Goal: Transaction & Acquisition: Purchase product/service

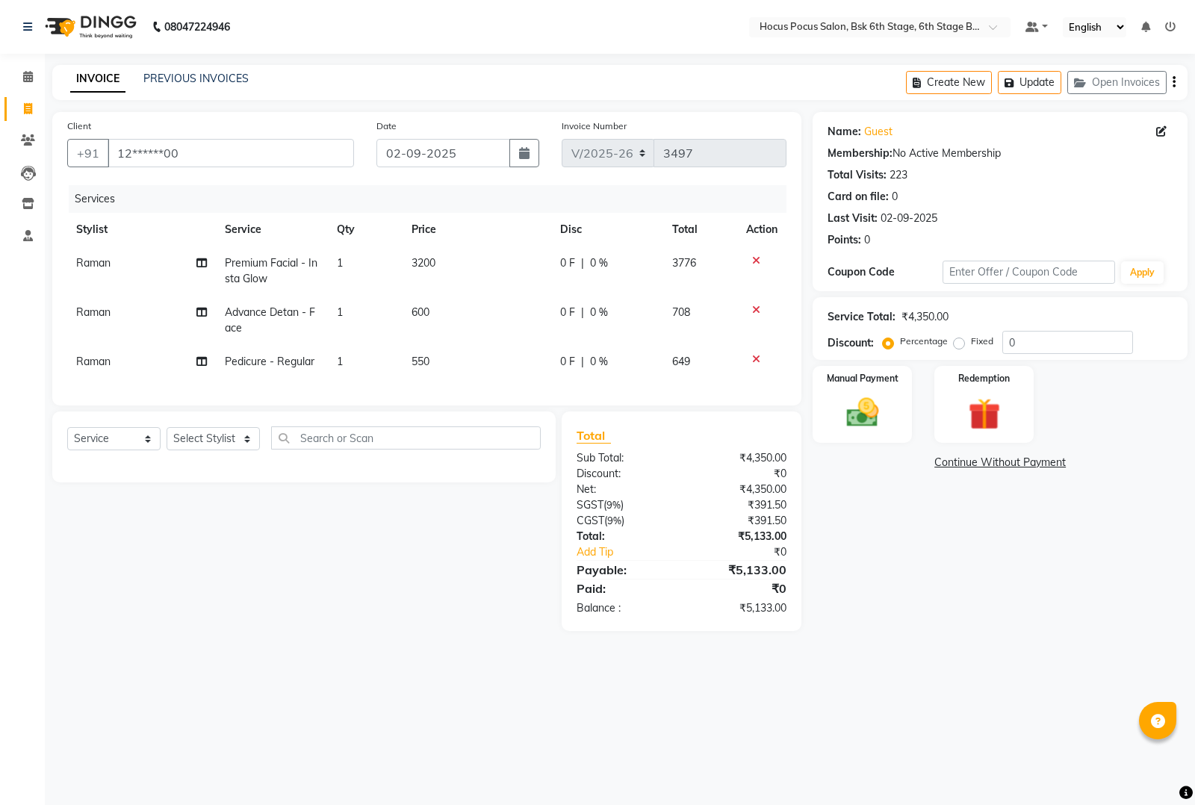
select select "5242"
select select "service"
click at [232, 150] on input "12******00" at bounding box center [231, 153] width 246 height 28
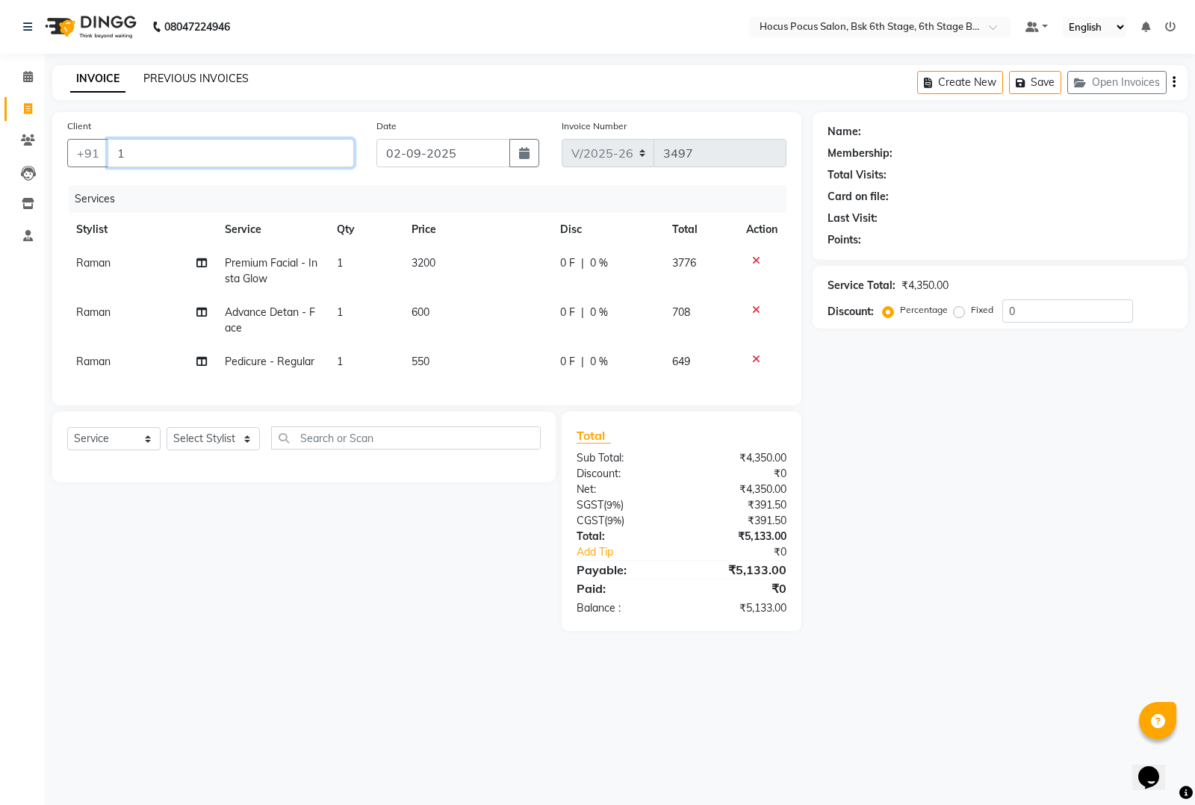
type input "1"
click at [177, 77] on link "PREVIOUS INVOICES" at bounding box center [195, 78] width 105 height 13
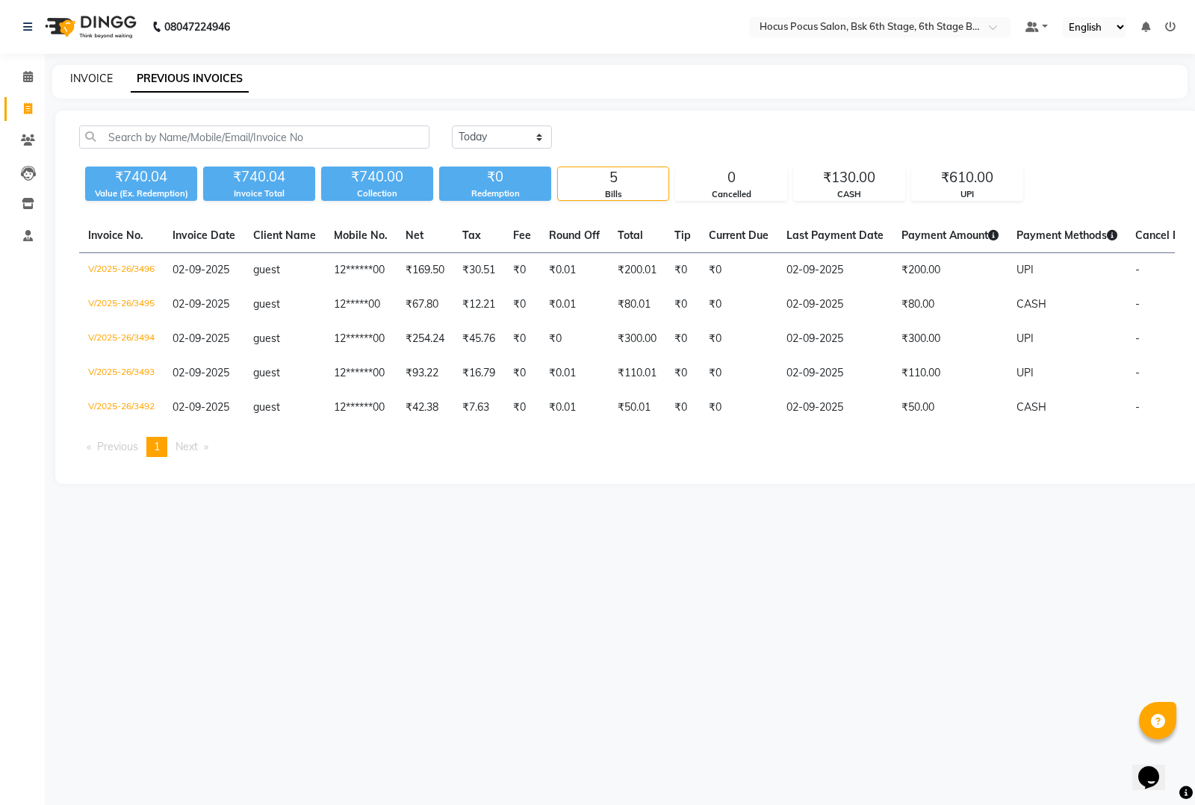
click at [84, 82] on link "INVOICE" at bounding box center [91, 78] width 43 height 13
select select "service"
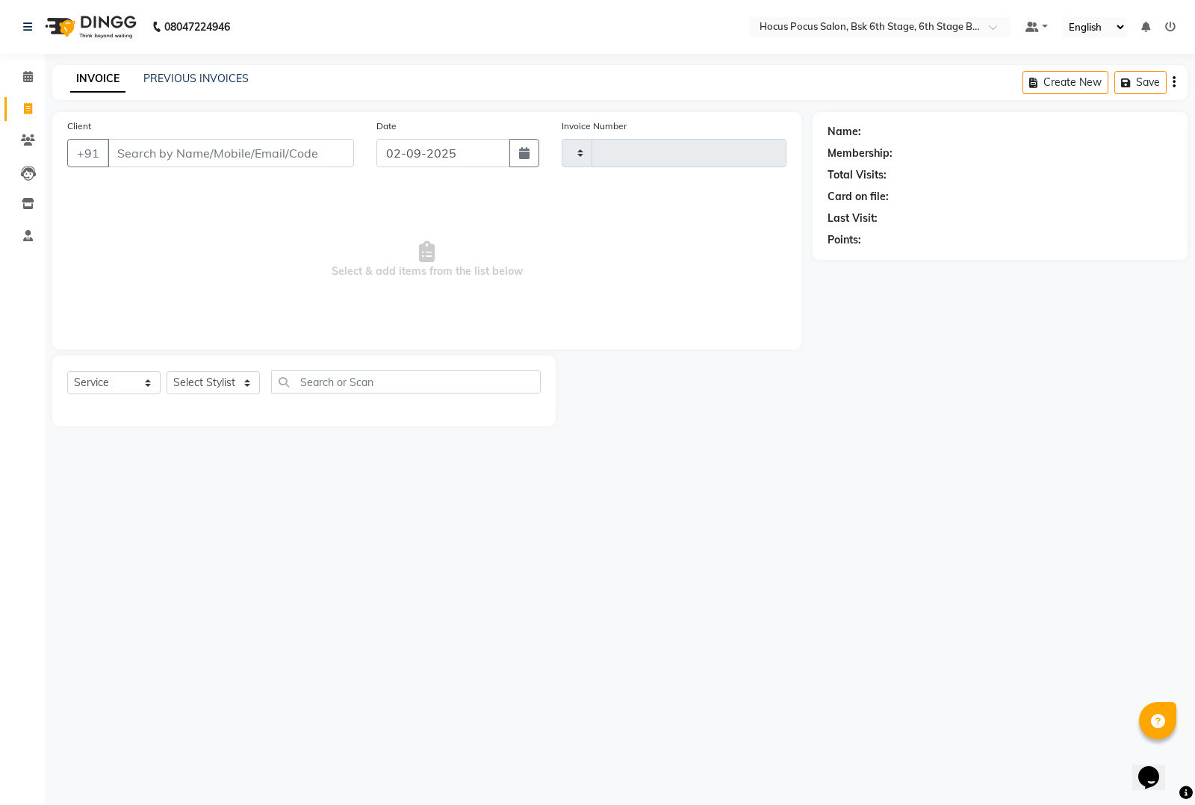
type input "3497"
select select "5242"
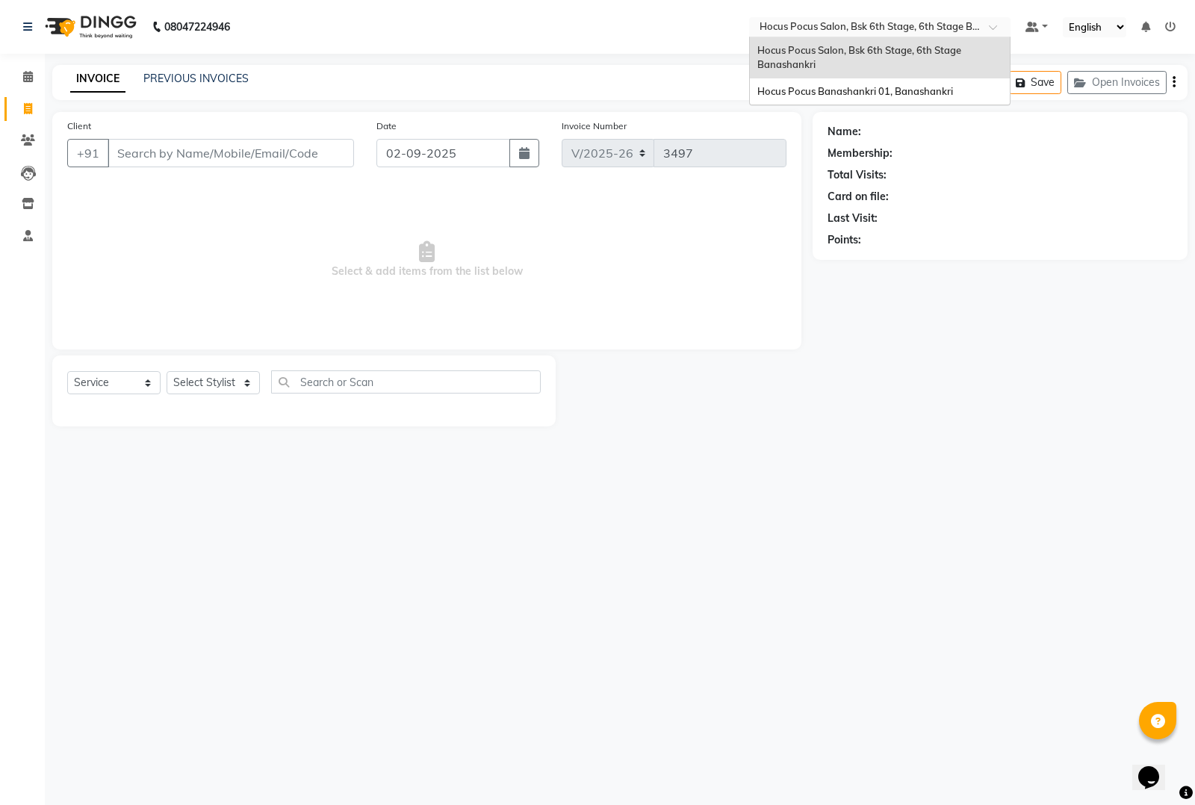
click at [869, 31] on input "text" at bounding box center [865, 28] width 217 height 15
click at [786, 83] on div "Hocus Pocus Banashankri 01, Banashankri" at bounding box center [880, 91] width 260 height 27
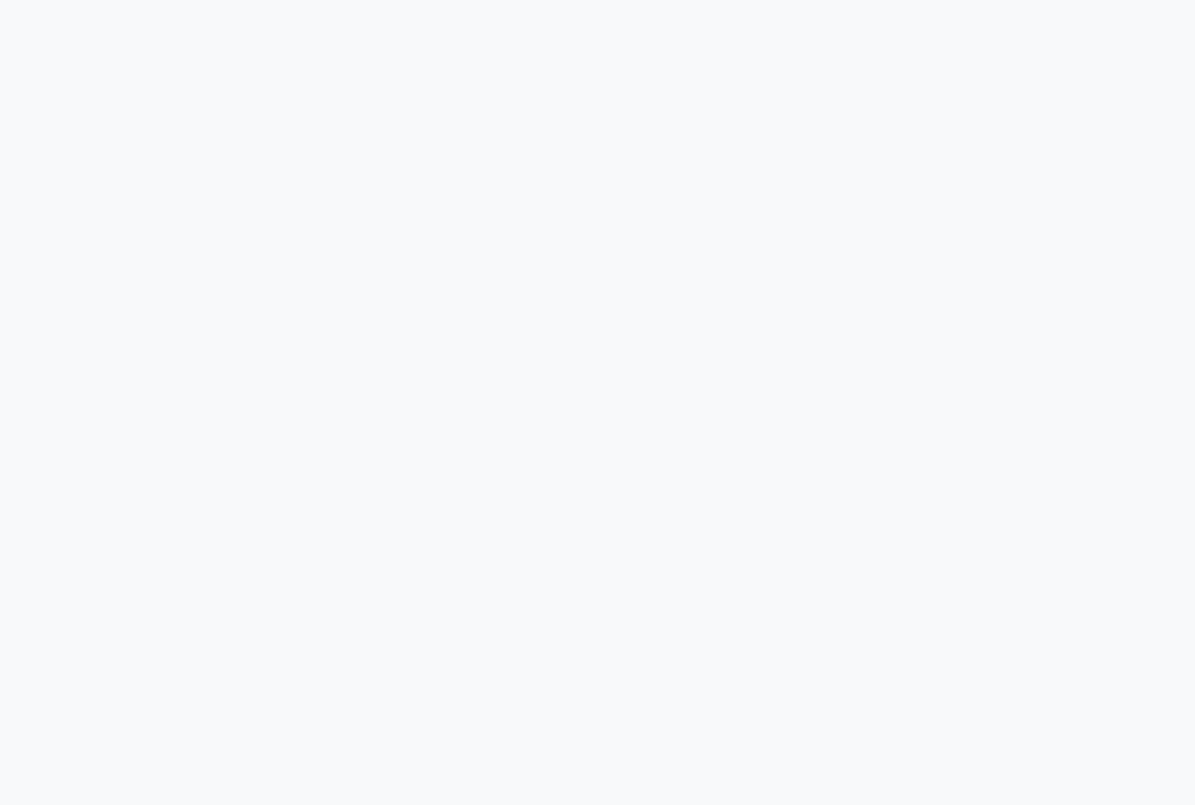
select select "service"
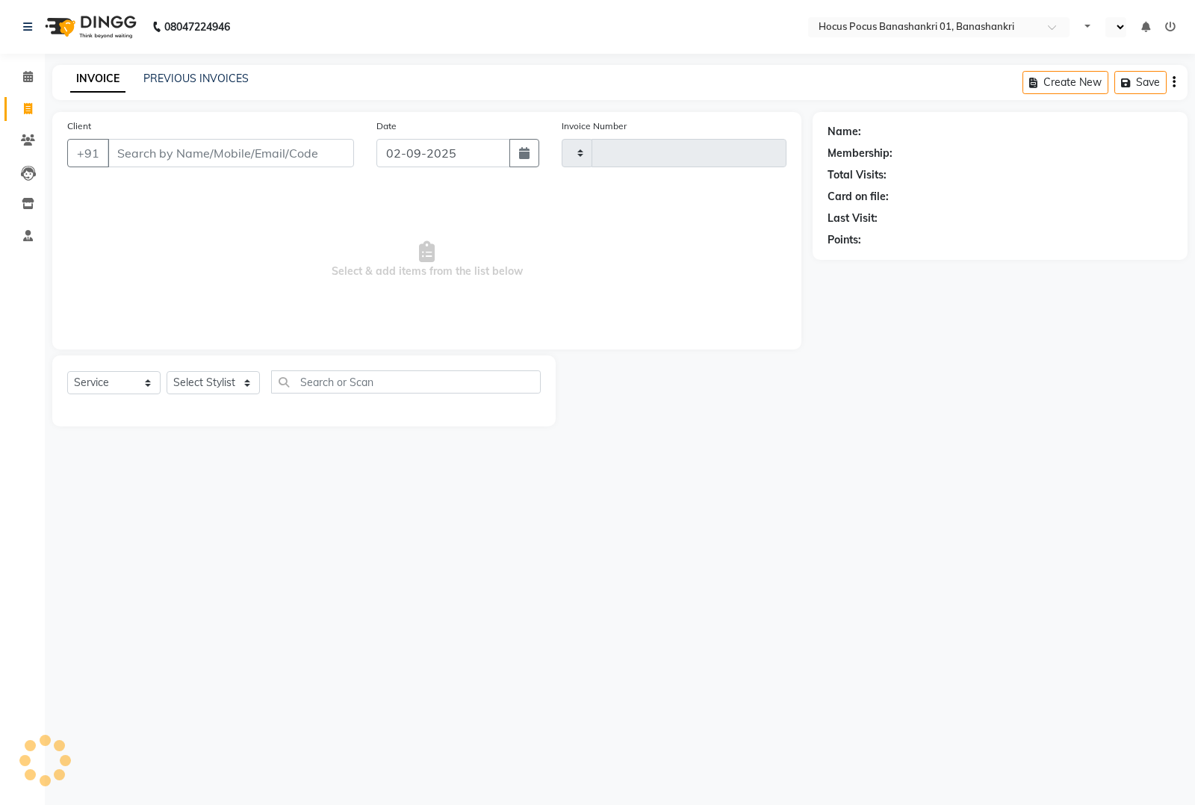
type input "0102"
select select "en"
select select "6513"
click at [157, 152] on input "Client" at bounding box center [231, 153] width 246 height 28
click at [147, 157] on input "Client" at bounding box center [231, 153] width 246 height 28
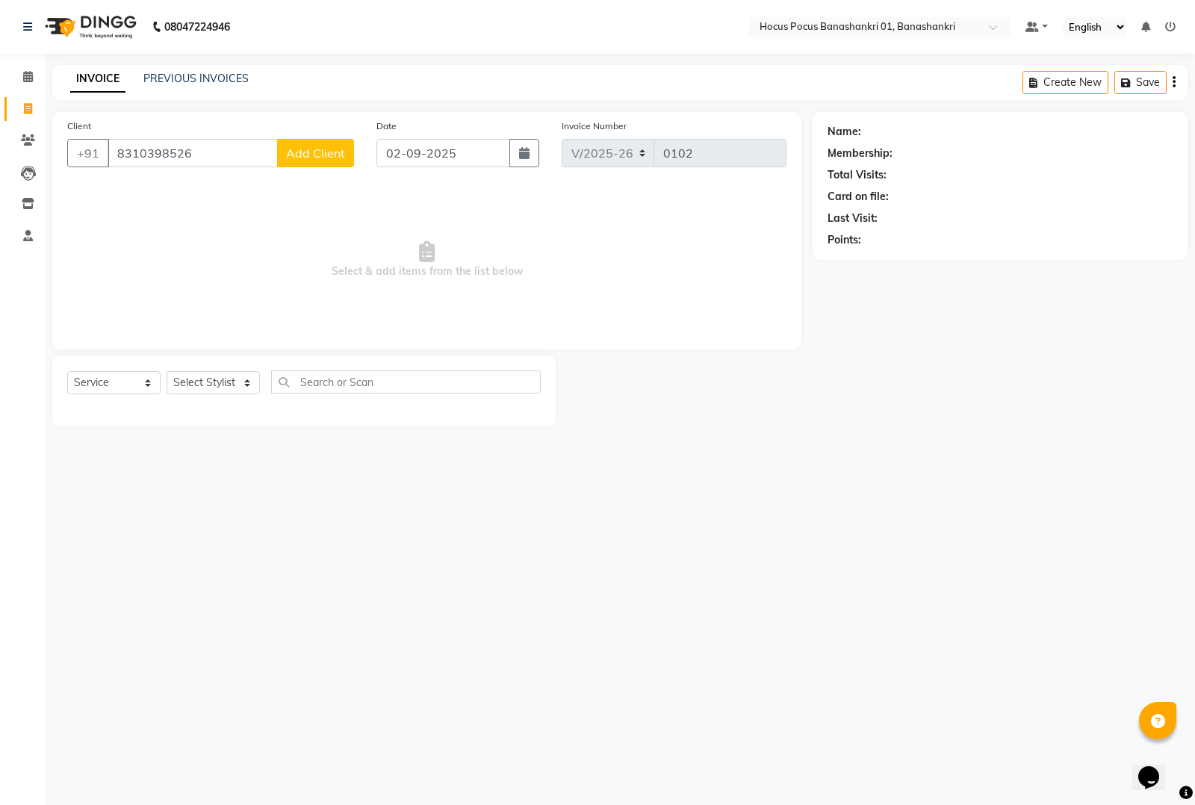
type input "8310398526"
click at [331, 148] on span "Add Client" at bounding box center [315, 153] width 59 height 15
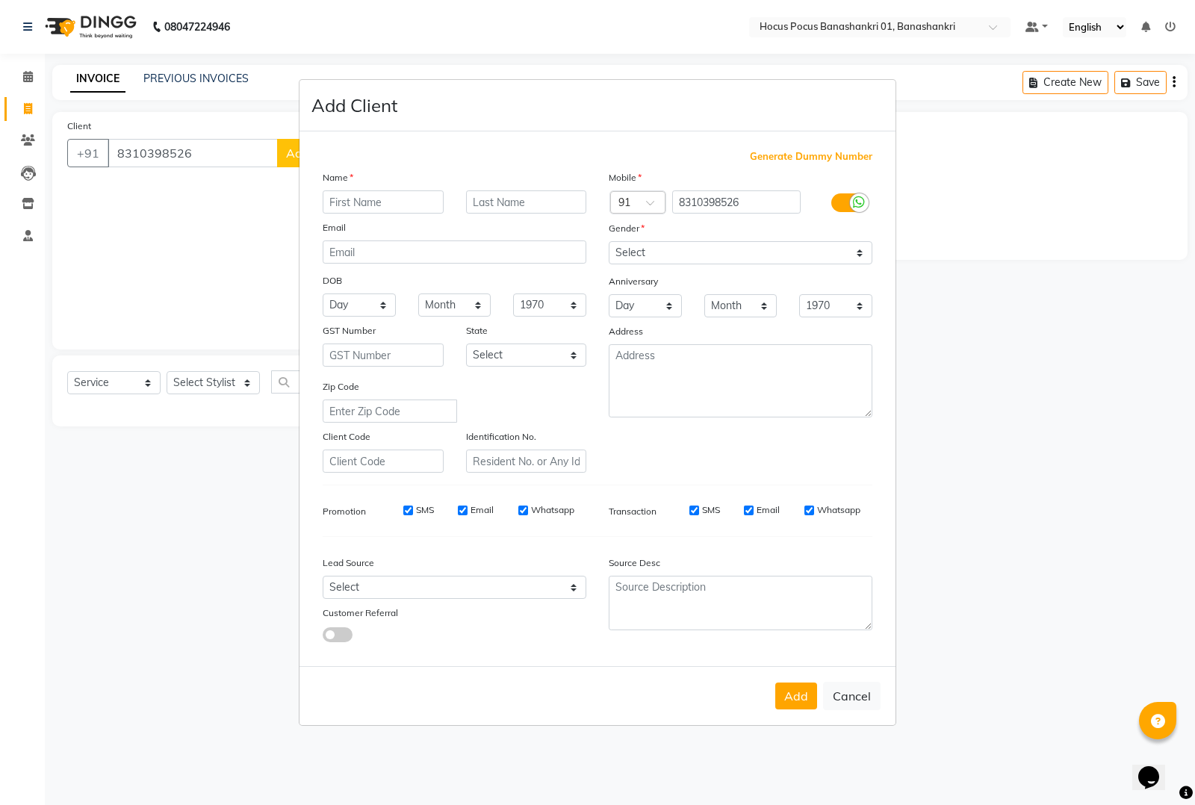
click at [351, 210] on input "text" at bounding box center [383, 201] width 121 height 23
type input "[PERSON_NAME]"
click at [637, 247] on select "Select Male Female Other Prefer Not To Say" at bounding box center [741, 252] width 264 height 23
select select "male"
click at [609, 243] on select "Select Male Female Other Prefer Not To Say" at bounding box center [741, 252] width 264 height 23
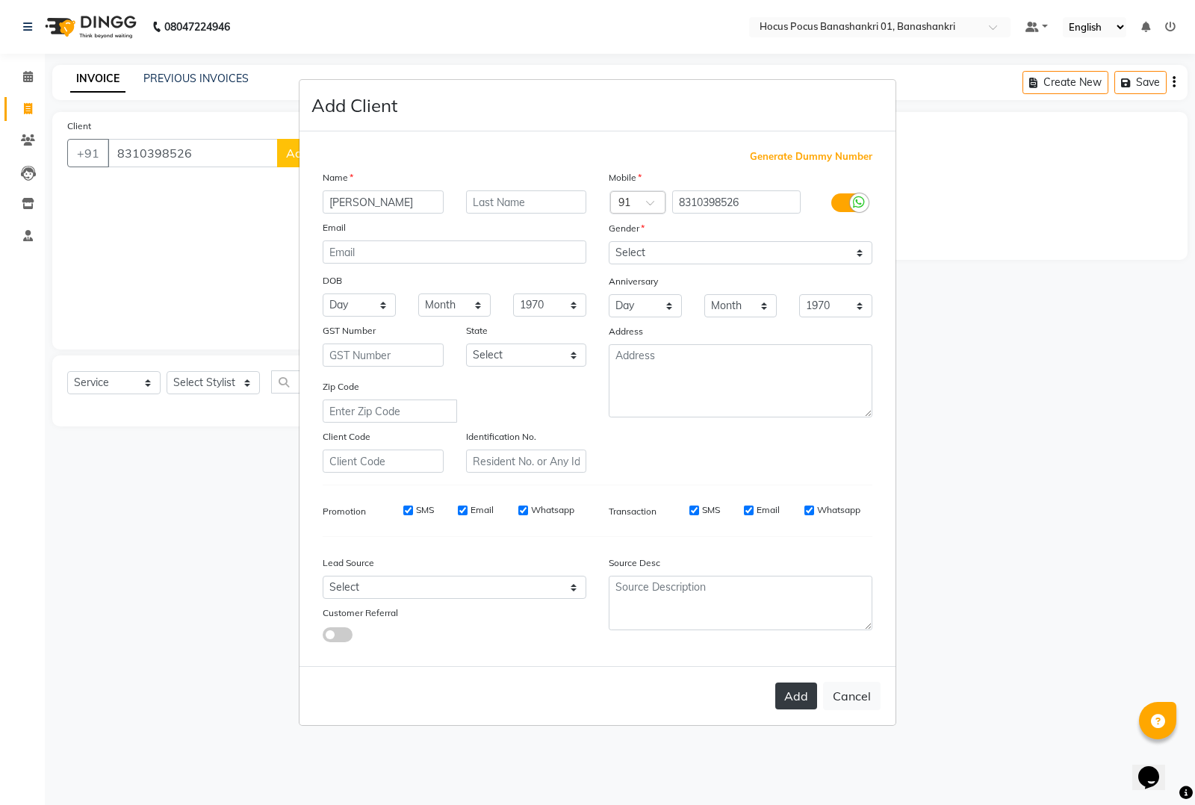
click at [796, 696] on button "Add" at bounding box center [796, 696] width 42 height 27
type input "83******26"
select select
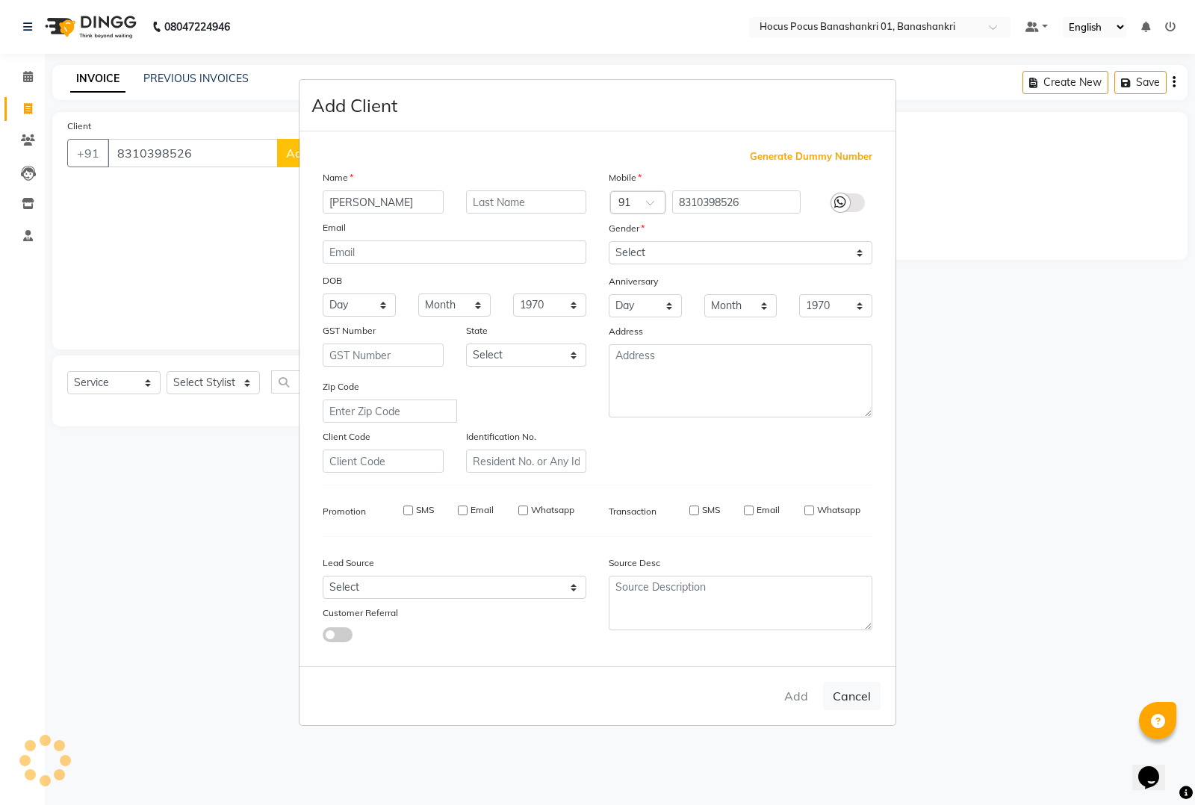
select select
checkbox input "false"
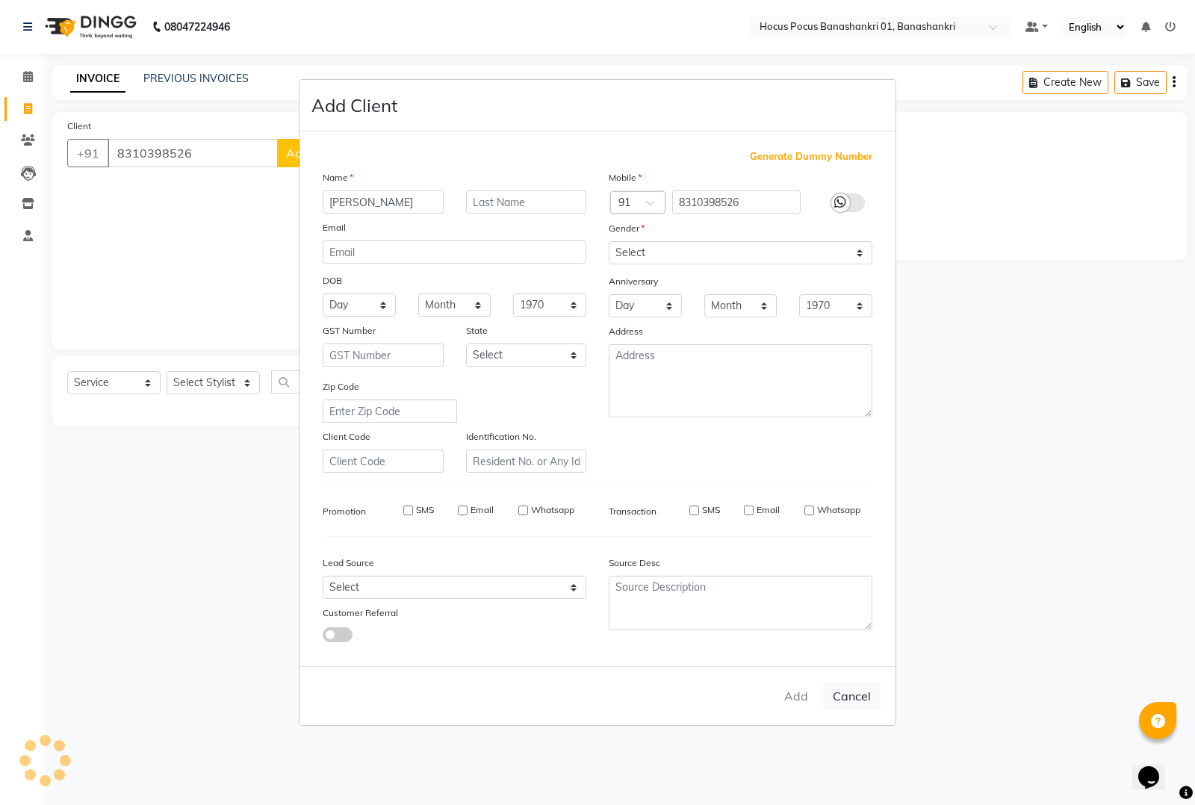
checkbox input "false"
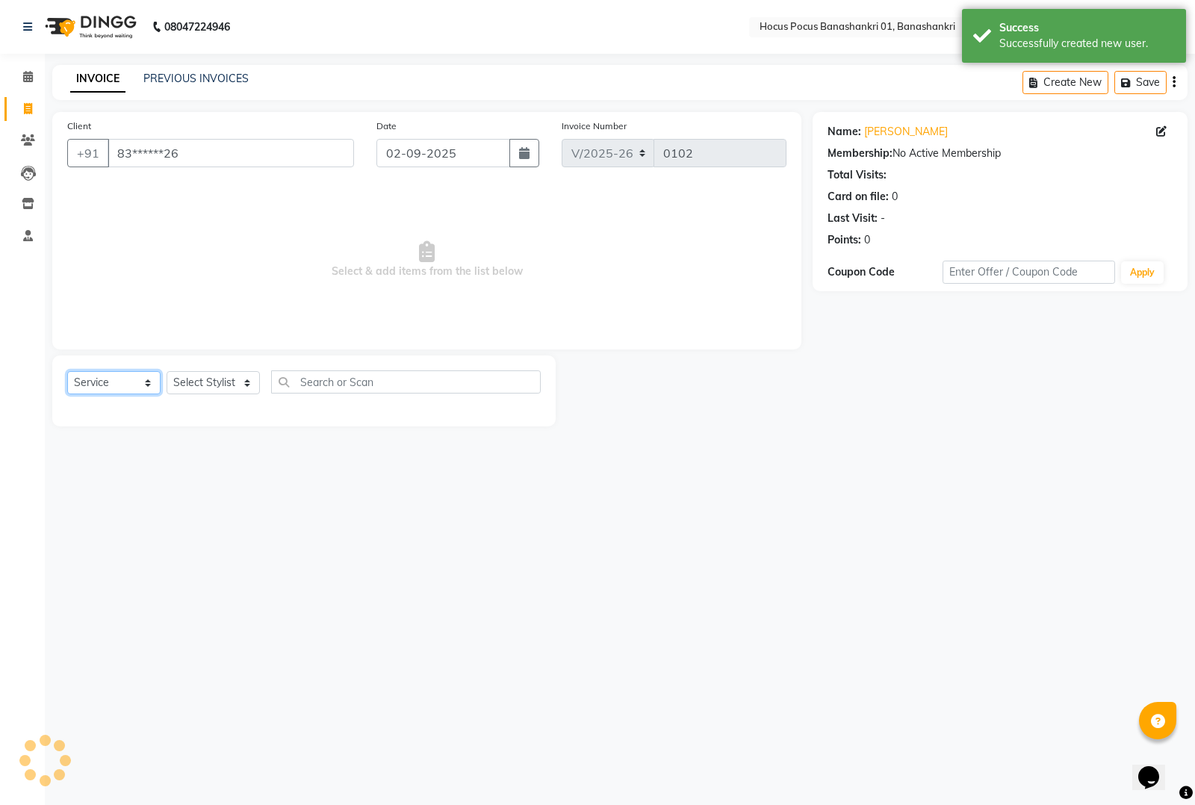
click at [114, 383] on select "Select Service Product Membership Package Voucher Prepaid Gift Card" at bounding box center [113, 382] width 93 height 23
select select "P"
click at [67, 371] on select "Select Service Product Membership Package Voucher Prepaid Gift Card" at bounding box center [113, 382] width 93 height 23
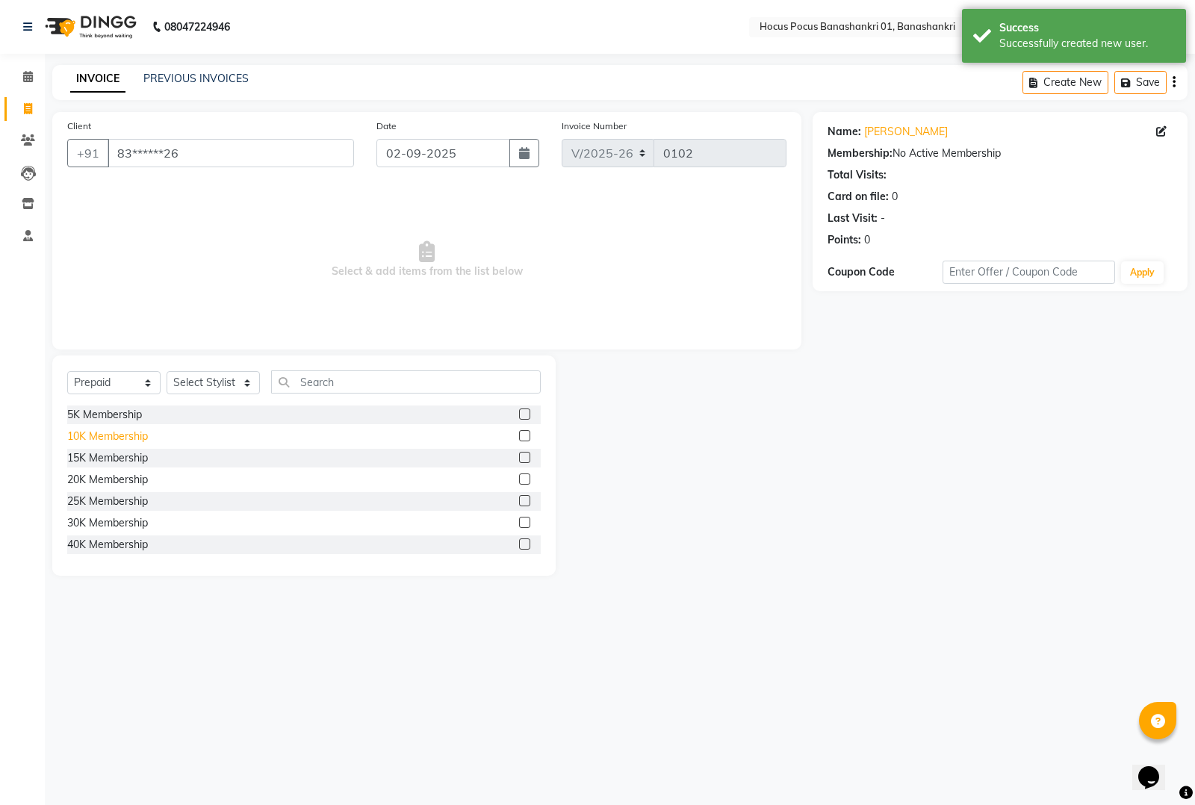
click at [108, 441] on div "10K Membership" at bounding box center [107, 437] width 81 height 16
checkbox input "false"
click at [188, 382] on select "Select Stylist Ayan Hocus Pocus jonathan Komal manish Pabithra Raman Sai" at bounding box center [213, 382] width 93 height 23
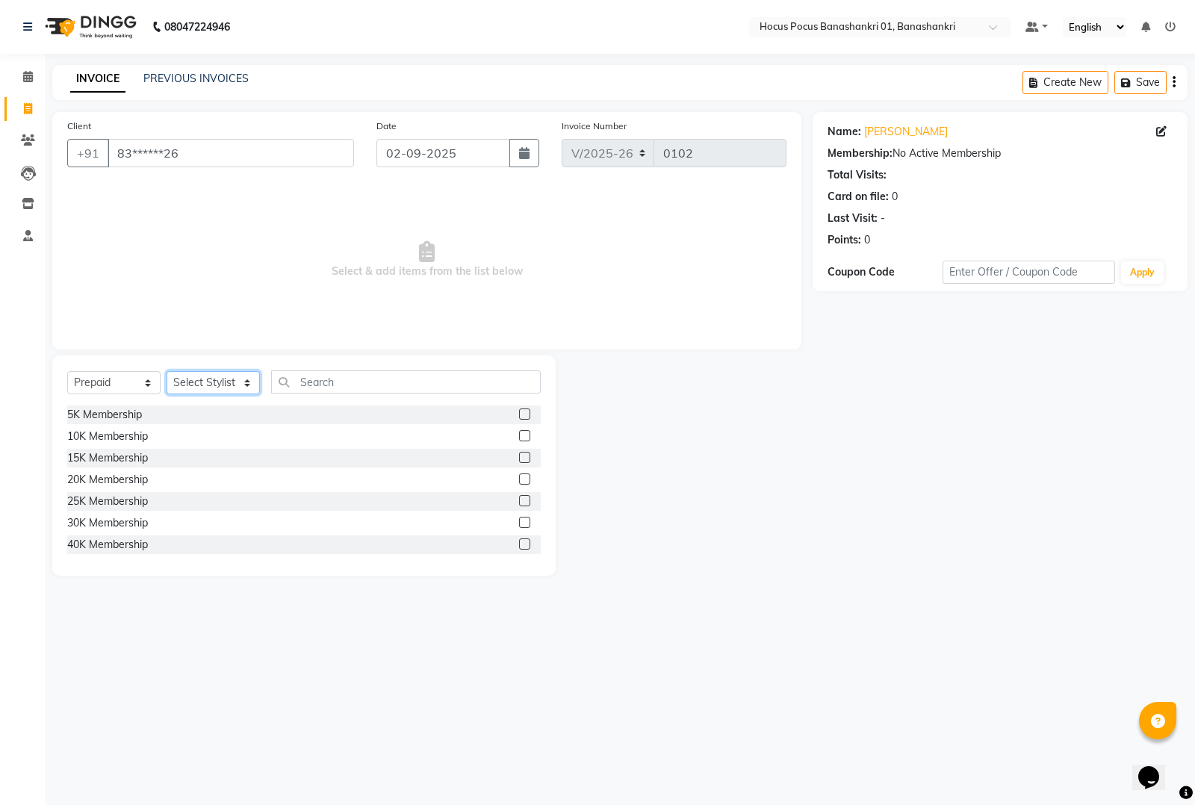
select select "86401"
click at [167, 371] on select "Select Stylist Ayan Hocus Pocus jonathan Komal manish Pabithra Raman Sai" at bounding box center [213, 382] width 93 height 23
click at [114, 441] on div "10K Membership" at bounding box center [107, 437] width 81 height 16
checkbox input "false"
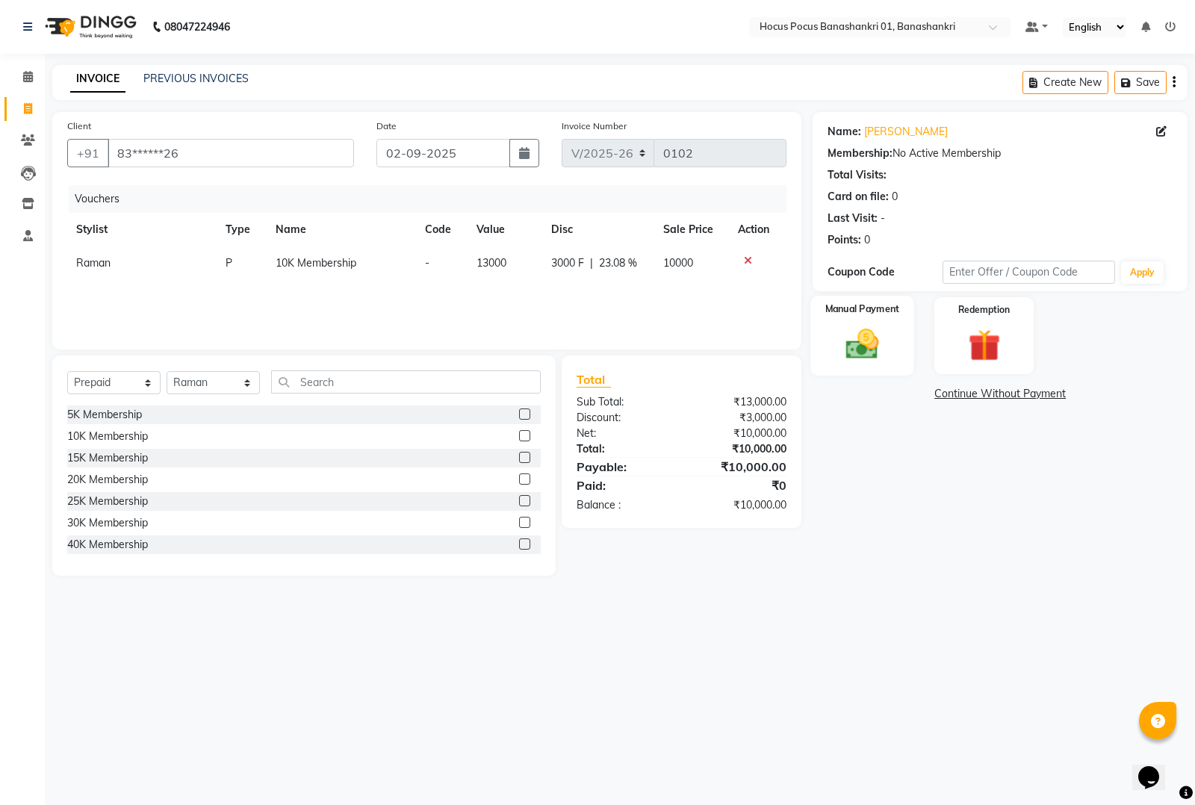
click at [848, 342] on img at bounding box center [863, 344] width 54 height 38
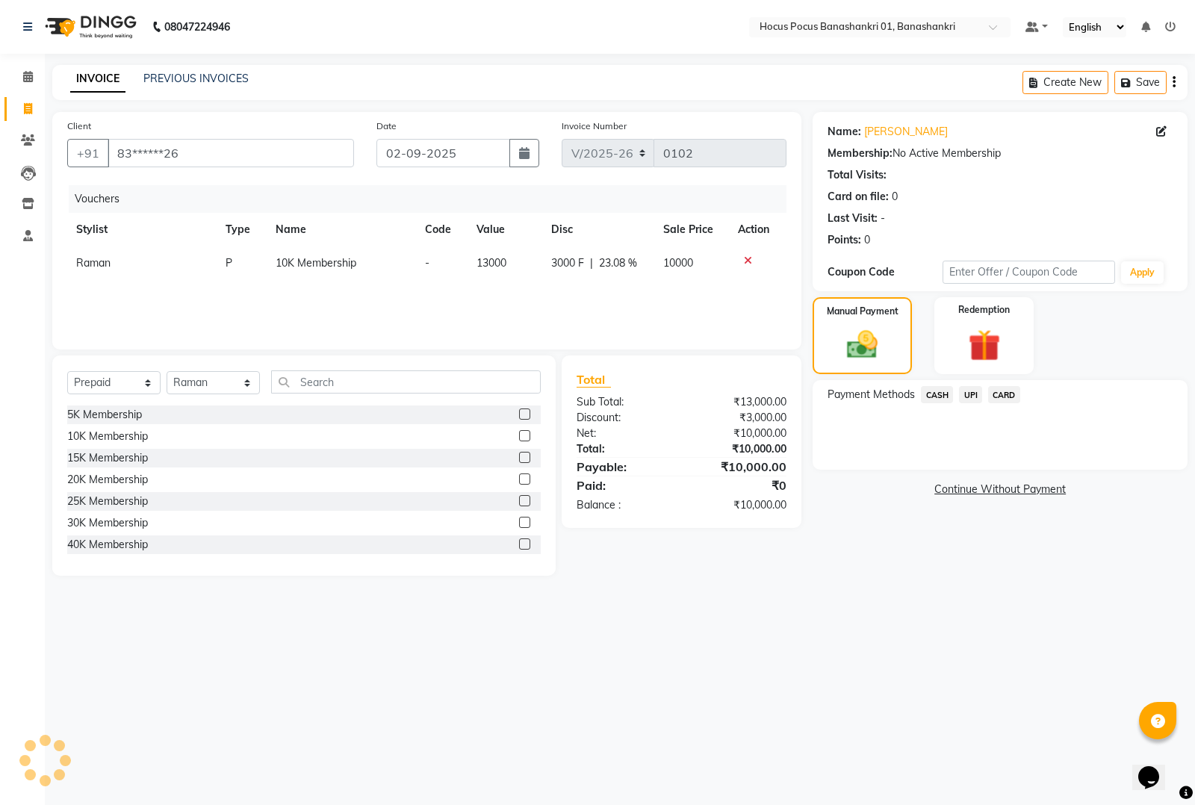
click at [1007, 394] on span "CARD" at bounding box center [1004, 394] width 32 height 17
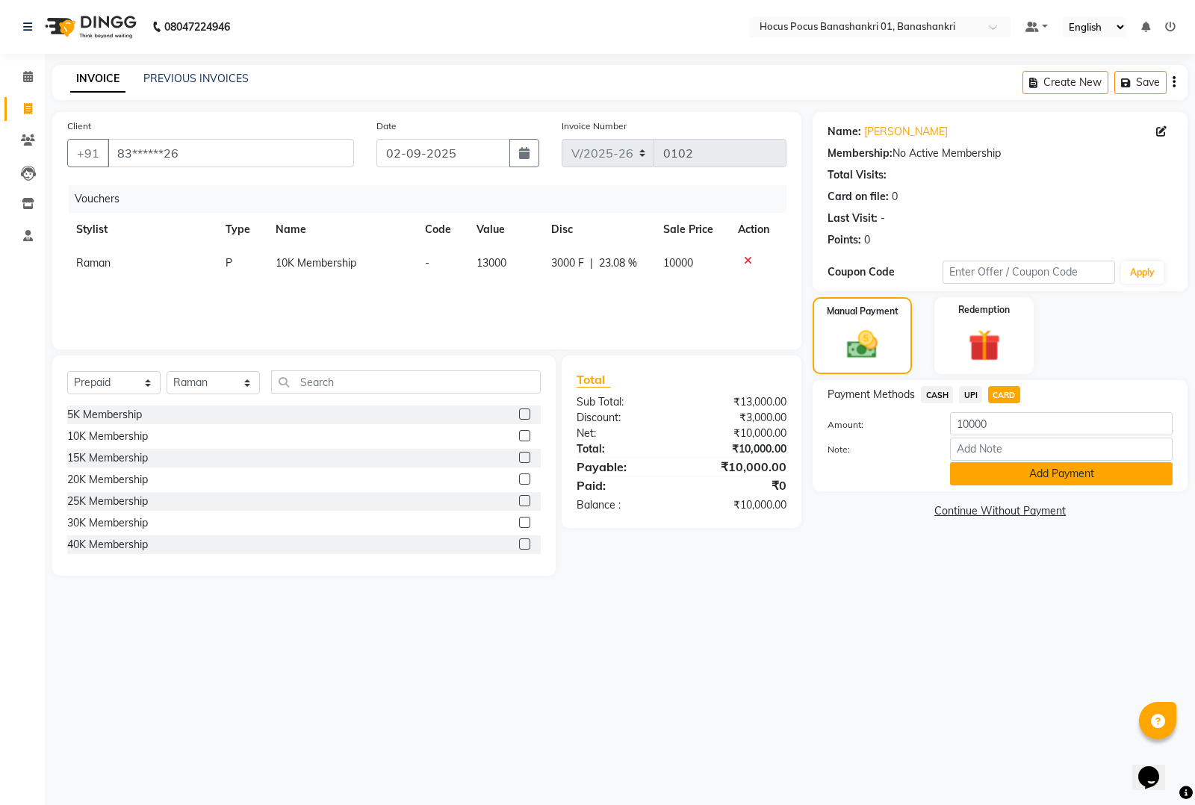
click at [998, 474] on button "Add Payment" at bounding box center [1061, 473] width 223 height 23
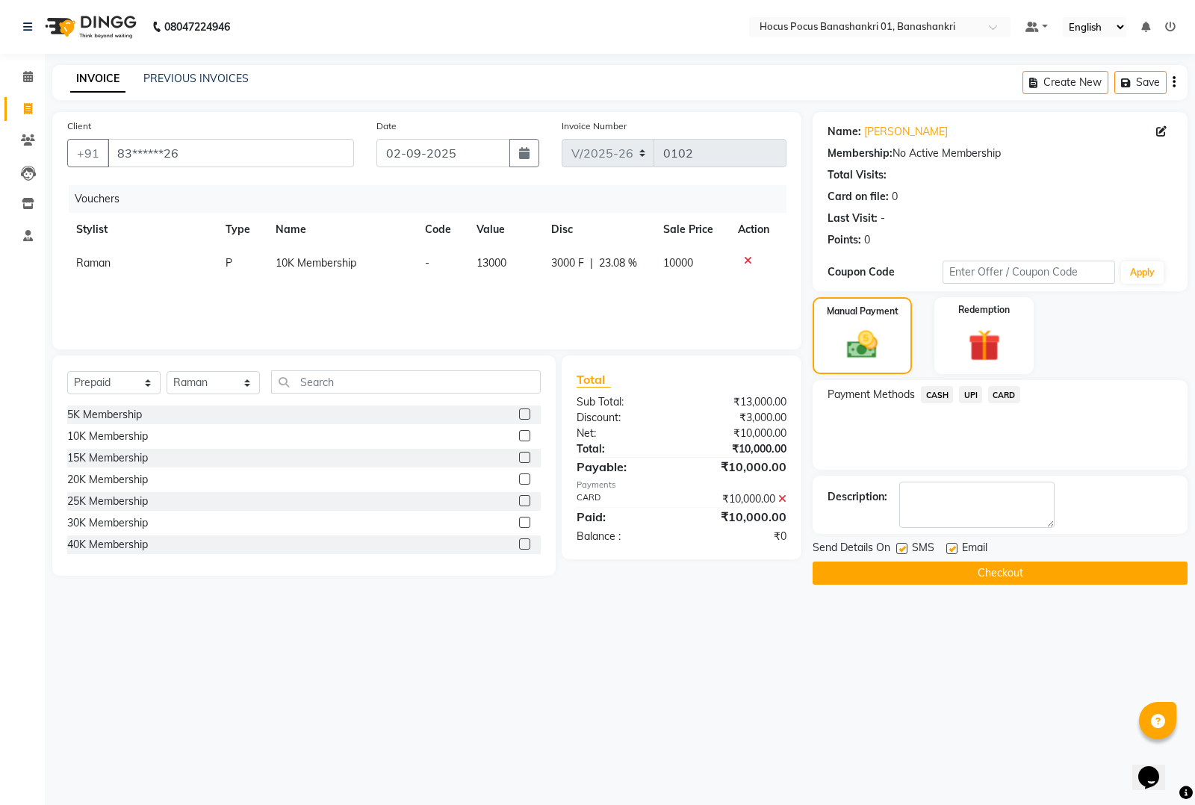
click at [895, 547] on div "Send Details On SMS Email" at bounding box center [1000, 549] width 375 height 19
click at [896, 547] on label at bounding box center [901, 548] width 11 height 11
click at [896, 547] on input "checkbox" at bounding box center [901, 549] width 10 height 10
checkbox input "false"
click at [898, 571] on button "Checkout" at bounding box center [1000, 573] width 375 height 23
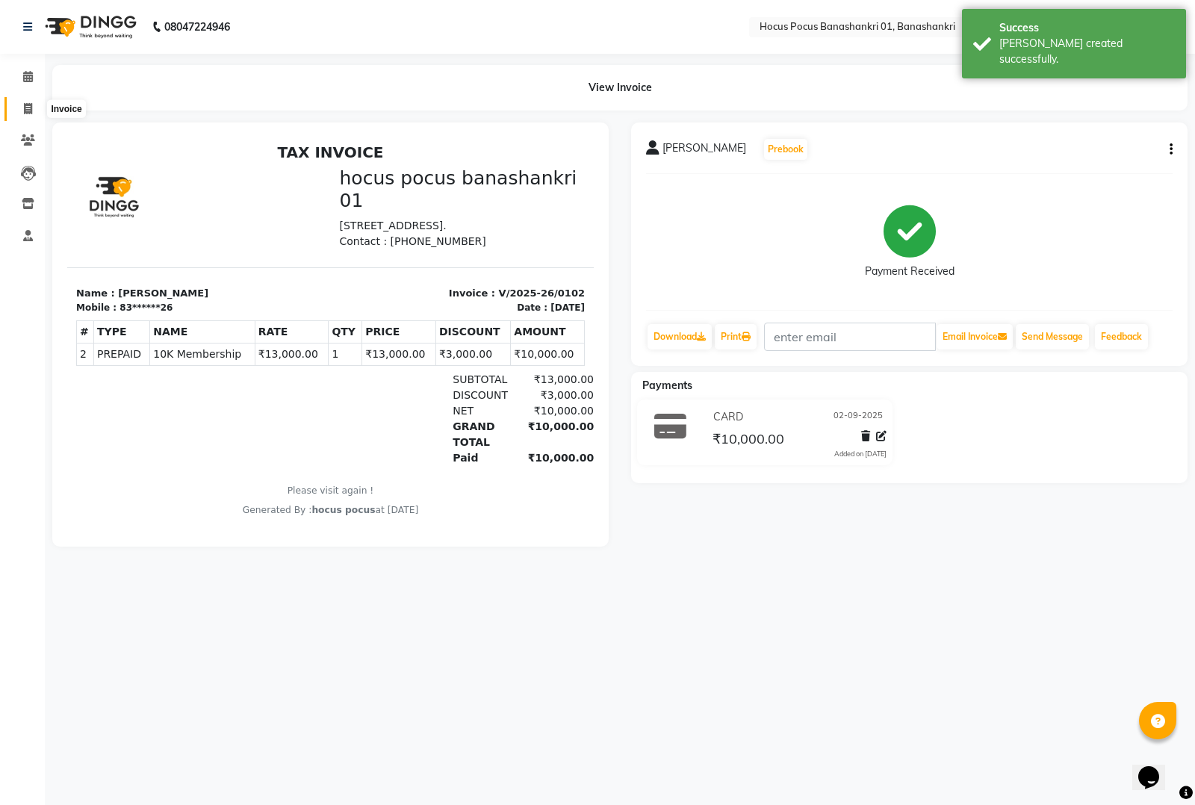
click at [19, 106] on span at bounding box center [28, 109] width 26 height 17
select select "service"
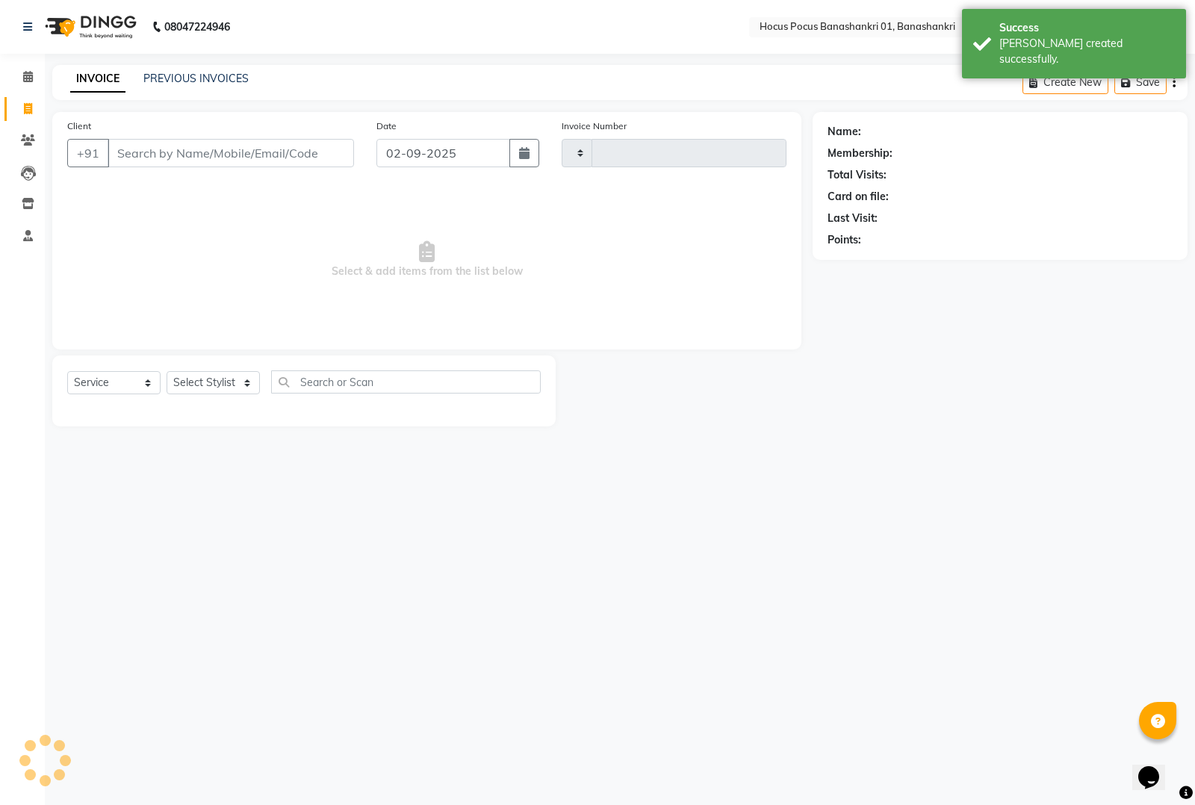
type input "0103"
select select "6513"
click at [191, 78] on link "PREVIOUS INVOICES" at bounding box center [195, 78] width 105 height 13
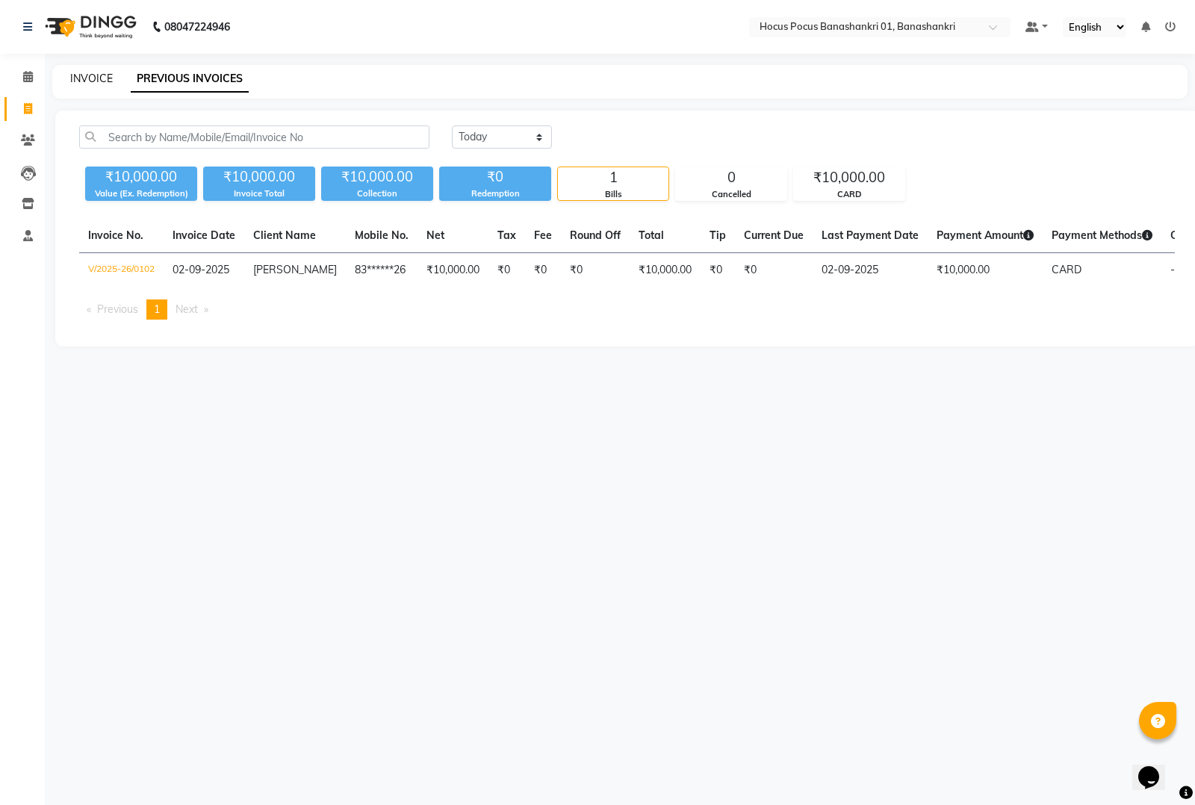
click at [79, 76] on link "INVOICE" at bounding box center [91, 78] width 43 height 13
select select "6513"
select select "service"
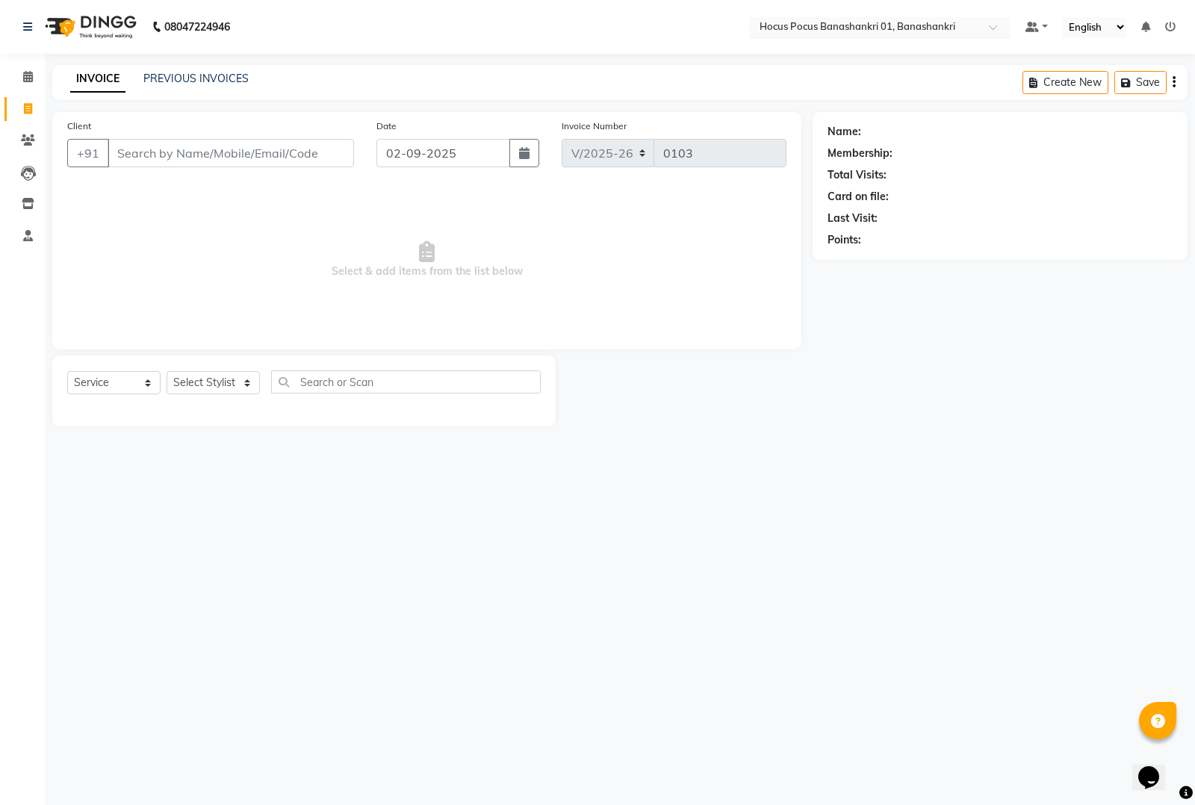
click at [774, 28] on input "text" at bounding box center [865, 28] width 217 height 15
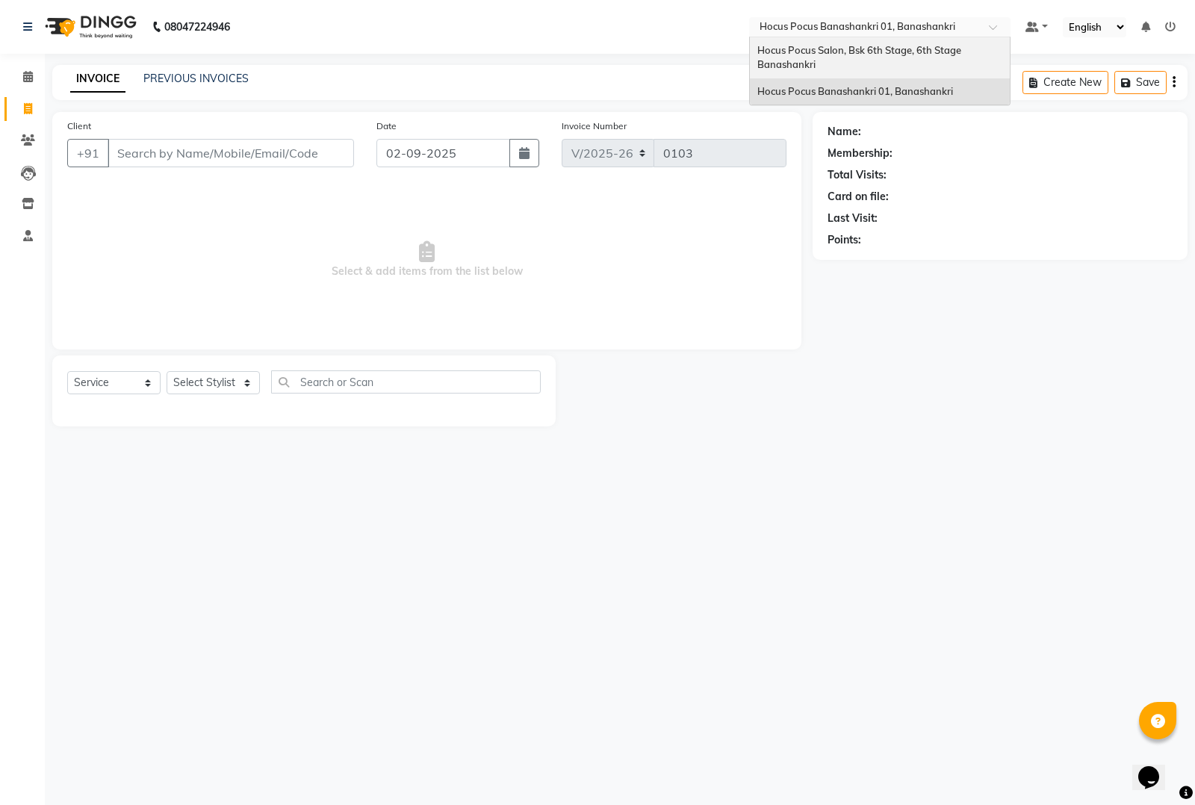
click at [775, 57] on div "Hocus Pocus Salon, Bsk 6th Stage, 6th Stage Banashankri" at bounding box center [880, 57] width 260 height 41
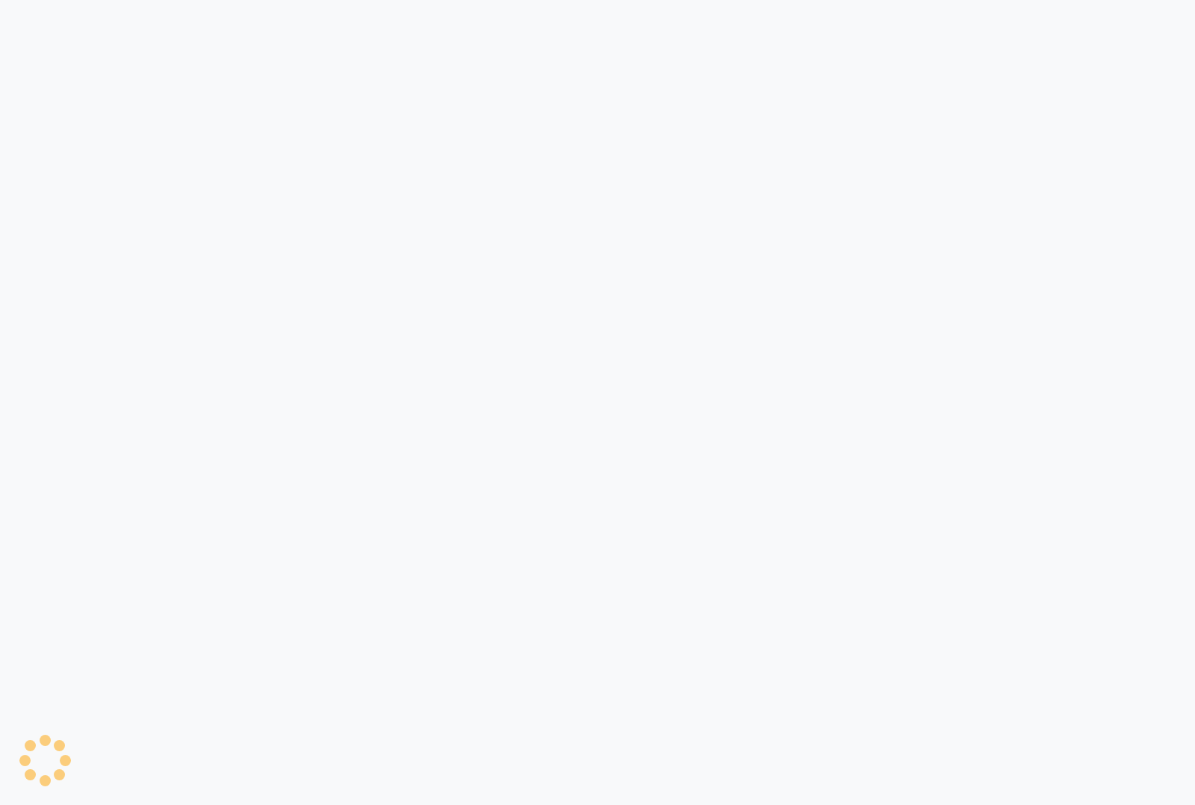
select select "5242"
select select "service"
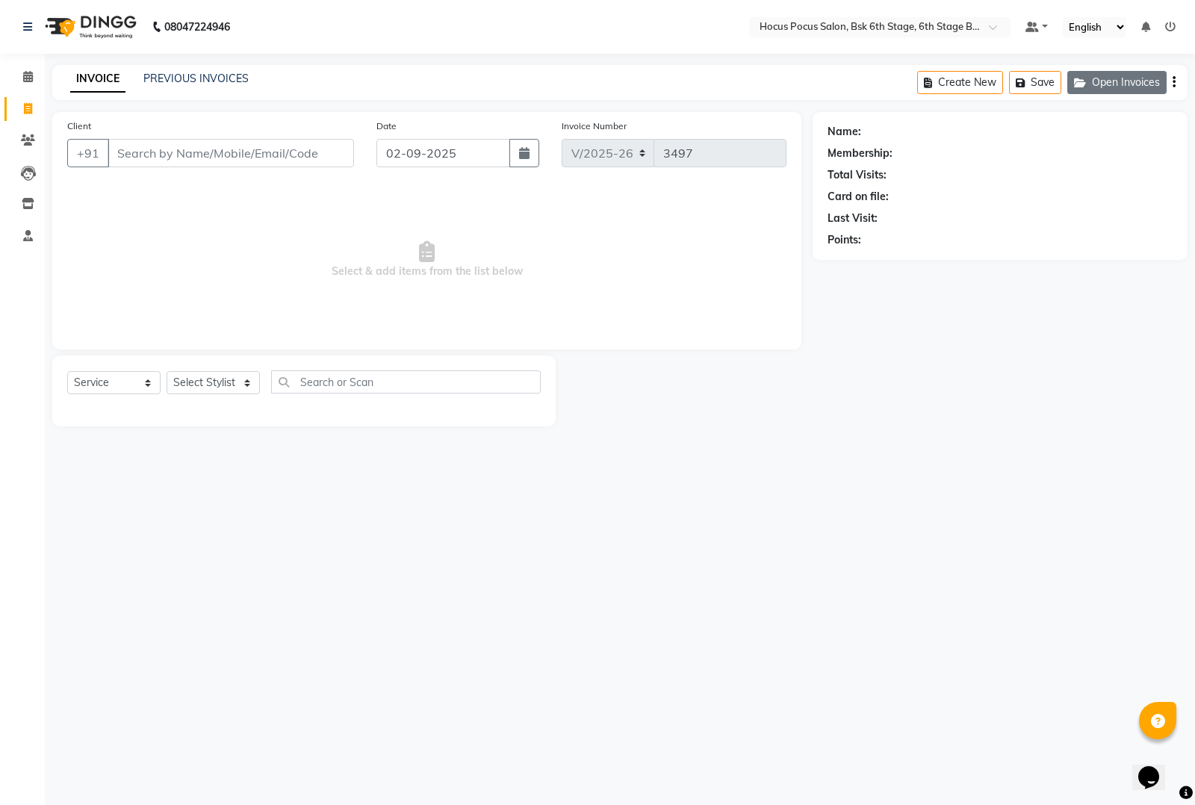
click at [1107, 71] on button "Open Invoices" at bounding box center [1116, 82] width 99 height 23
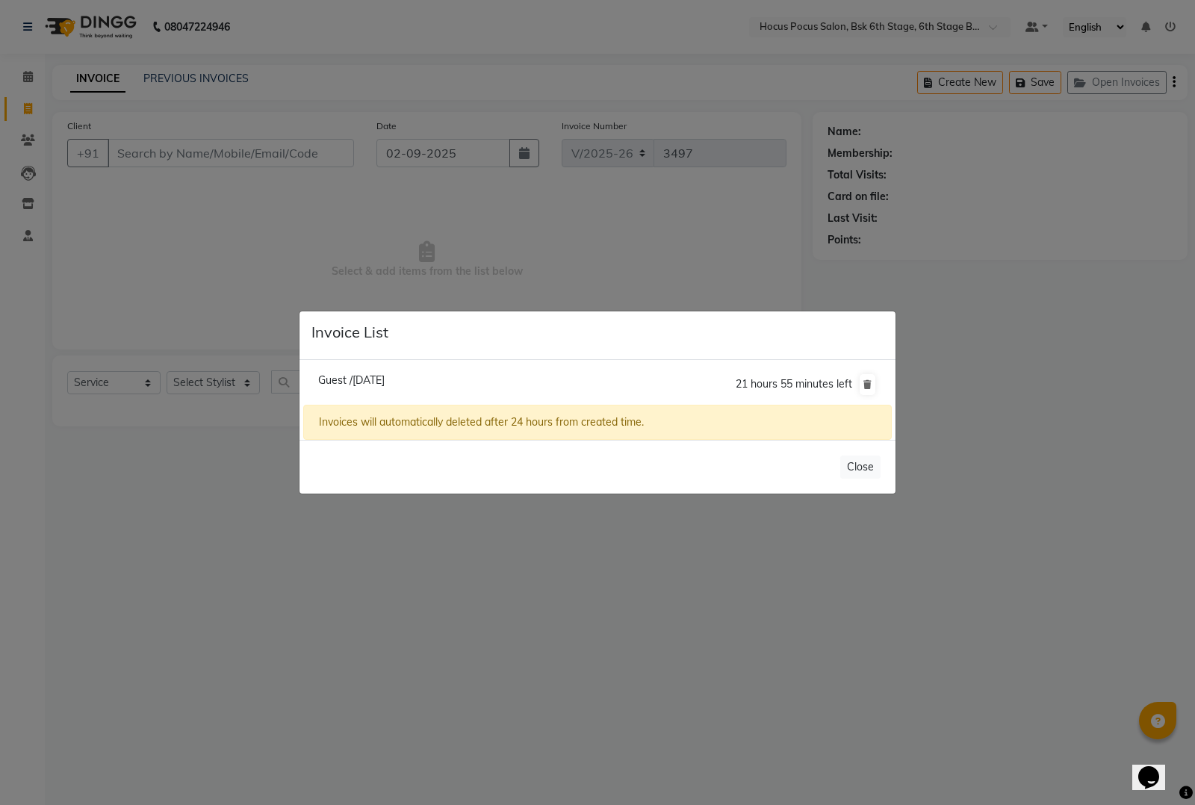
click at [385, 379] on span "Guest /[DATE]" at bounding box center [351, 379] width 66 height 13
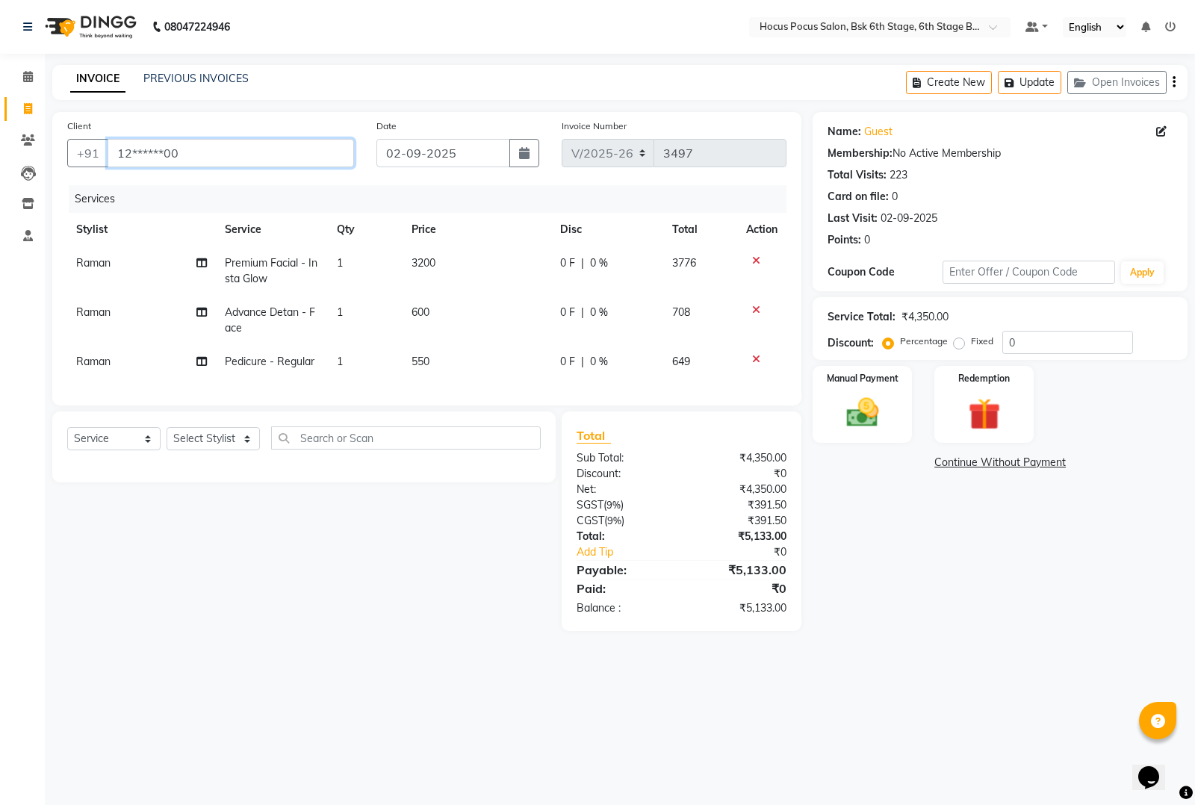
click at [274, 161] on input "12******00" at bounding box center [231, 153] width 246 height 28
type input "1"
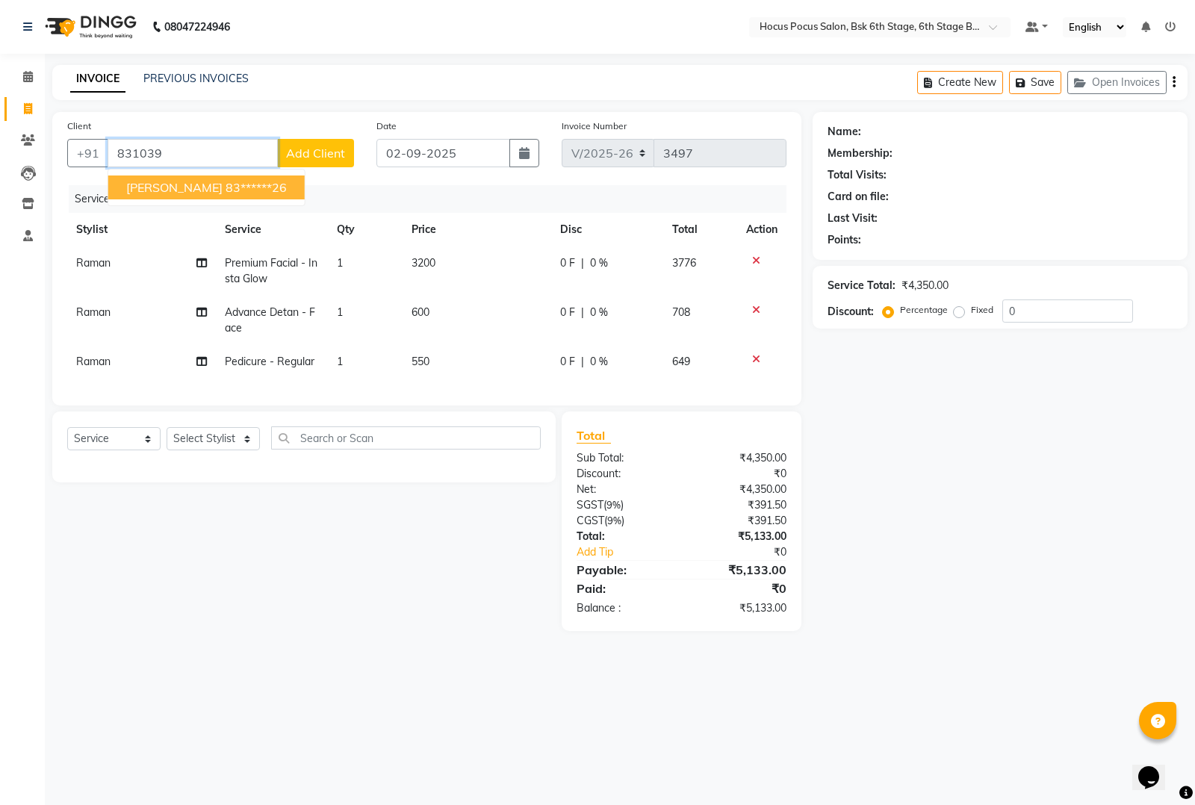
click at [146, 180] on span "[PERSON_NAME]" at bounding box center [174, 187] width 96 height 15
type input "83******26"
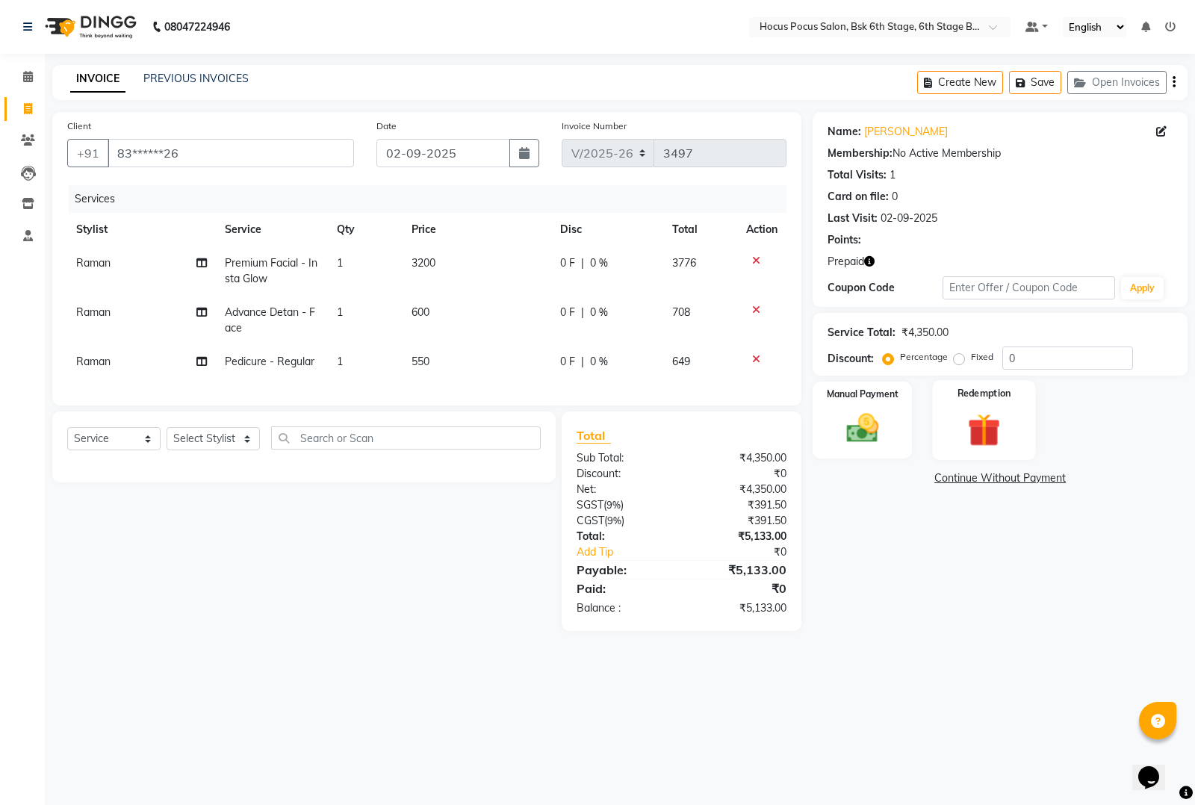
click at [983, 415] on img at bounding box center [984, 429] width 54 height 41
click at [1009, 483] on span "1" at bounding box center [1006, 481] width 8 height 9
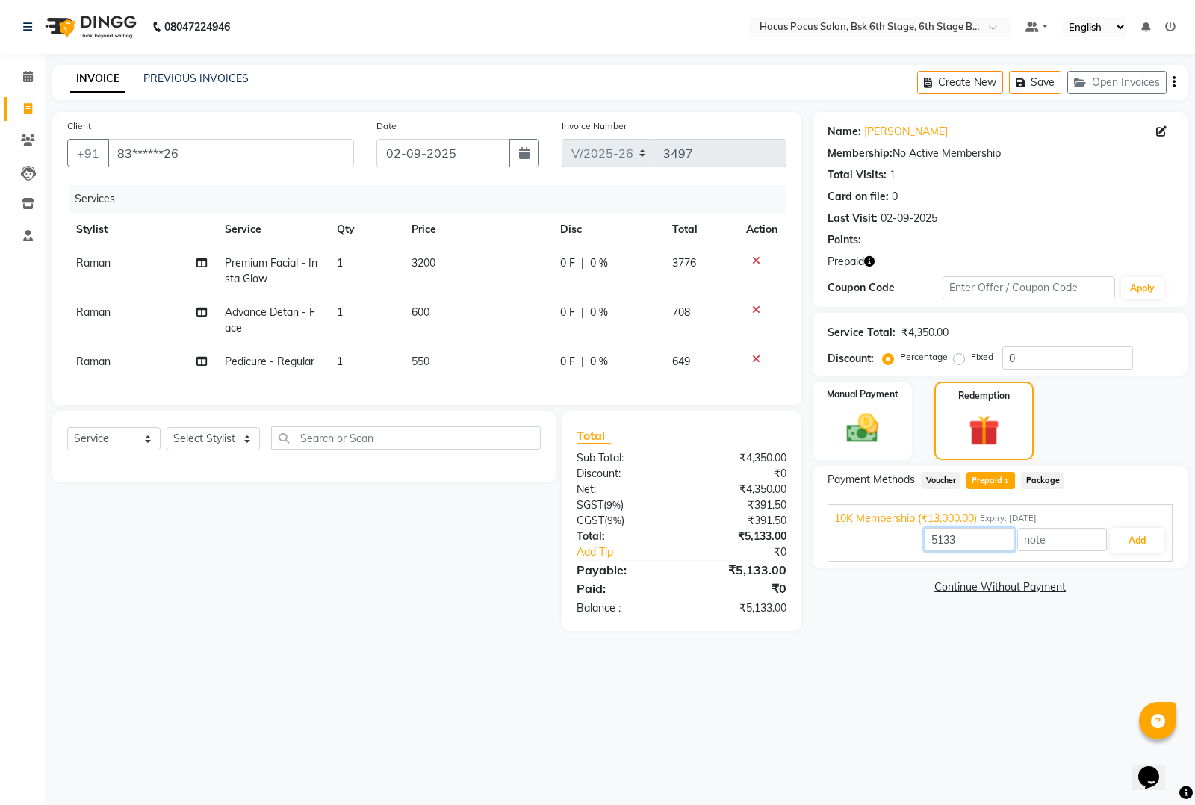
click at [988, 542] on input "5133" at bounding box center [970, 539] width 90 height 23
type input "5"
type input "4350"
click at [1133, 535] on button "Add" at bounding box center [1137, 540] width 55 height 25
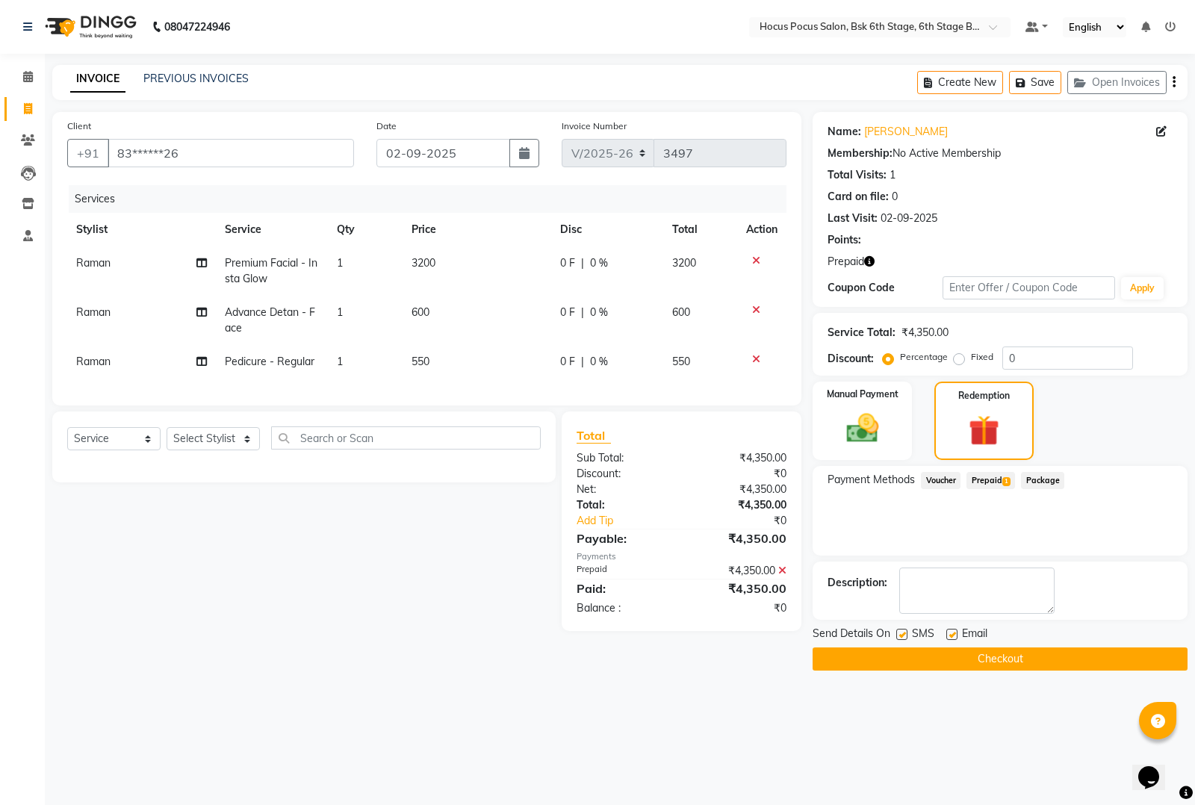
click at [897, 629] on label at bounding box center [901, 634] width 11 height 11
click at [897, 630] on input "checkbox" at bounding box center [901, 635] width 10 height 10
checkbox input "false"
click at [904, 648] on button "Checkout" at bounding box center [1000, 659] width 375 height 23
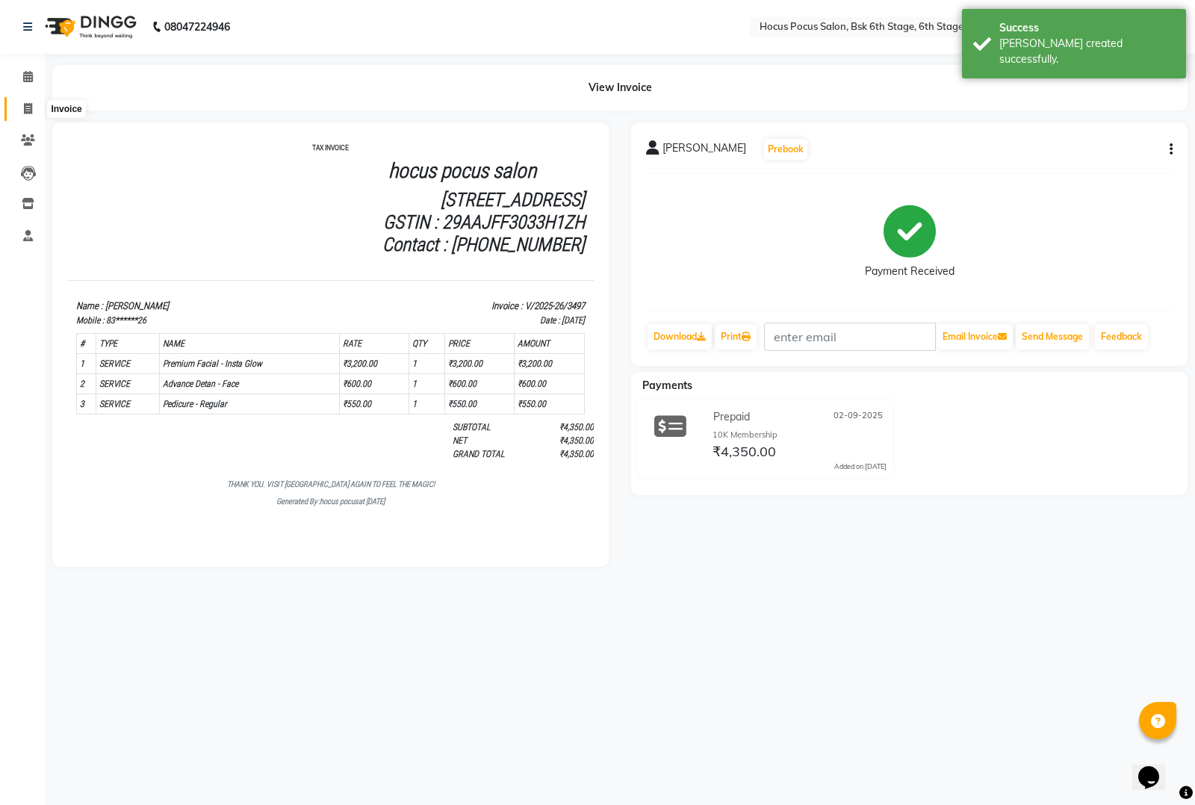
click at [17, 108] on span at bounding box center [28, 109] width 26 height 17
select select "5242"
select select "service"
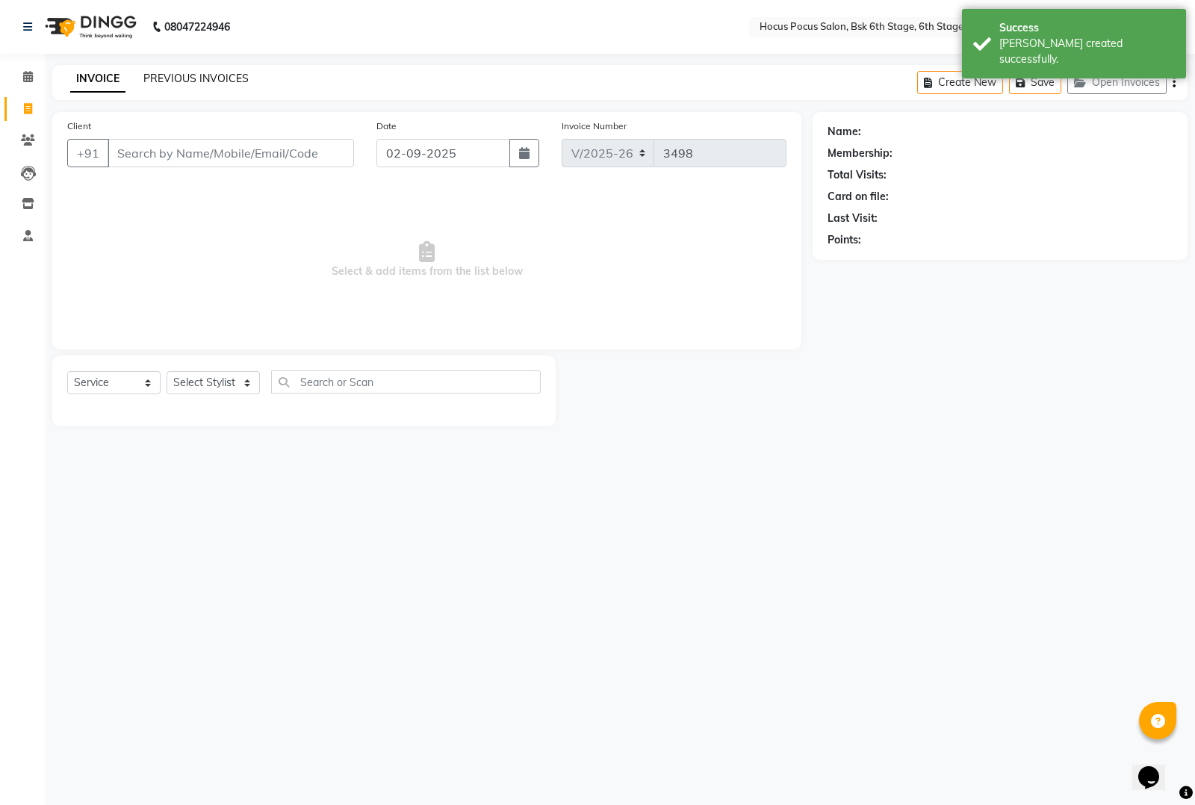
click at [155, 75] on link "PREVIOUS INVOICES" at bounding box center [195, 78] width 105 height 13
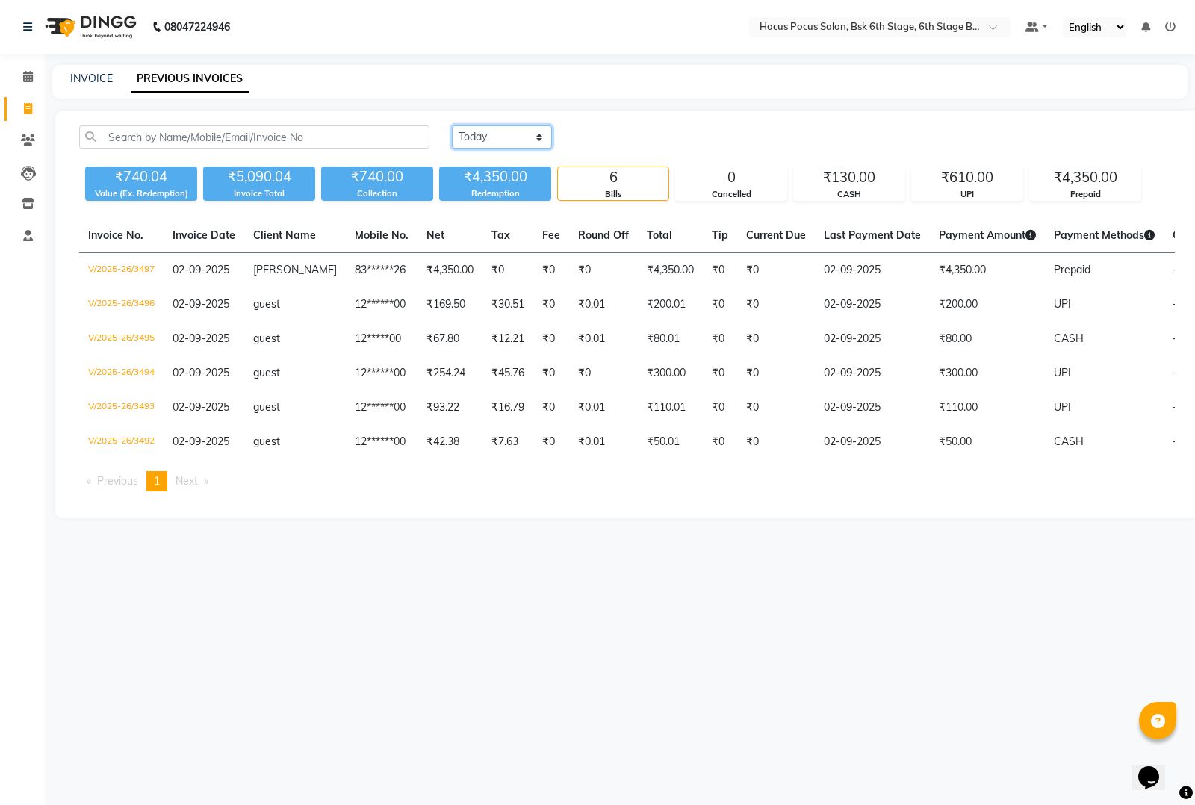
click at [508, 140] on select "Today Yesterday Custom Range" at bounding box center [502, 136] width 100 height 23
click at [452, 125] on select "Today Yesterday Custom Range" at bounding box center [502, 136] width 100 height 23
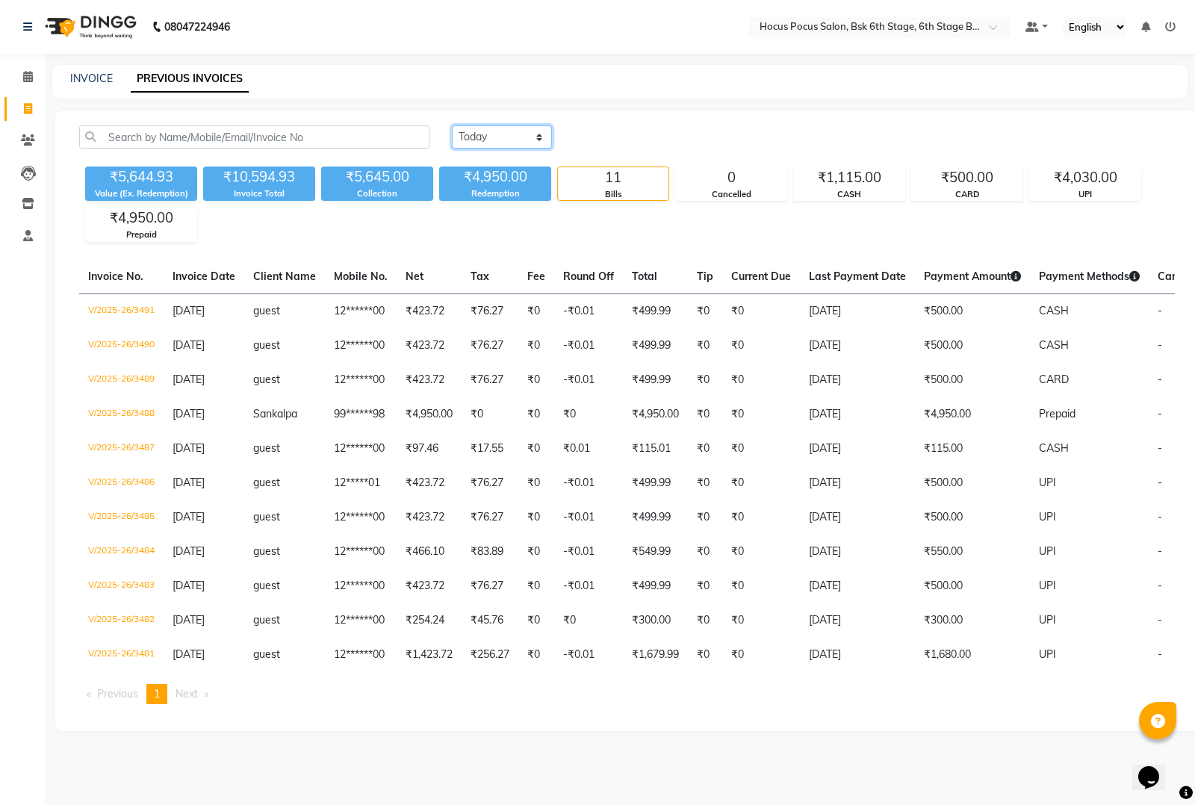
click at [528, 132] on select "Today Yesterday Custom Range" at bounding box center [502, 136] width 100 height 23
select select "today"
click at [452, 125] on select "Today Yesterday Custom Range" at bounding box center [502, 136] width 100 height 23
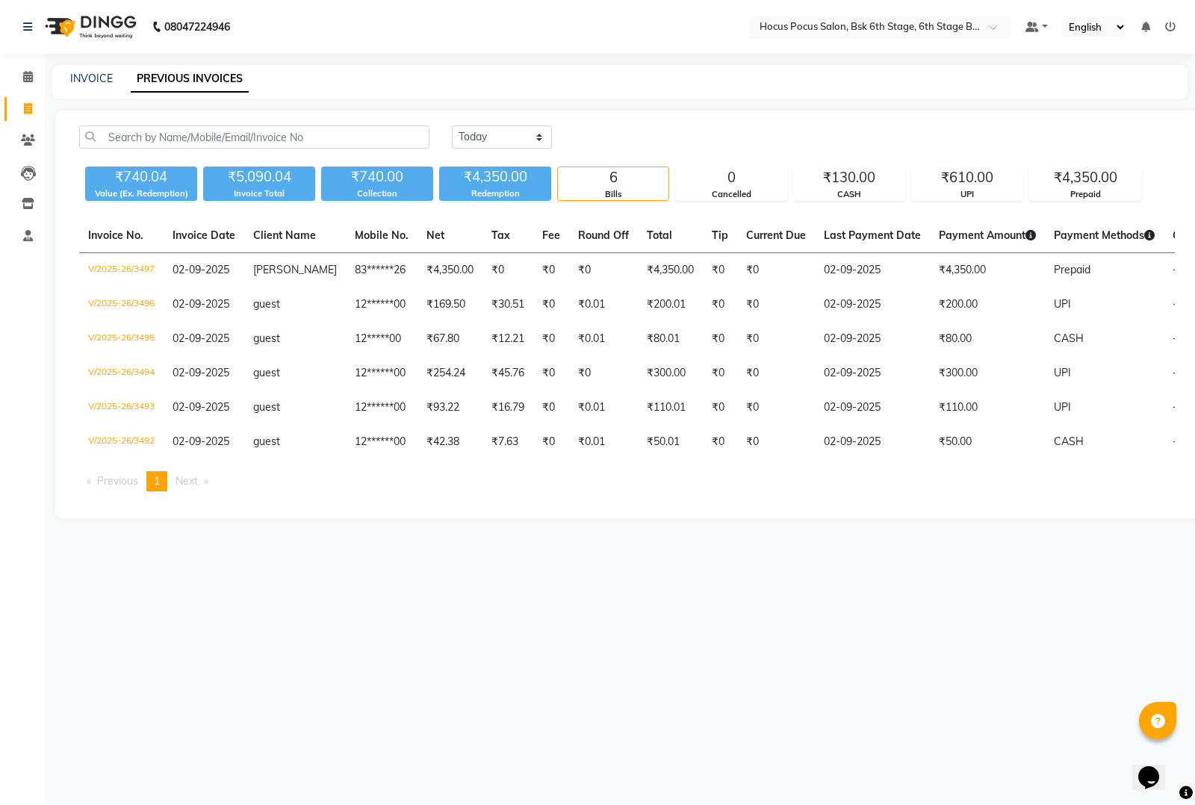
click at [845, 21] on input "text" at bounding box center [865, 28] width 217 height 15
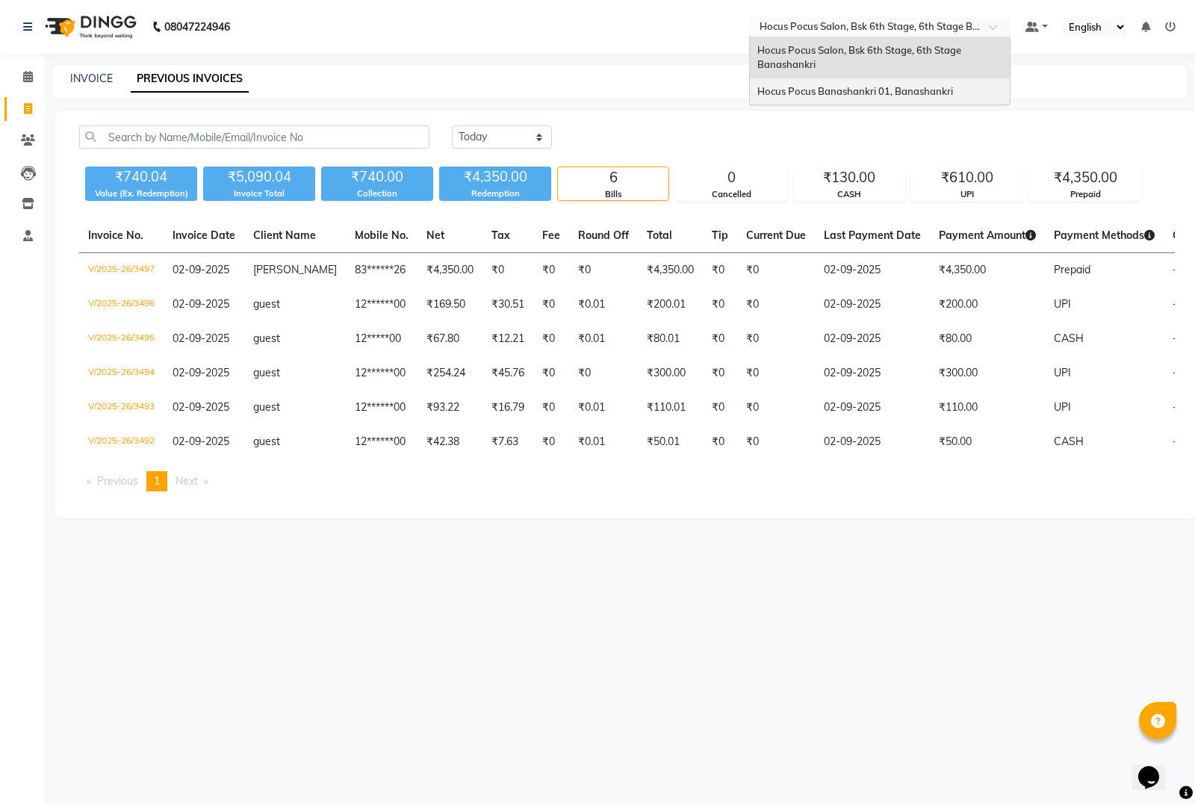
click at [812, 87] on span "Hocus Pocus Banashankri 01, Banashankri" at bounding box center [855, 91] width 196 height 12
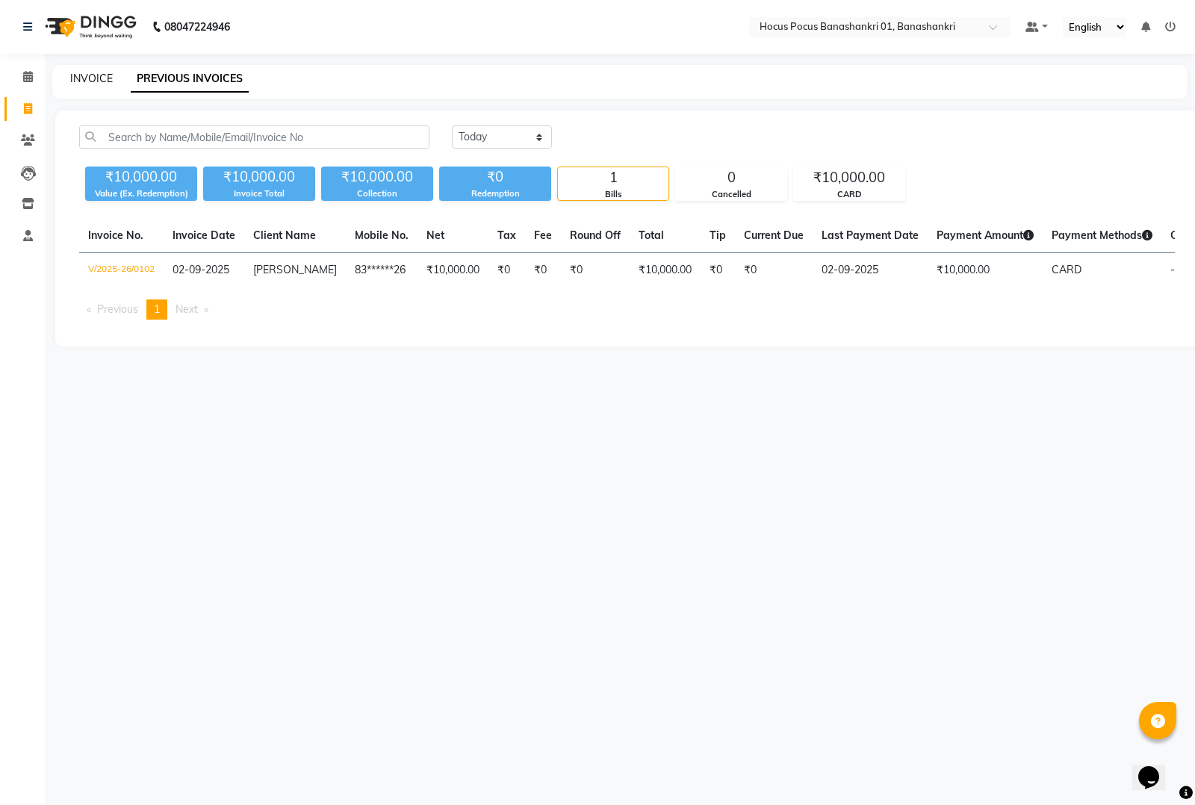
click at [93, 78] on link "INVOICE" at bounding box center [91, 78] width 43 height 13
select select "service"
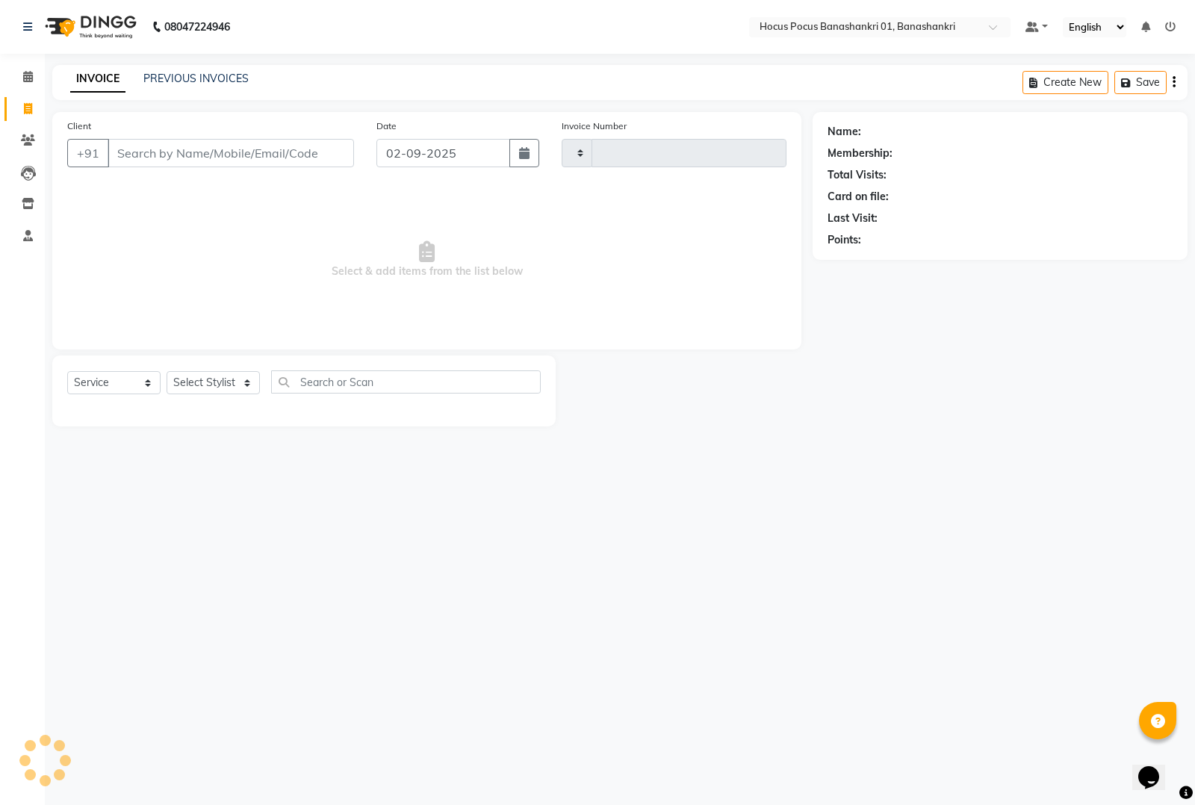
type input "0103"
select select "6513"
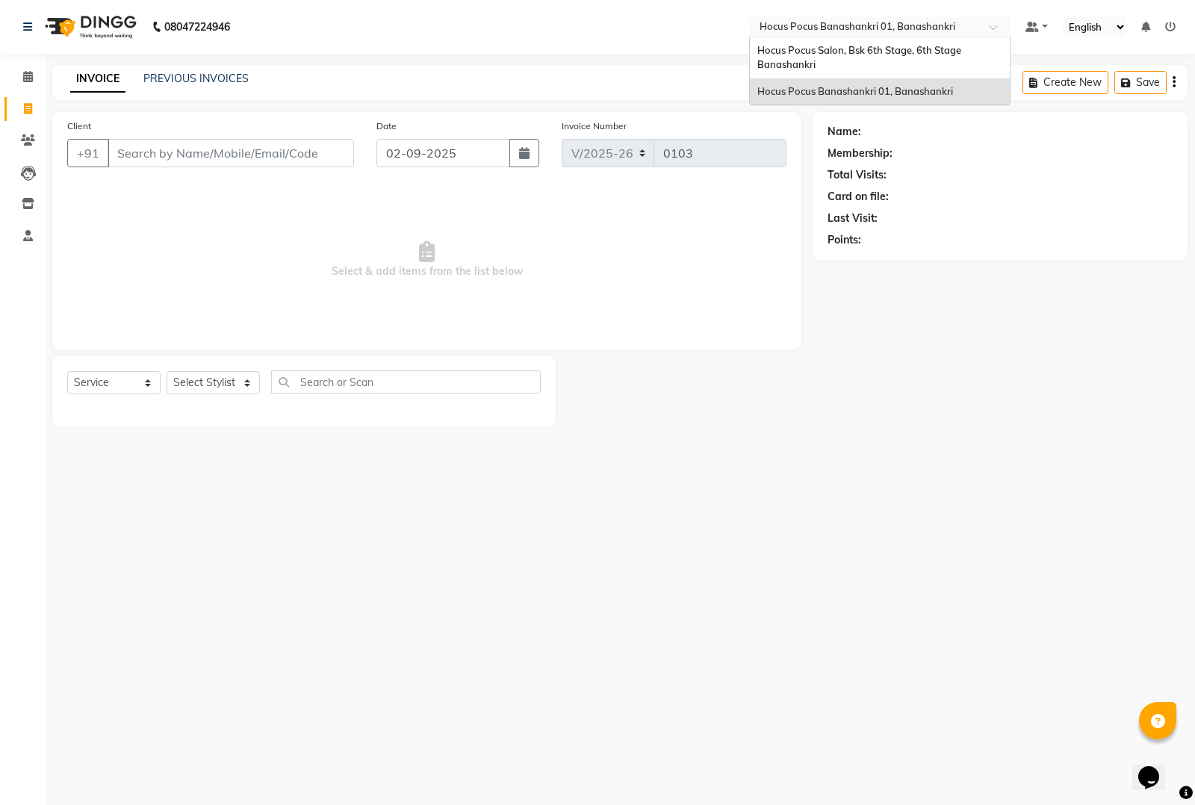
click at [834, 28] on input "text" at bounding box center [865, 28] width 217 height 15
click at [793, 54] on span "Hocus Pocus Salon, Bsk 6th Stage, 6th Stage Banashankri" at bounding box center [860, 57] width 206 height 27
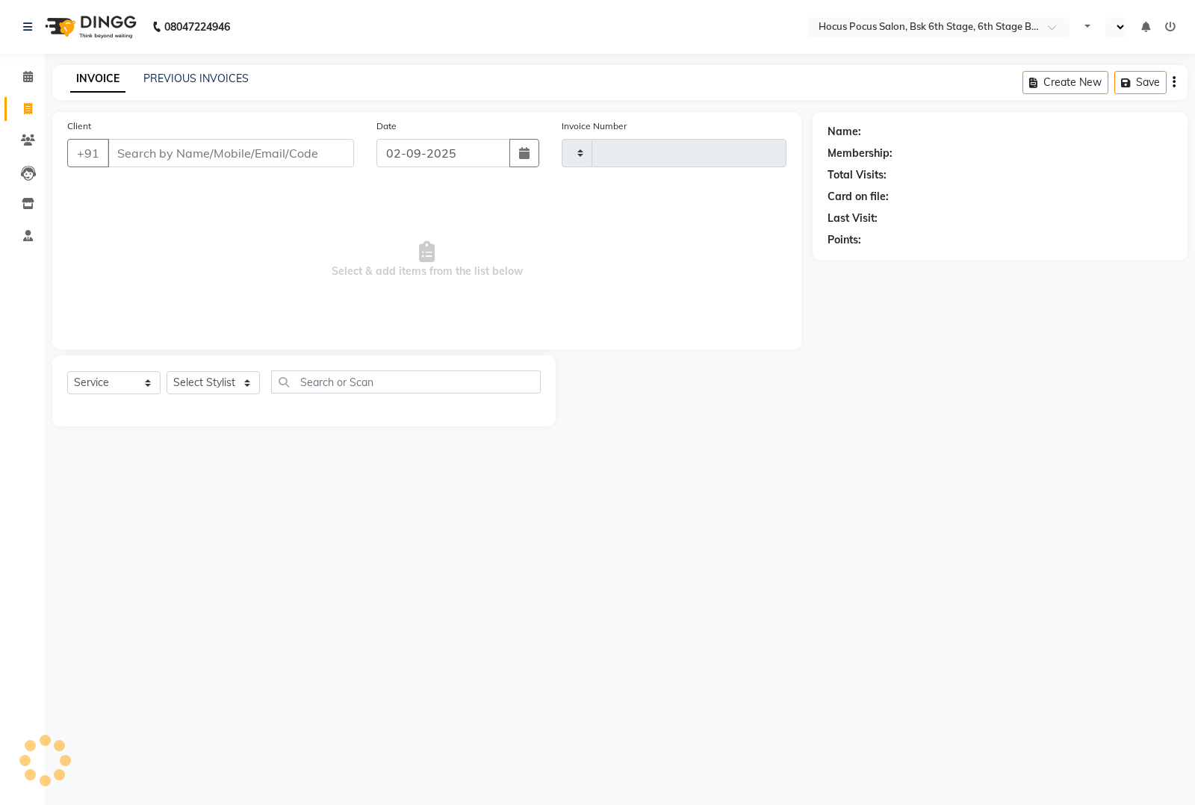
select select "service"
type input "3498"
select select "en"
select select "5242"
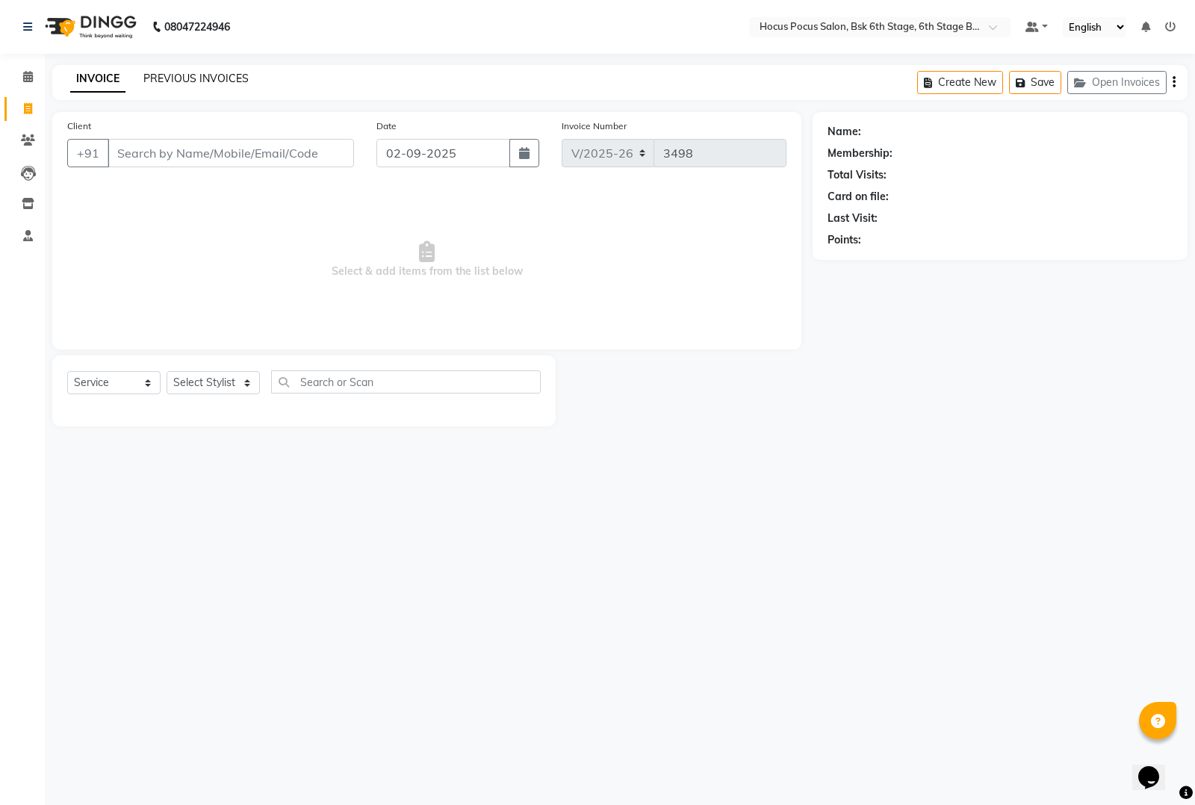
click at [206, 75] on link "PREVIOUS INVOICES" at bounding box center [195, 78] width 105 height 13
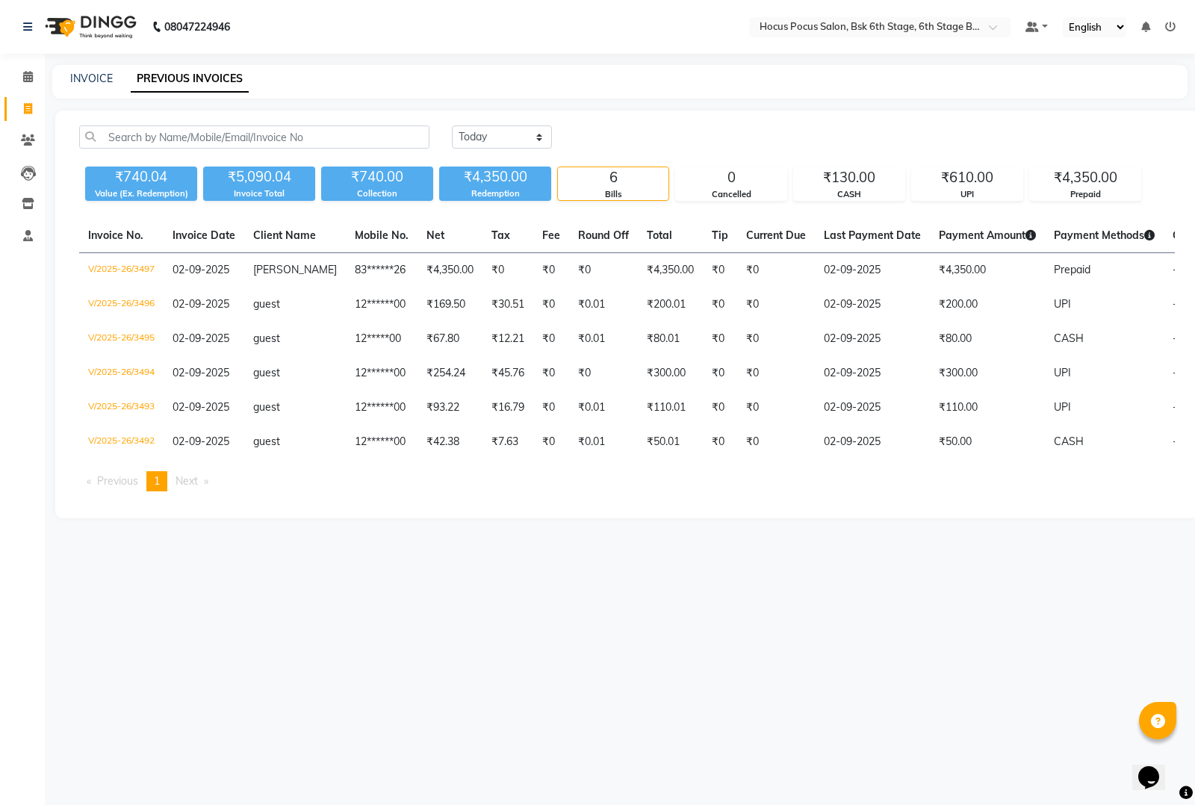
click at [101, 84] on div "INVOICE" at bounding box center [91, 79] width 43 height 16
click at [87, 76] on link "INVOICE" at bounding box center [91, 78] width 43 height 13
select select "service"
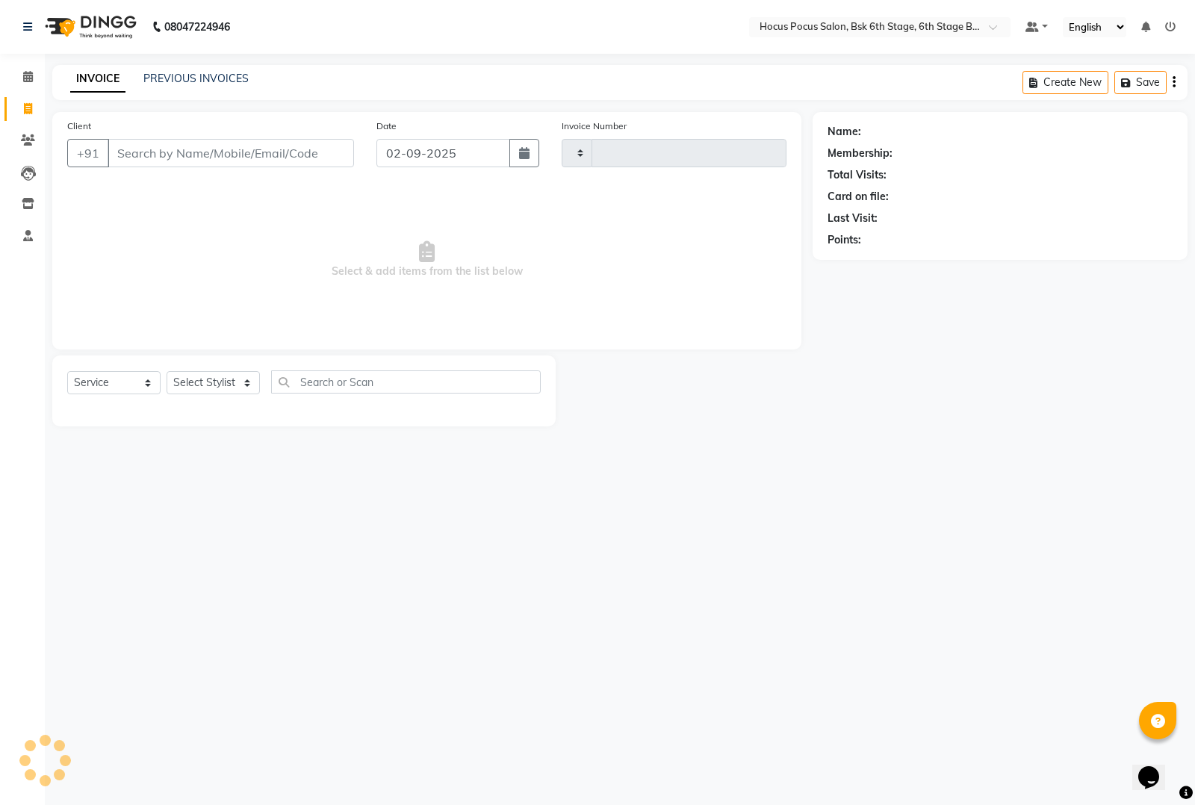
type input "3498"
select select "5242"
click at [1125, 87] on button "Open Invoices" at bounding box center [1116, 82] width 99 height 23
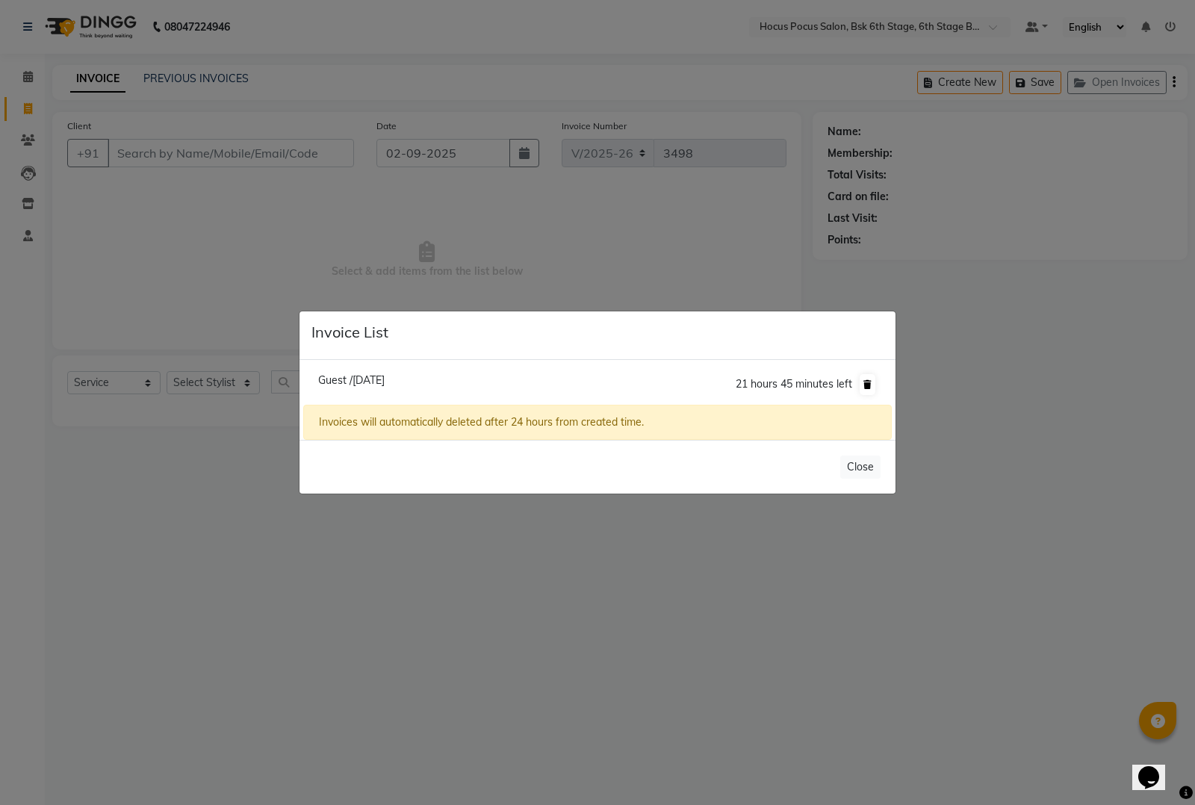
click at [864, 383] on icon at bounding box center [867, 384] width 8 height 9
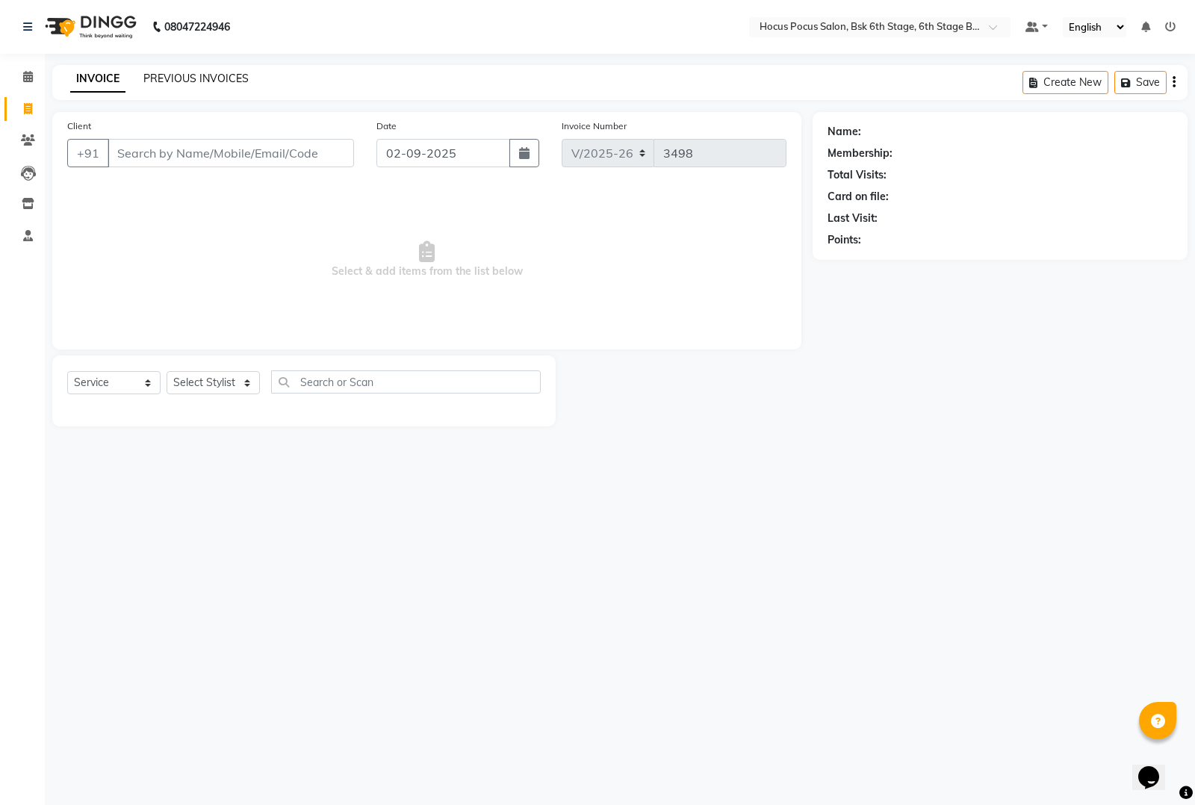
click at [206, 80] on link "PREVIOUS INVOICES" at bounding box center [195, 78] width 105 height 13
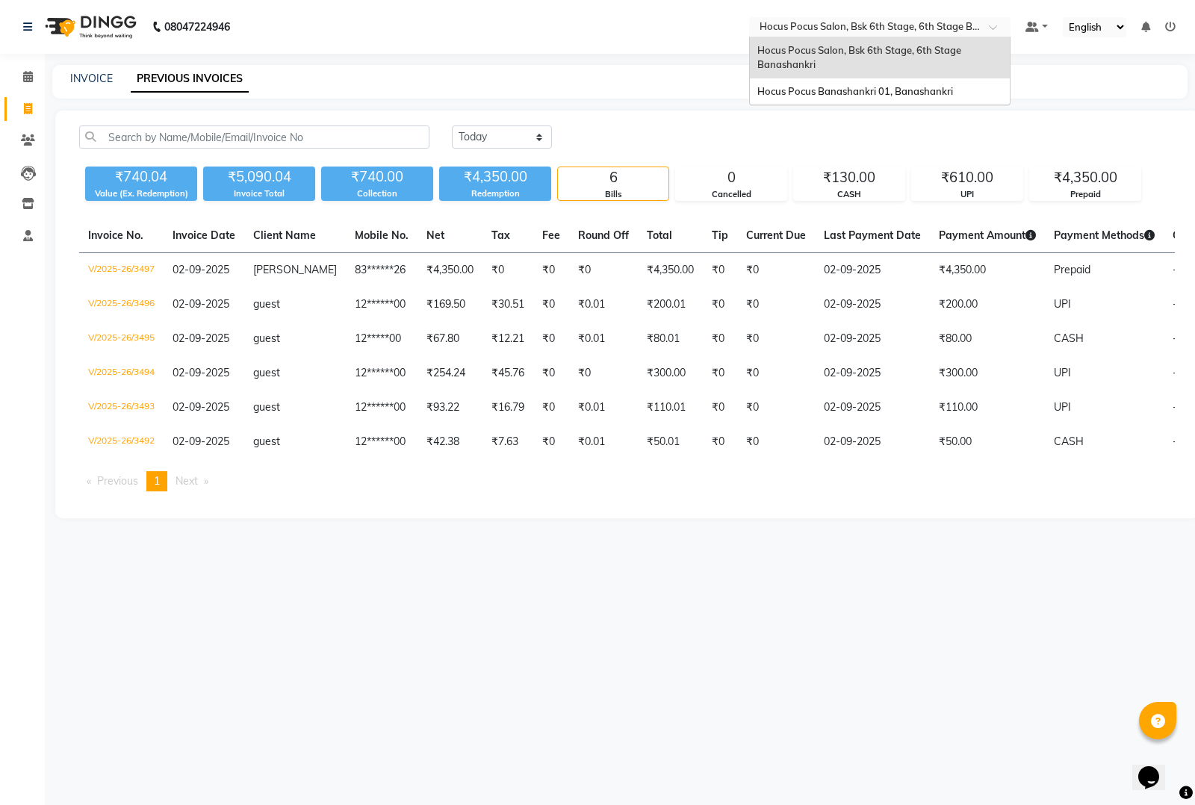
click at [868, 28] on input "text" at bounding box center [865, 28] width 217 height 15
click at [851, 90] on span "Hocus Pocus Banashankri 01, Banashankri" at bounding box center [855, 91] width 196 height 12
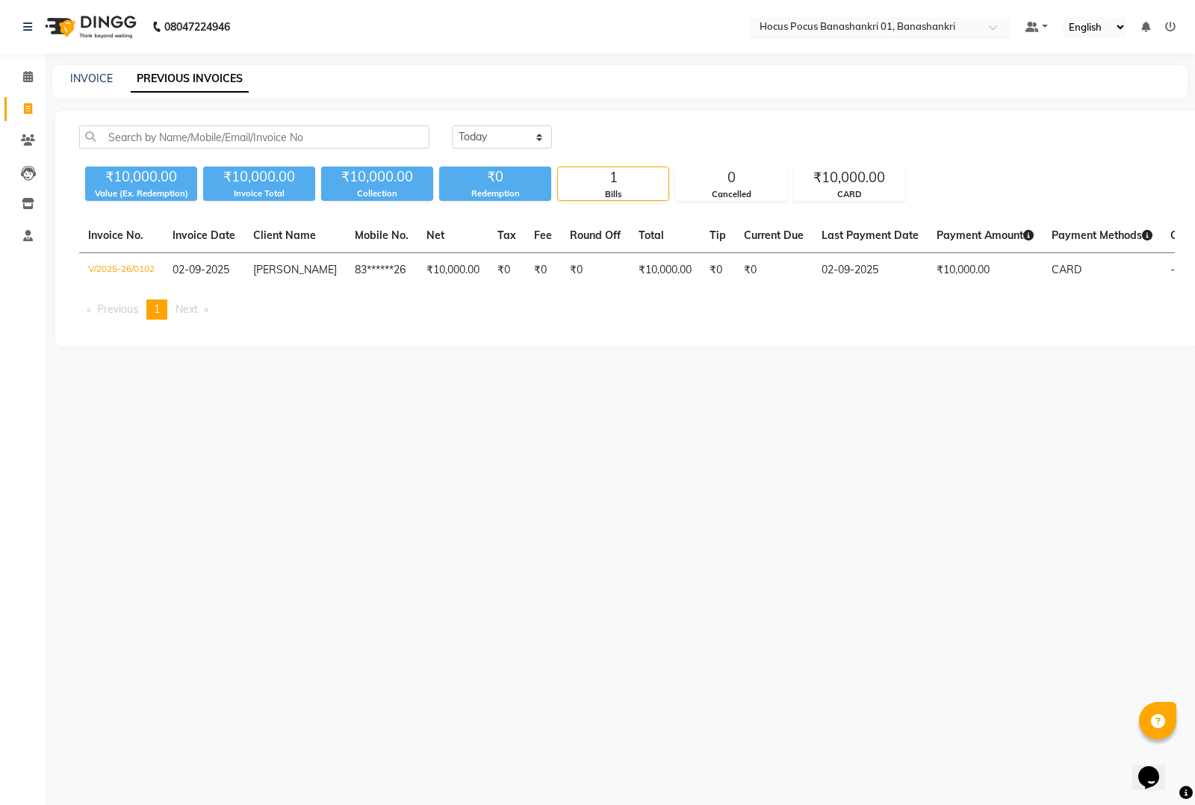
click at [800, 25] on input "text" at bounding box center [865, 28] width 217 height 15
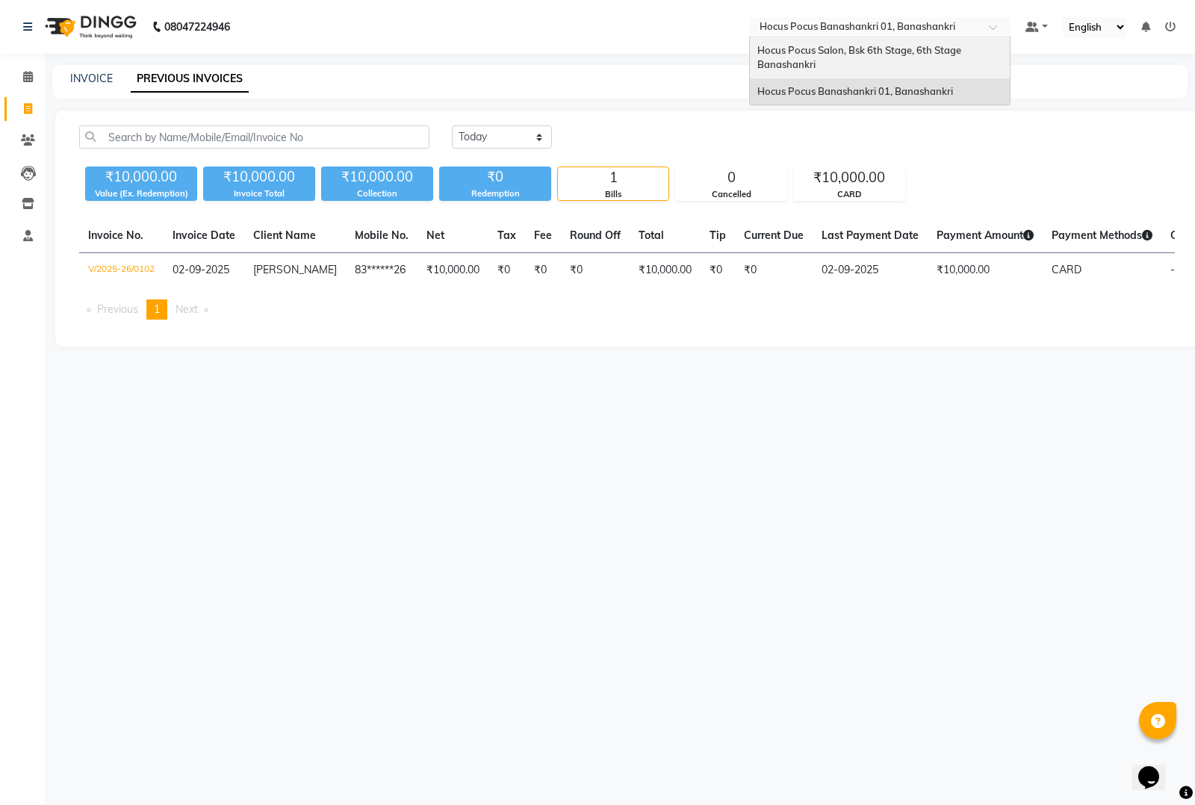
click at [784, 54] on span "Hocus Pocus Salon, Bsk 6th Stage, 6th Stage Banashankri" at bounding box center [860, 57] width 206 height 27
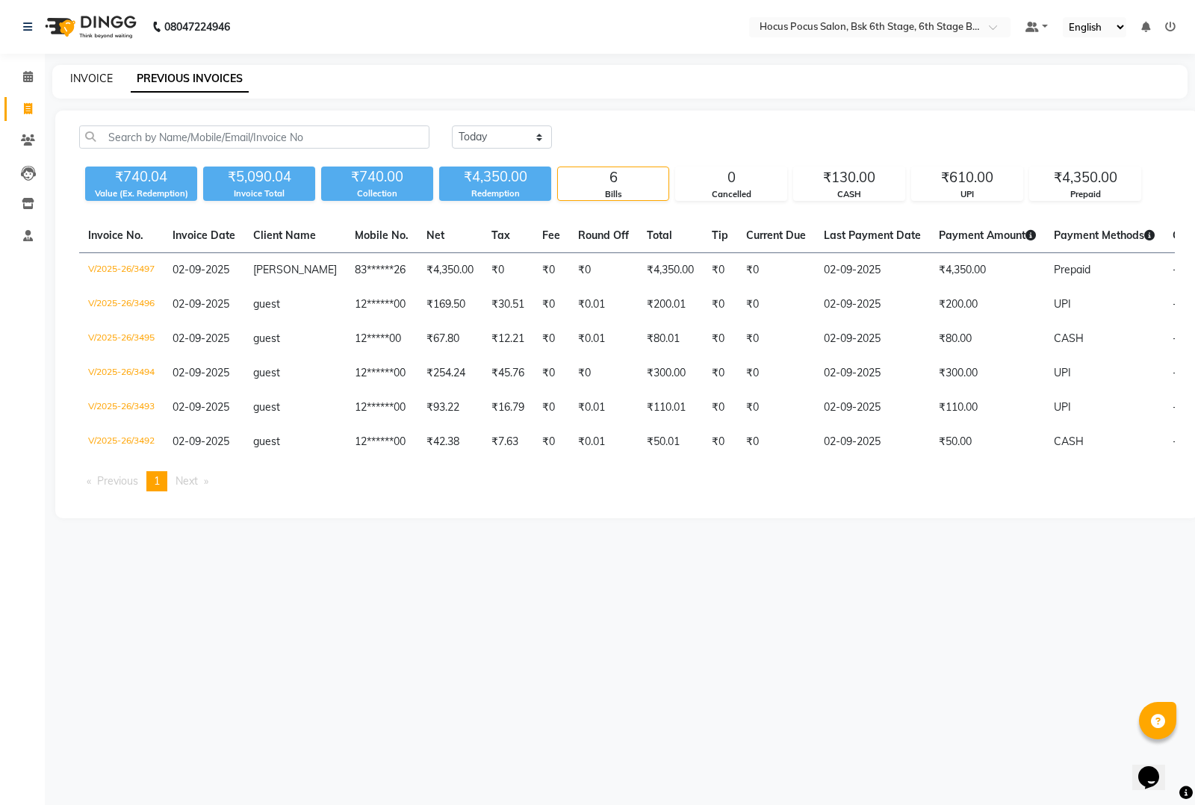
click at [102, 73] on link "INVOICE" at bounding box center [91, 78] width 43 height 13
select select "service"
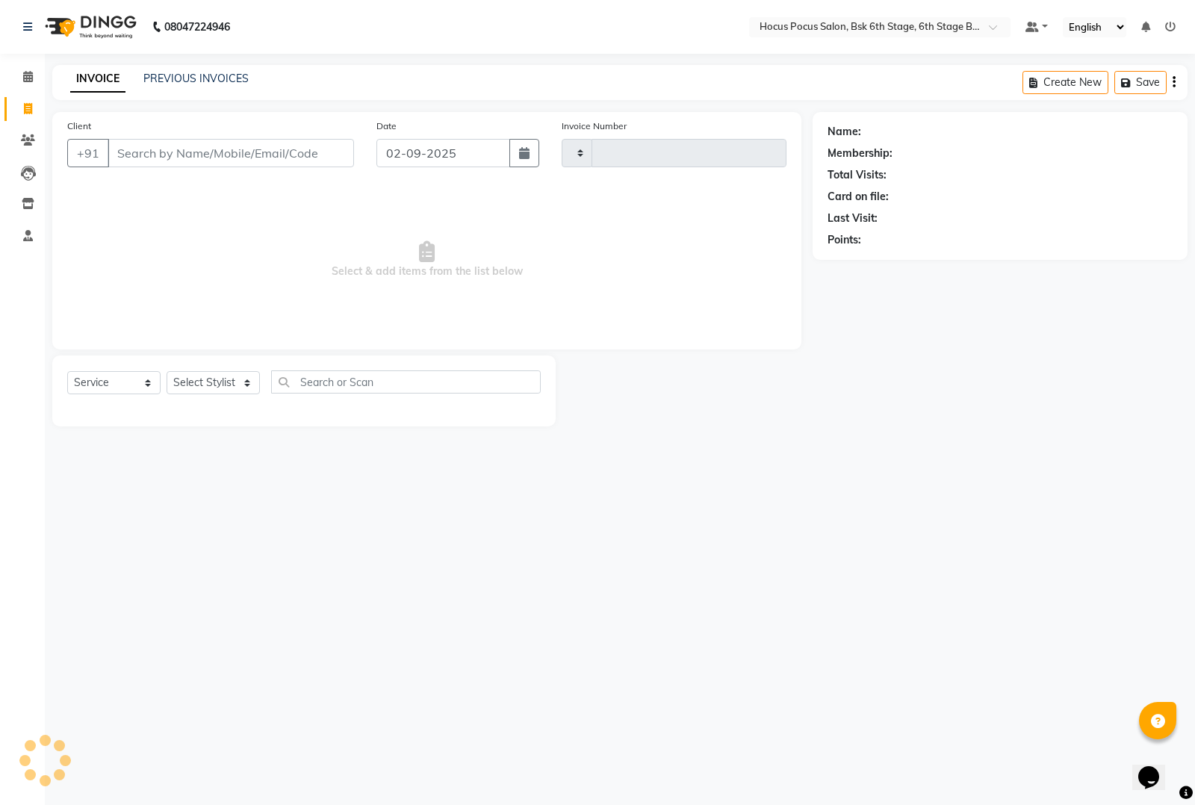
type input "3498"
select select "5242"
click at [163, 158] on input "Client" at bounding box center [231, 153] width 246 height 28
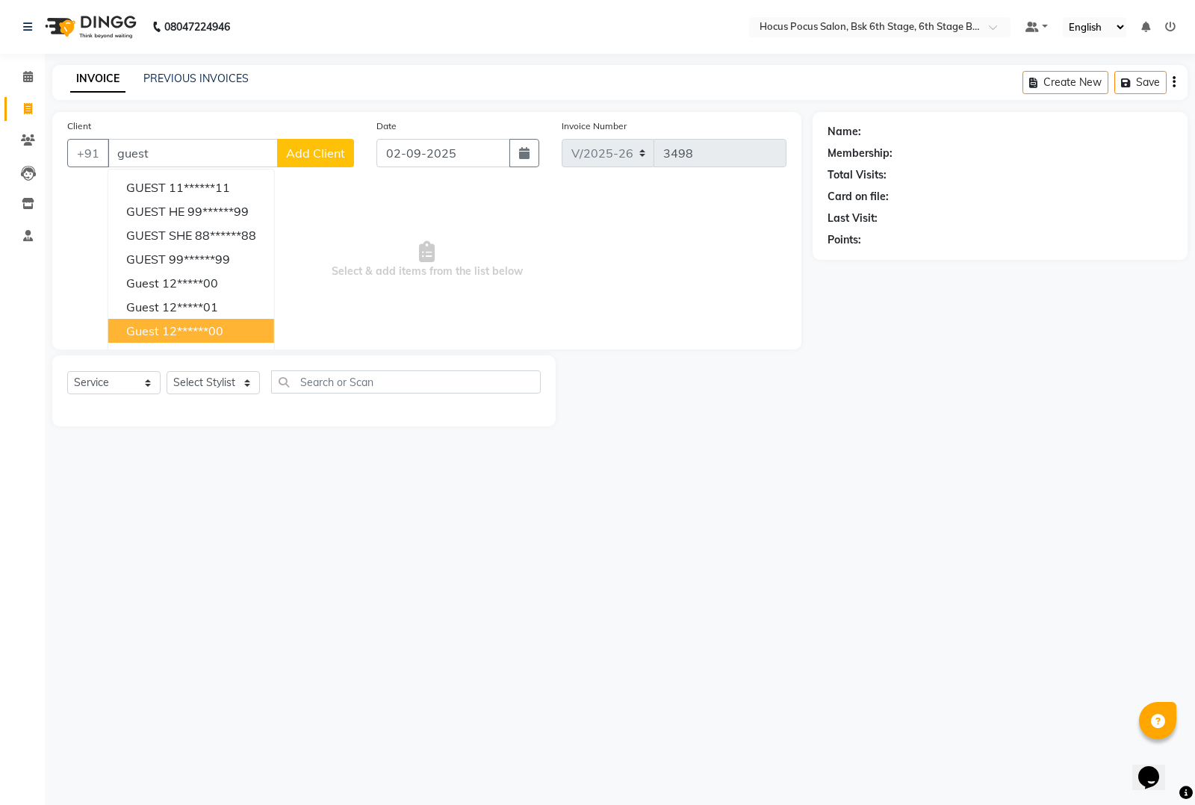
click at [148, 320] on button "guest 12******00" at bounding box center [191, 331] width 166 height 24
type input "12******00"
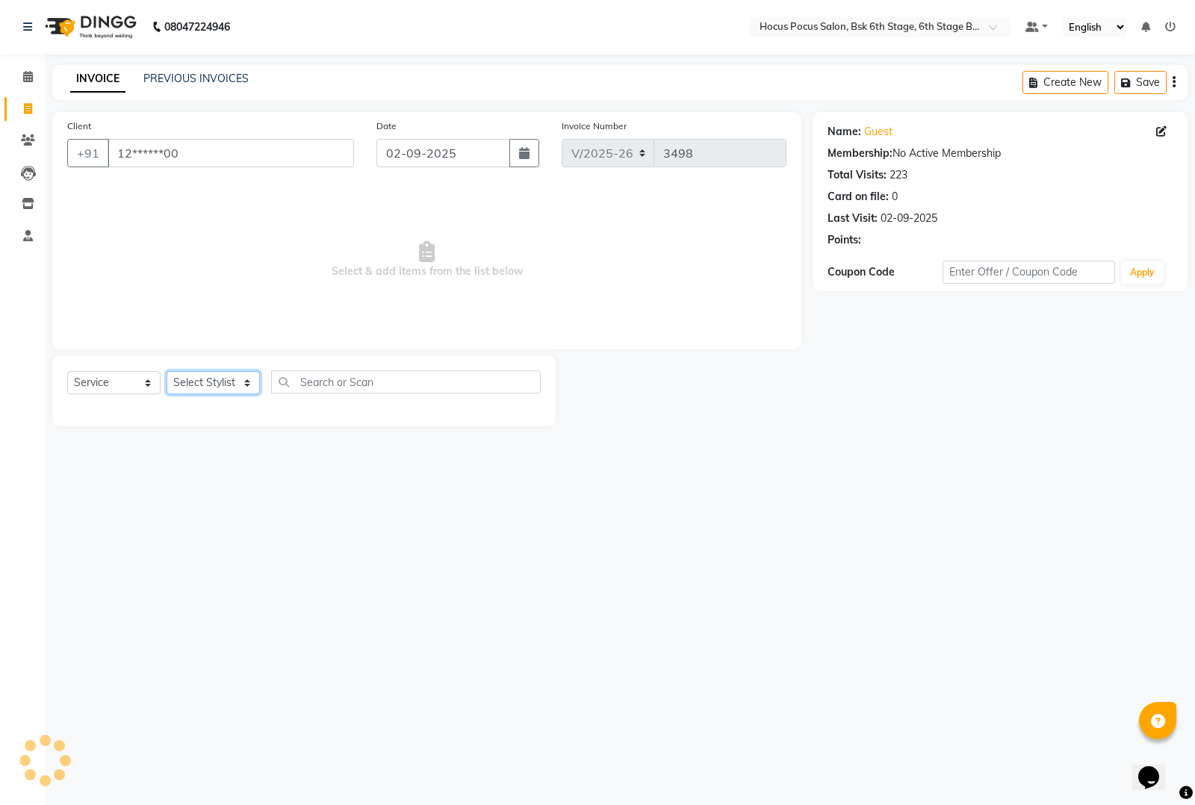
drag, startPoint x: 179, startPoint y: 378, endPoint x: 179, endPoint y: 390, distance: 12.0
click at [179, 378] on select "Select Stylist [PERSON_NAME] hocus pocus [PERSON_NAME] [PERSON_NAME] [PERSON_NA…" at bounding box center [213, 382] width 93 height 23
select select "88481"
click at [167, 371] on select "Select Stylist [PERSON_NAME] hocus pocus [PERSON_NAME] [PERSON_NAME] [PERSON_NA…" at bounding box center [213, 382] width 93 height 23
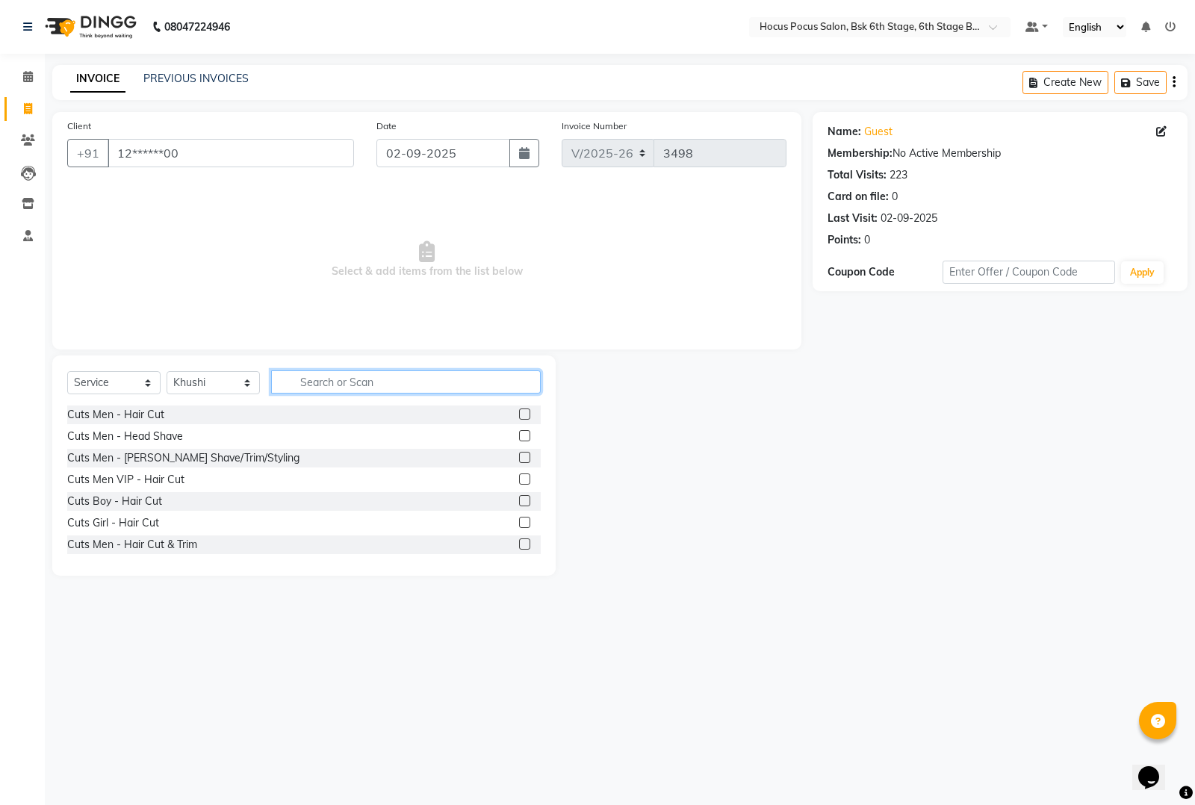
click at [323, 387] on input "text" at bounding box center [406, 381] width 270 height 23
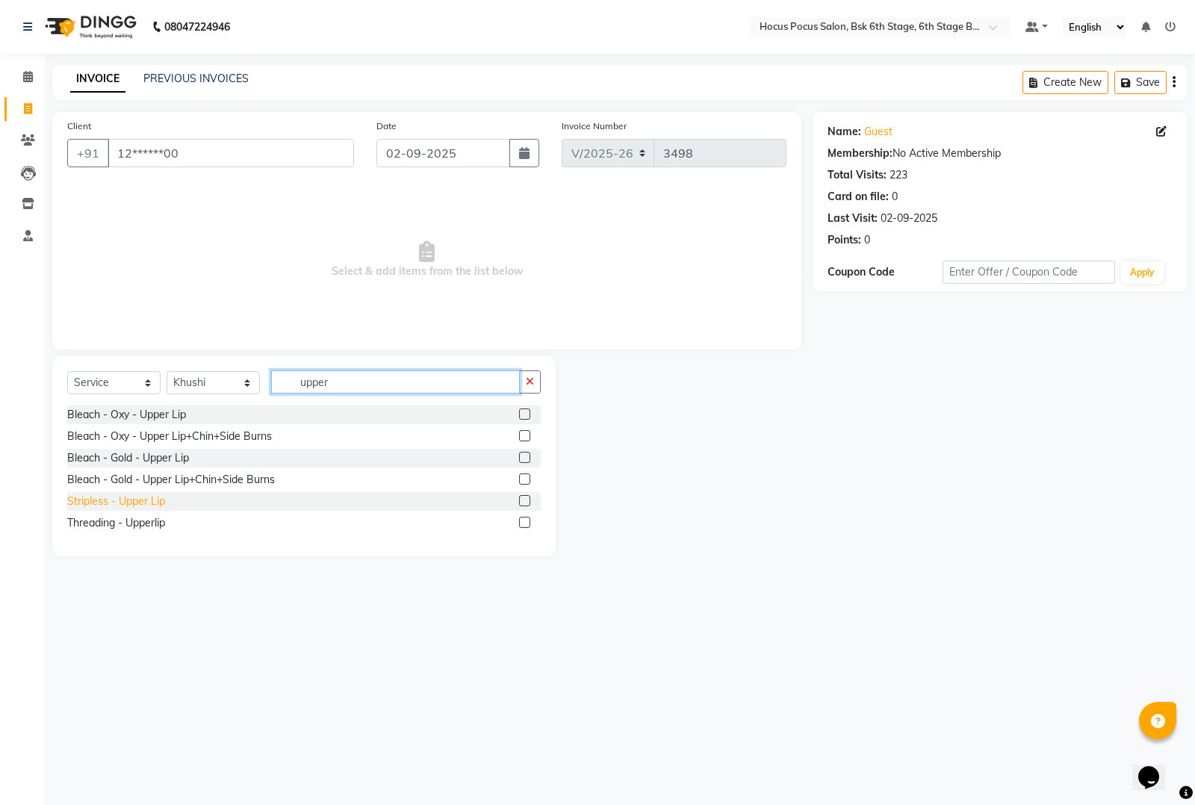
type input "upper"
click at [114, 502] on div "Stripless - Upper Lip" at bounding box center [116, 502] width 98 height 16
checkbox input "false"
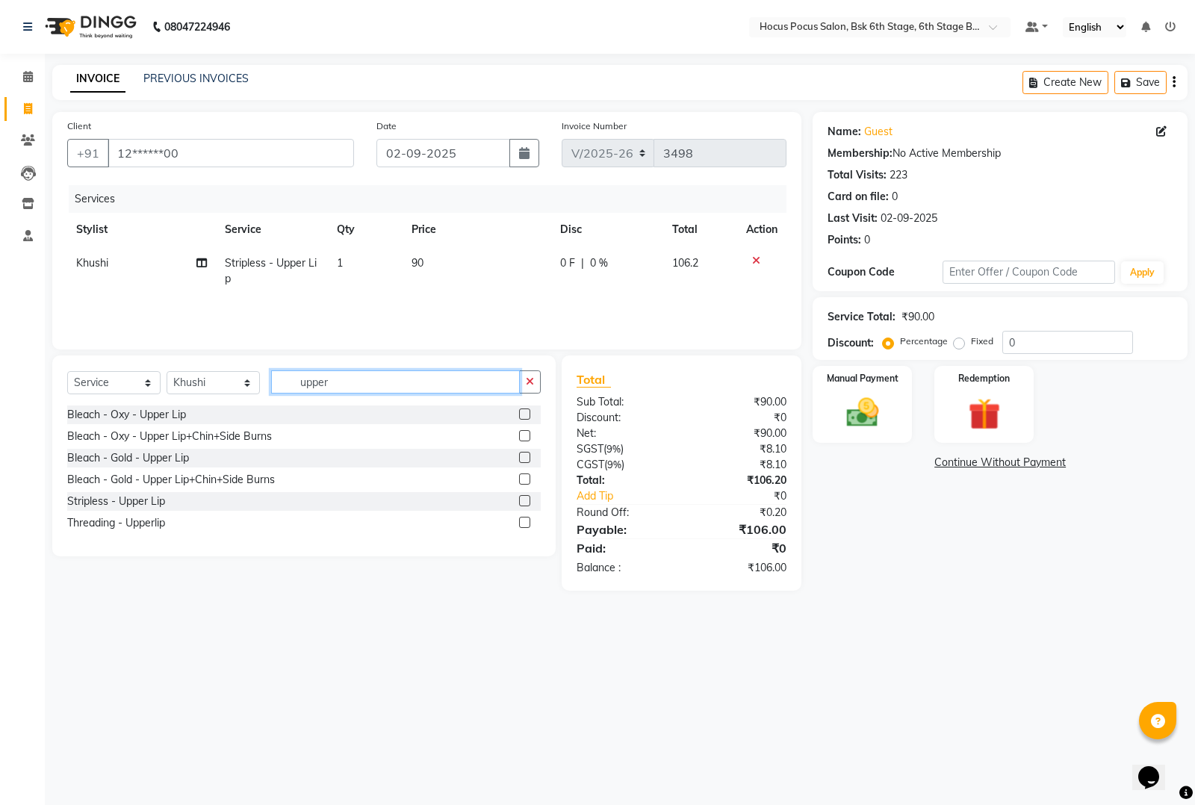
click at [367, 385] on input "upper" at bounding box center [395, 381] width 249 height 23
type input "u"
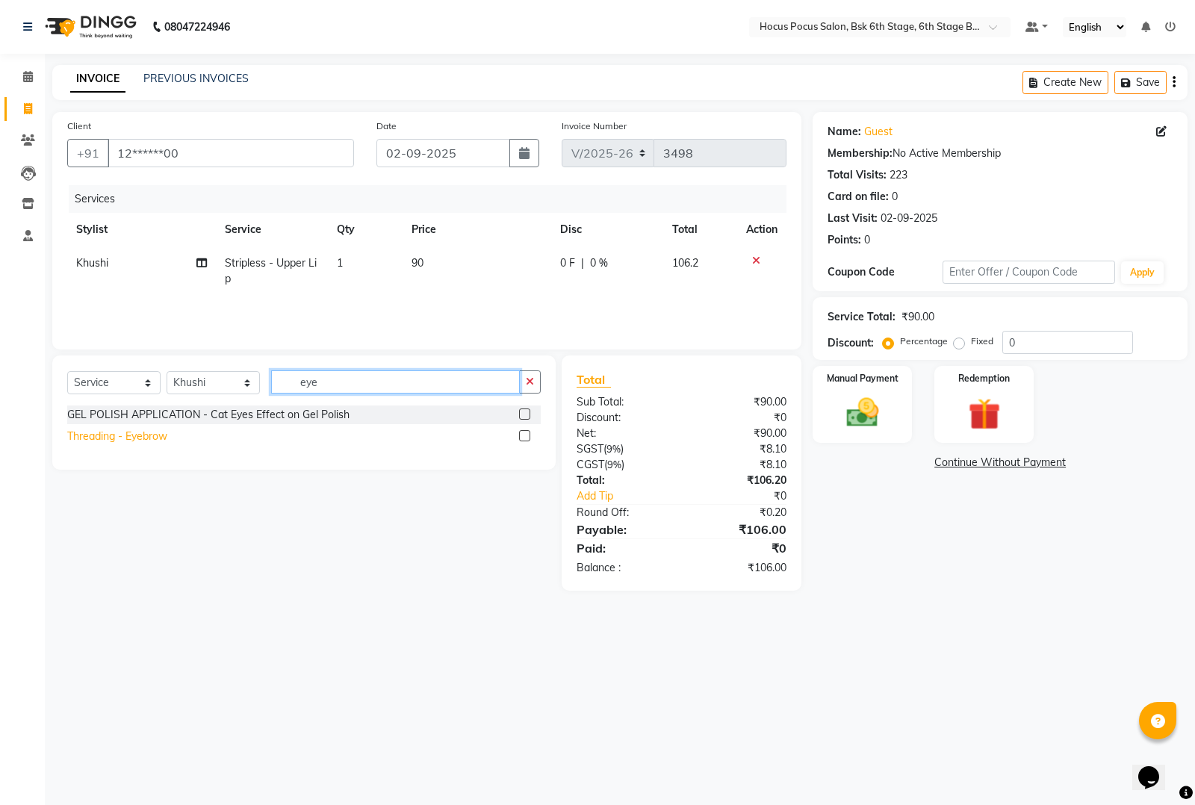
type input "eye"
click at [138, 439] on div "Threading - Eyebrow" at bounding box center [117, 437] width 100 height 16
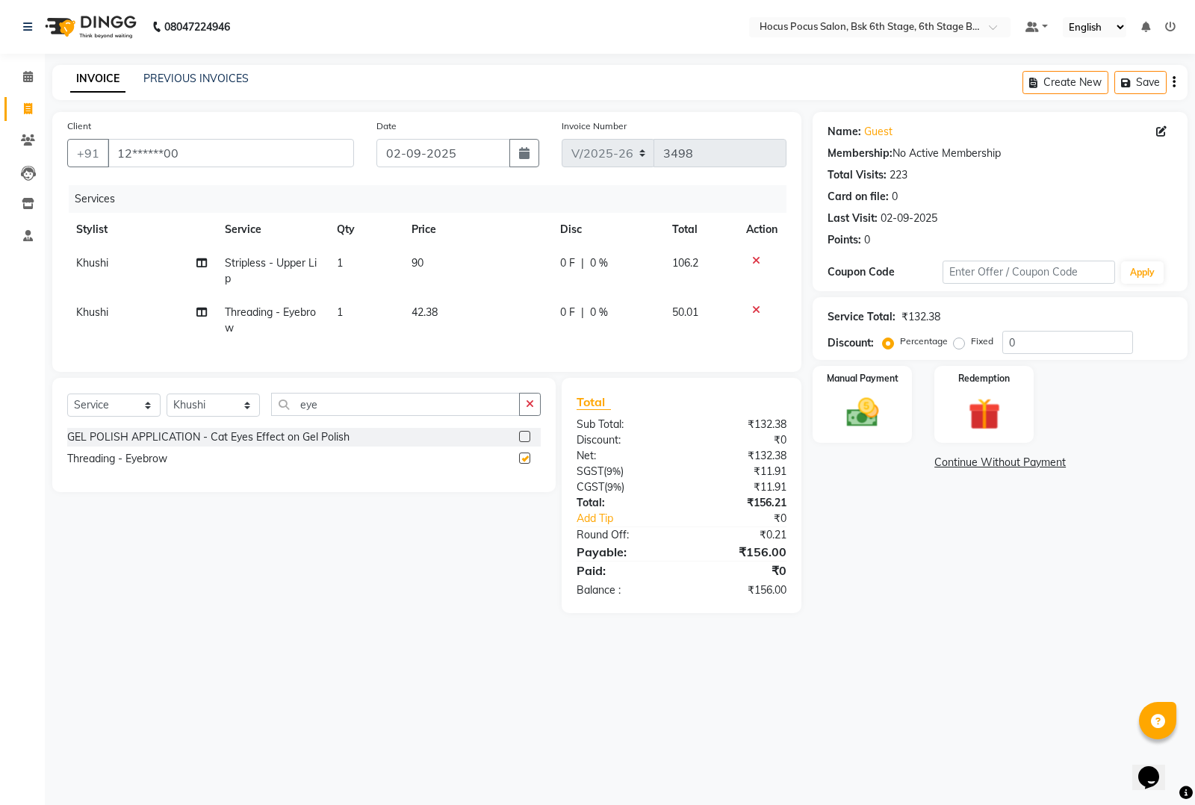
checkbox input "false"
click at [878, 412] on img at bounding box center [863, 413] width 54 height 38
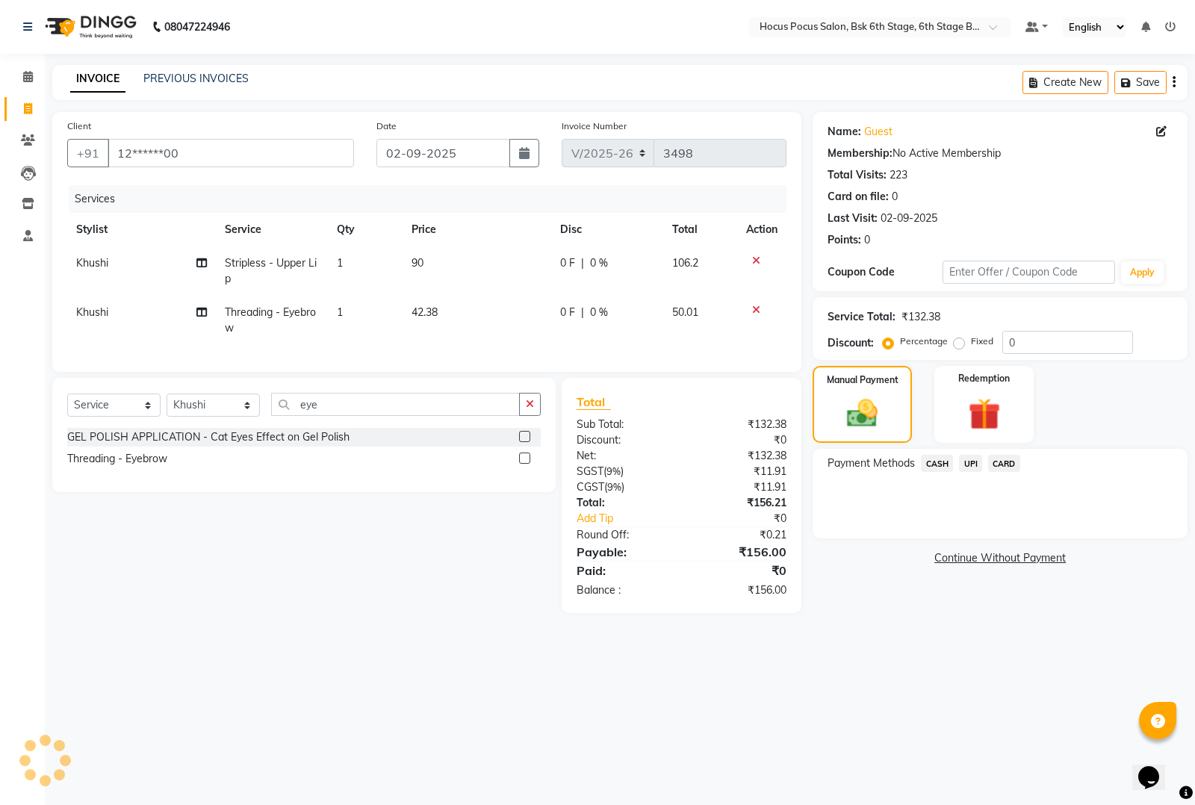
click at [967, 465] on span "UPI" at bounding box center [970, 463] width 23 height 17
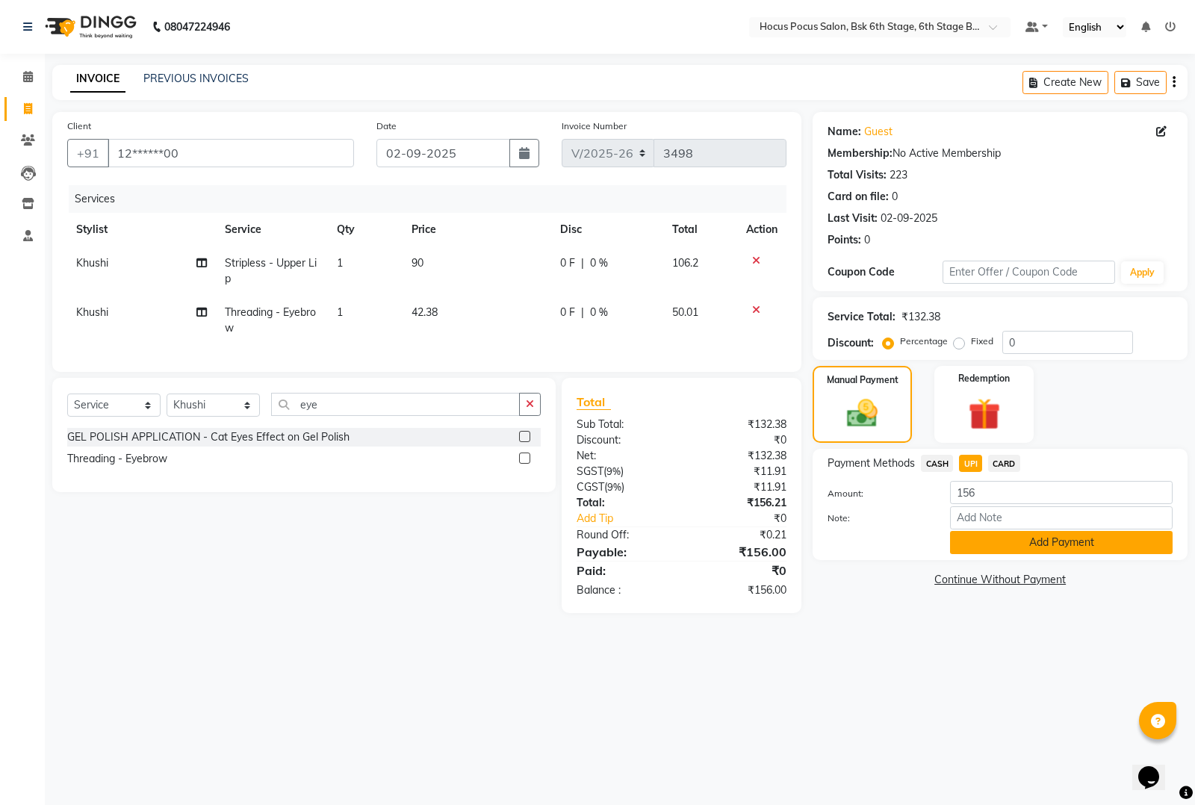
click at [994, 542] on button "Add Payment" at bounding box center [1061, 542] width 223 height 23
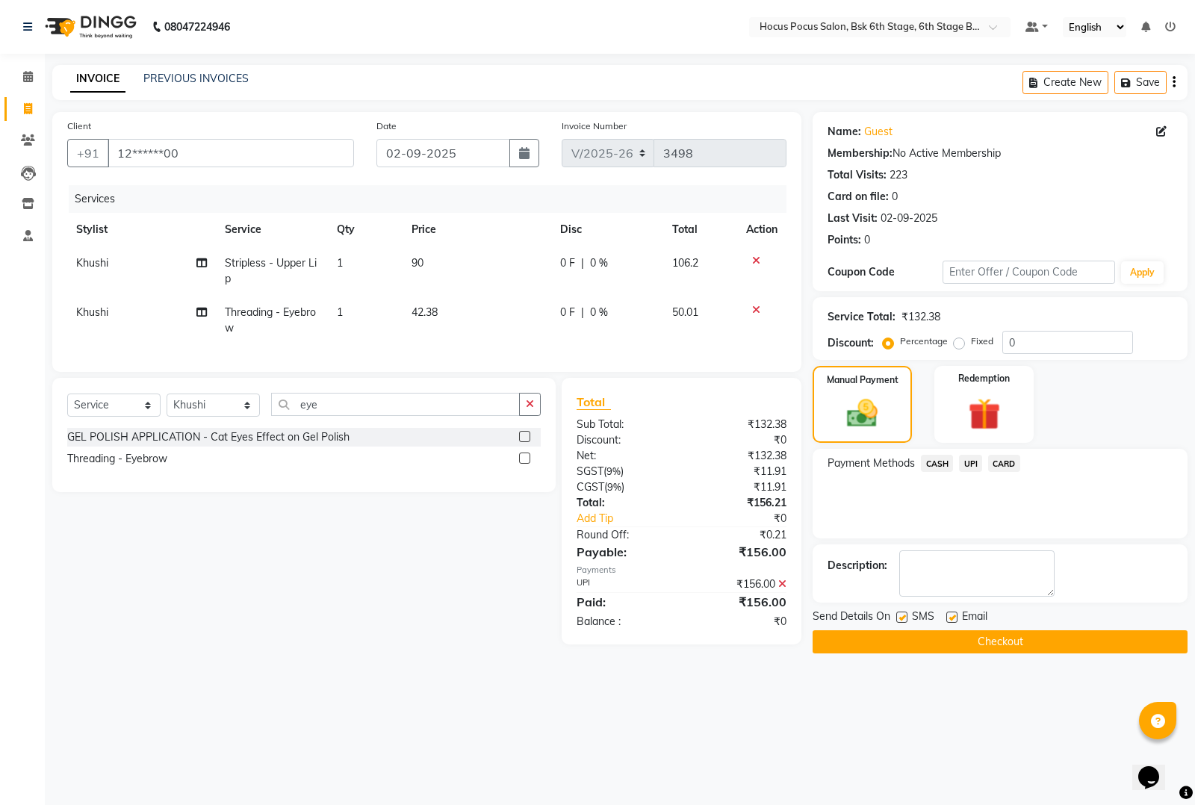
click at [901, 618] on label at bounding box center [901, 617] width 11 height 11
click at [901, 618] on input "checkbox" at bounding box center [901, 618] width 10 height 10
checkbox input "false"
click at [905, 635] on button "Checkout" at bounding box center [1000, 641] width 375 height 23
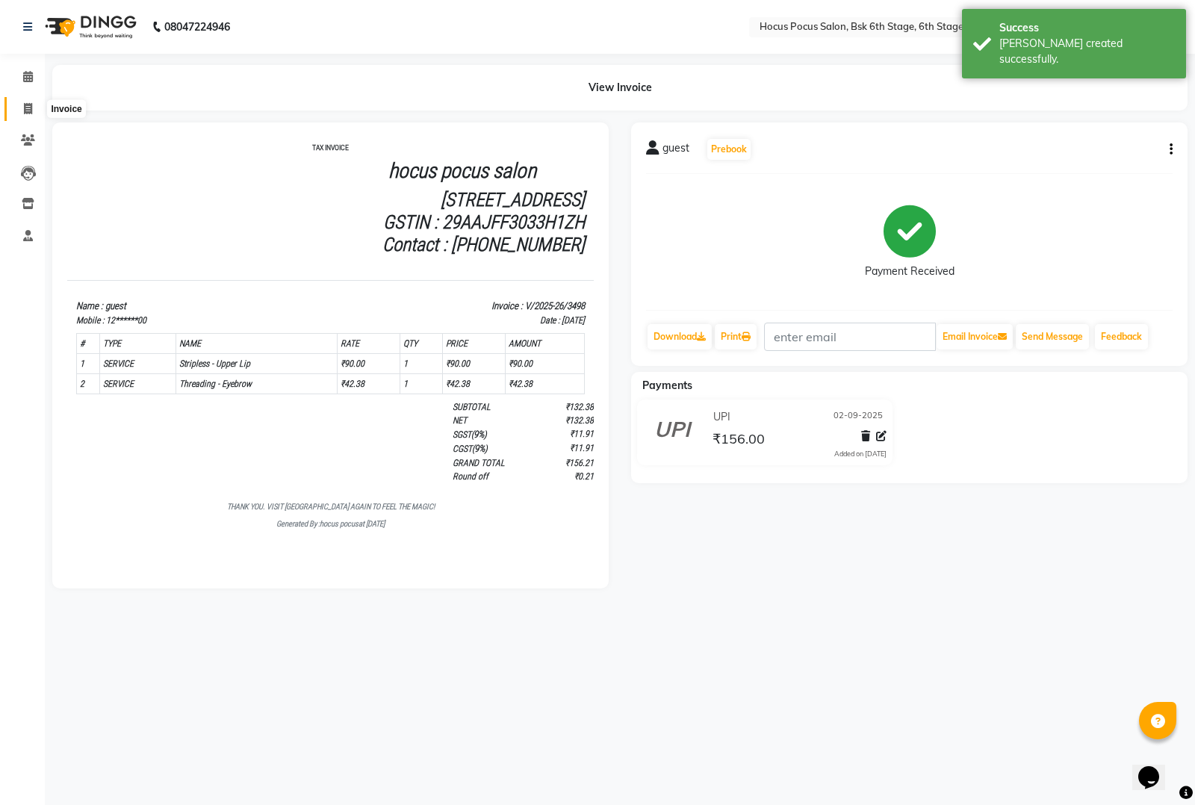
click at [23, 114] on span at bounding box center [28, 109] width 26 height 17
select select "5242"
select select "service"
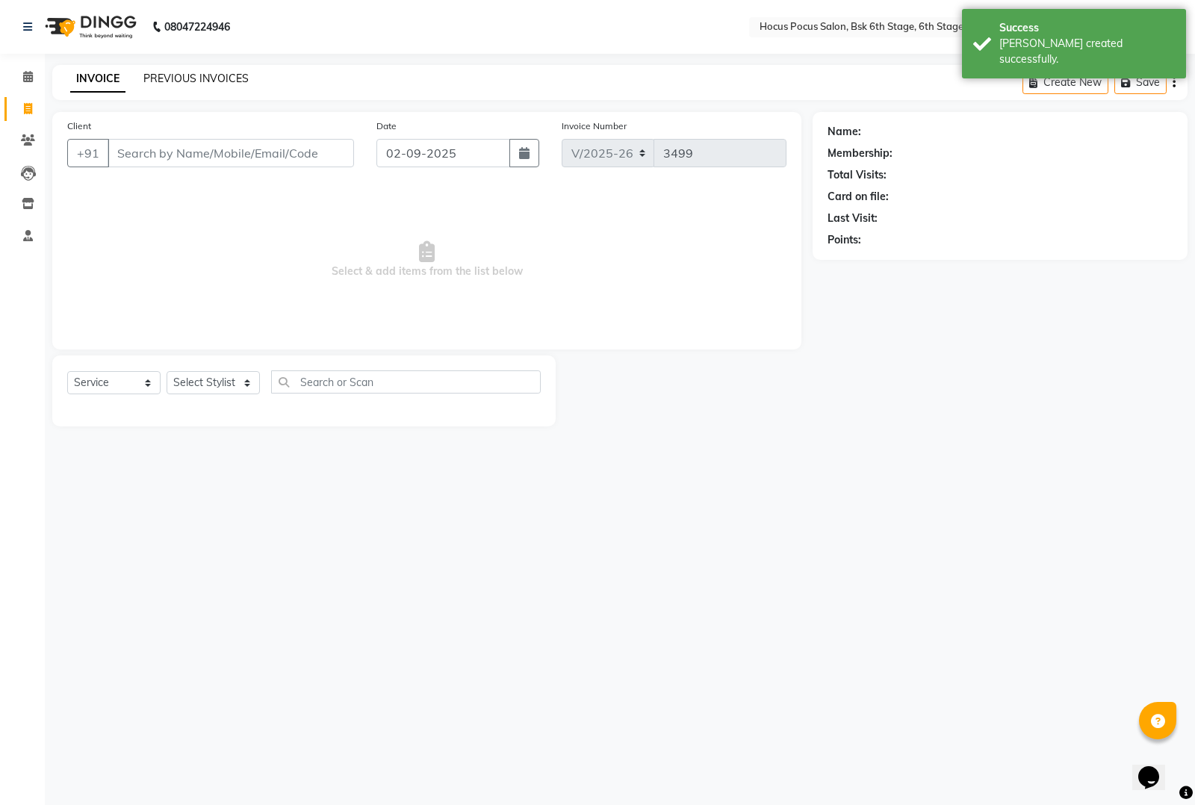
click at [185, 72] on link "PREVIOUS INVOICES" at bounding box center [195, 78] width 105 height 13
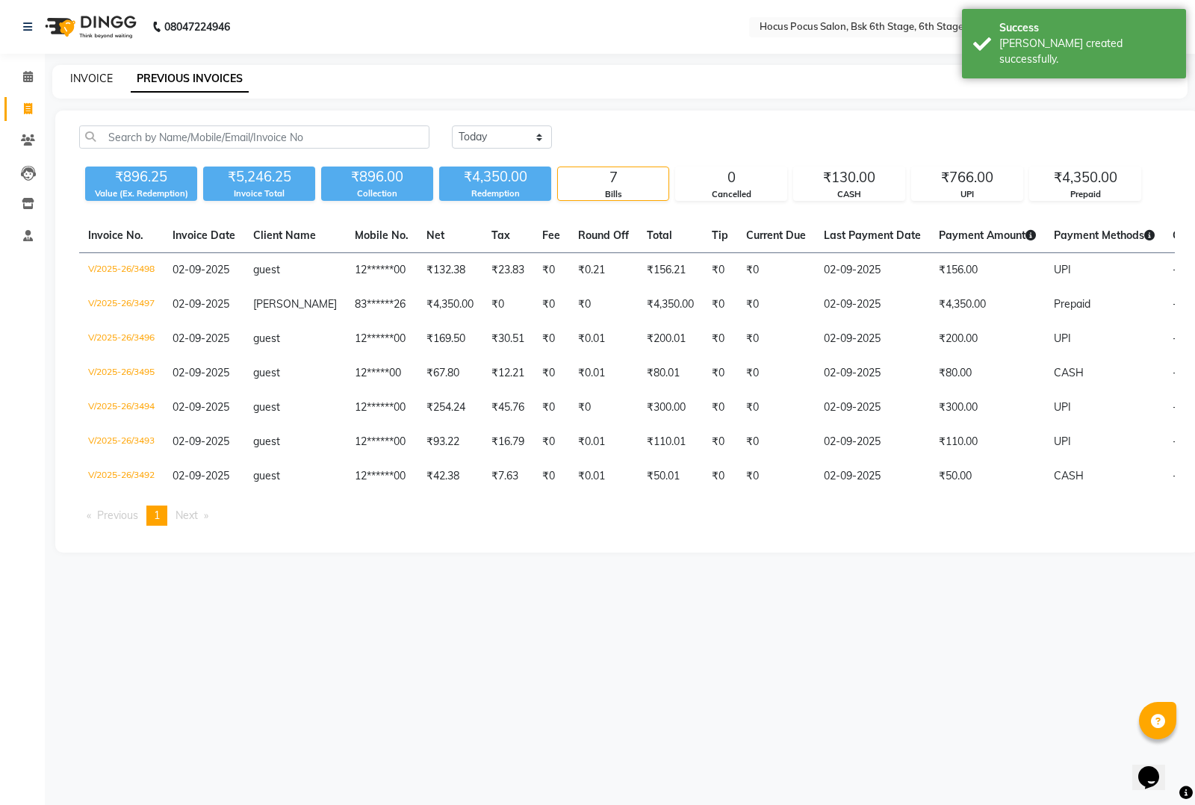
click at [80, 79] on link "INVOICE" at bounding box center [91, 78] width 43 height 13
select select "5242"
select select "service"
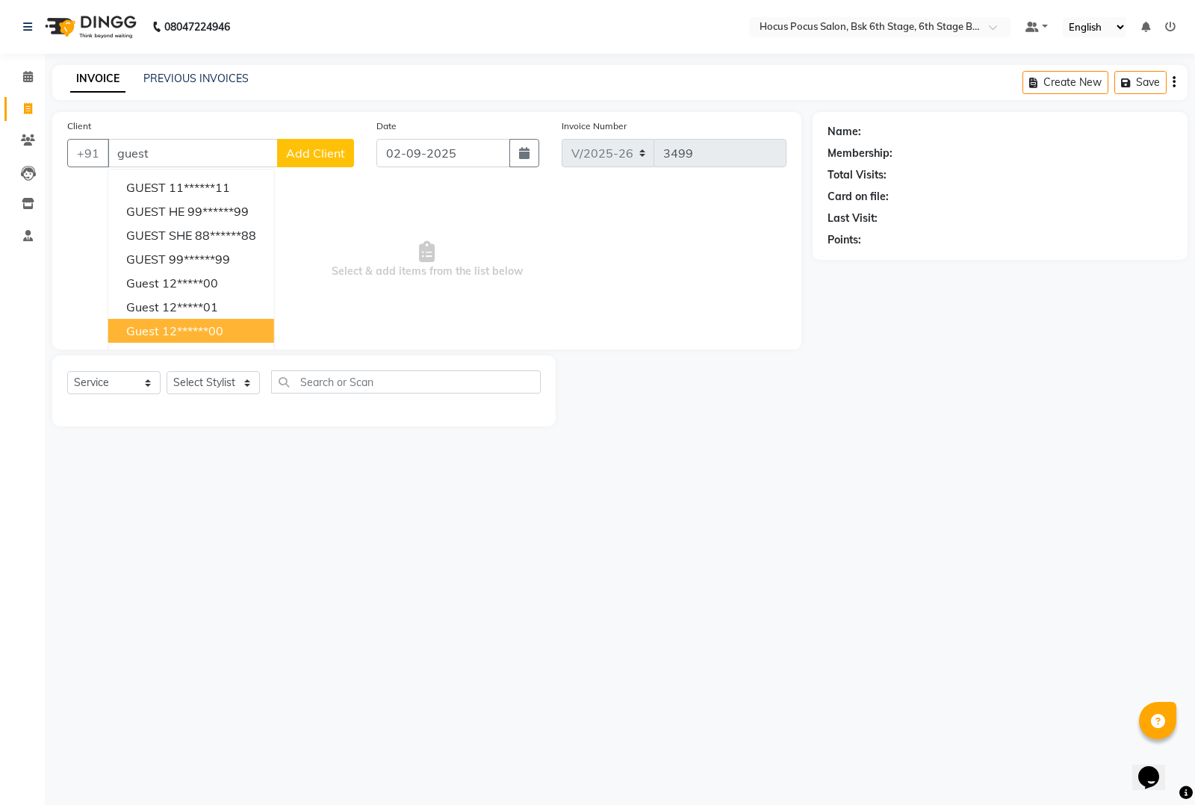
click at [174, 336] on ngb-highlight "12******00" at bounding box center [192, 330] width 61 height 15
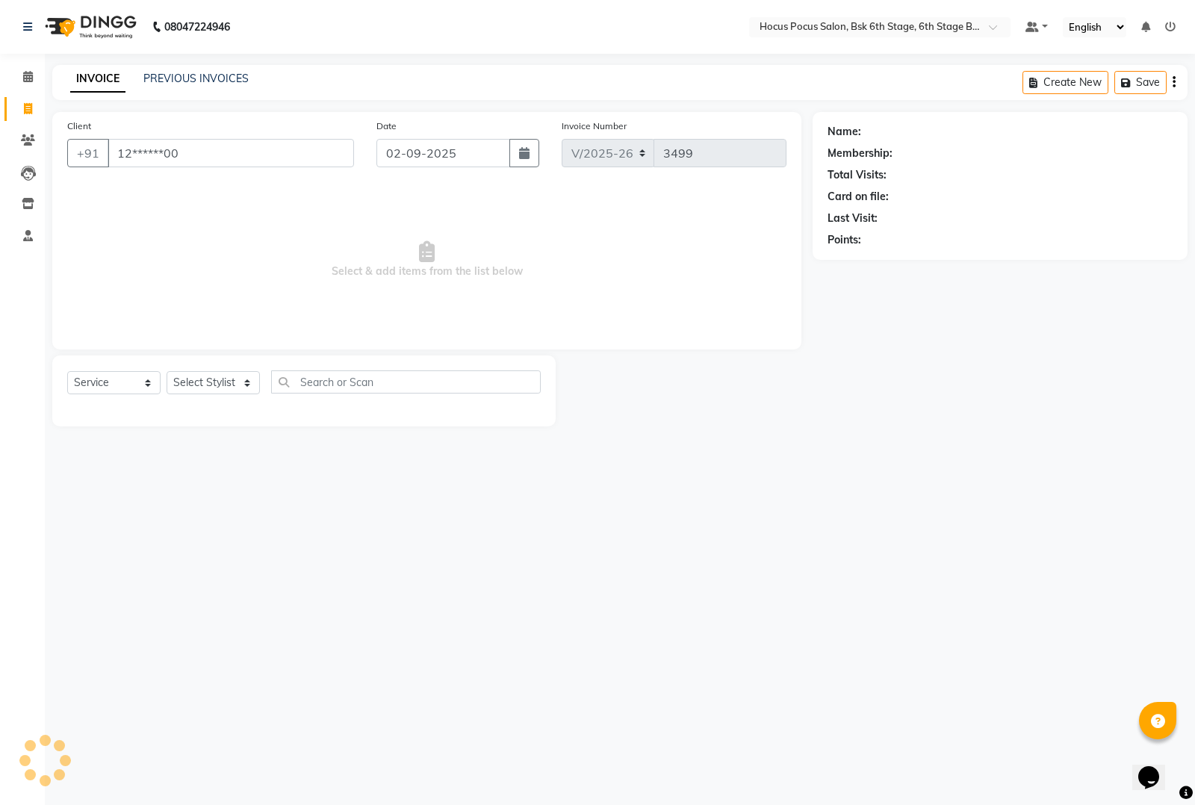
type input "12******00"
click at [176, 377] on select "Select Stylist [PERSON_NAME] hocus pocus [PERSON_NAME] [PERSON_NAME] [PERSON_NA…" at bounding box center [213, 382] width 93 height 23
select select "87767"
click at [167, 371] on select "Select Stylist [PERSON_NAME] hocus pocus [PERSON_NAME] [PERSON_NAME] [PERSON_NA…" at bounding box center [213, 382] width 93 height 23
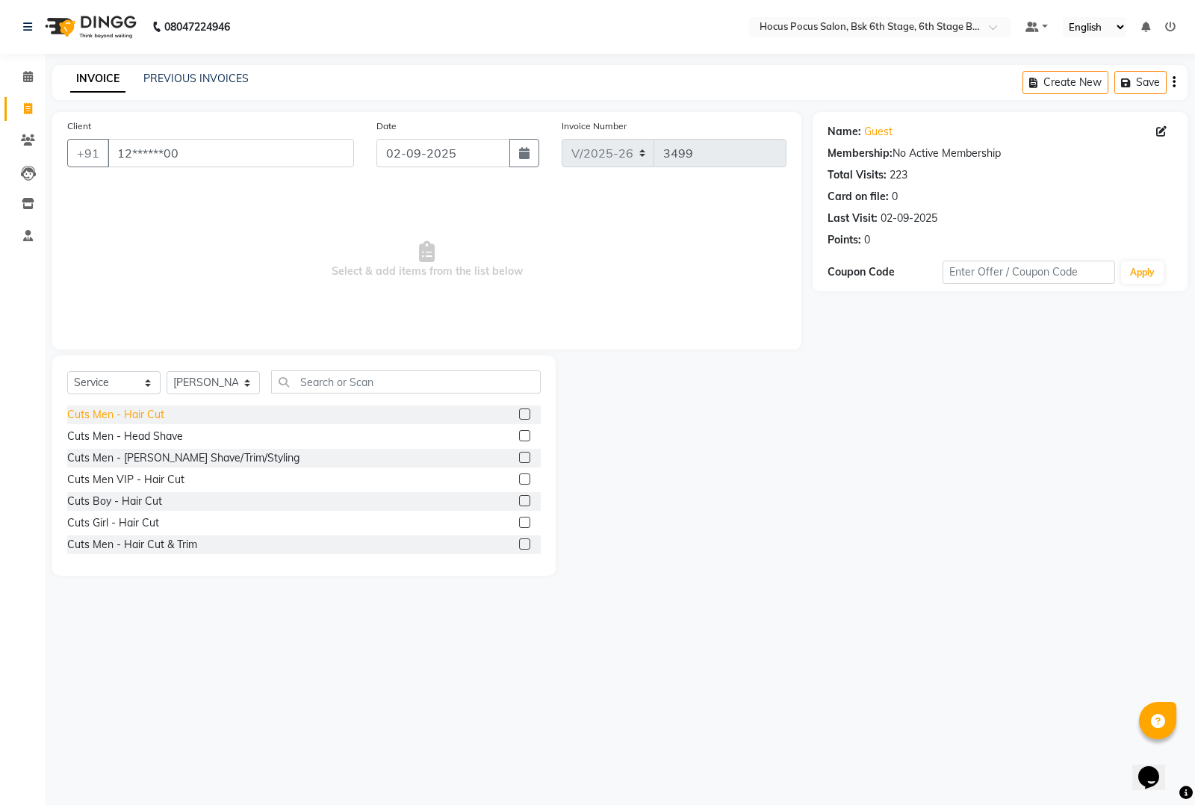
click at [148, 408] on div "Cuts Men - Hair Cut" at bounding box center [115, 415] width 97 height 16
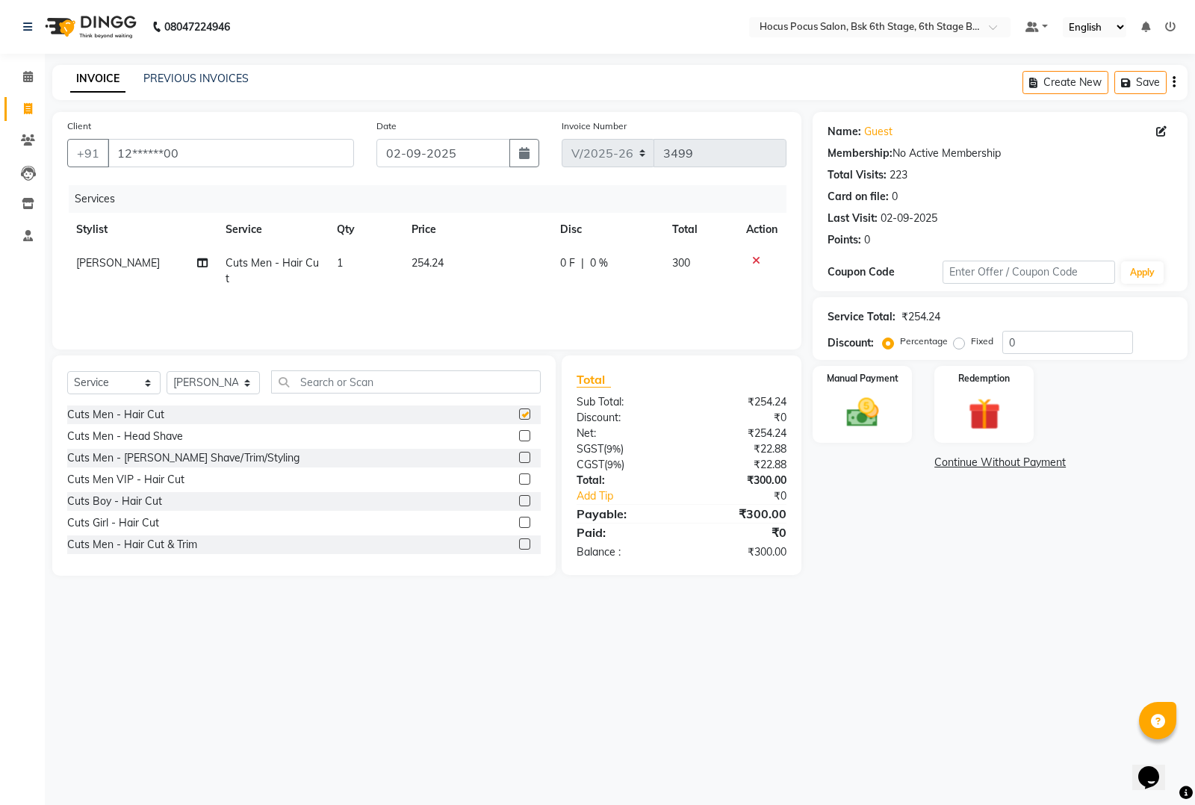
checkbox input "false"
click at [860, 426] on img at bounding box center [863, 413] width 54 height 38
click at [755, 258] on icon at bounding box center [756, 260] width 8 height 10
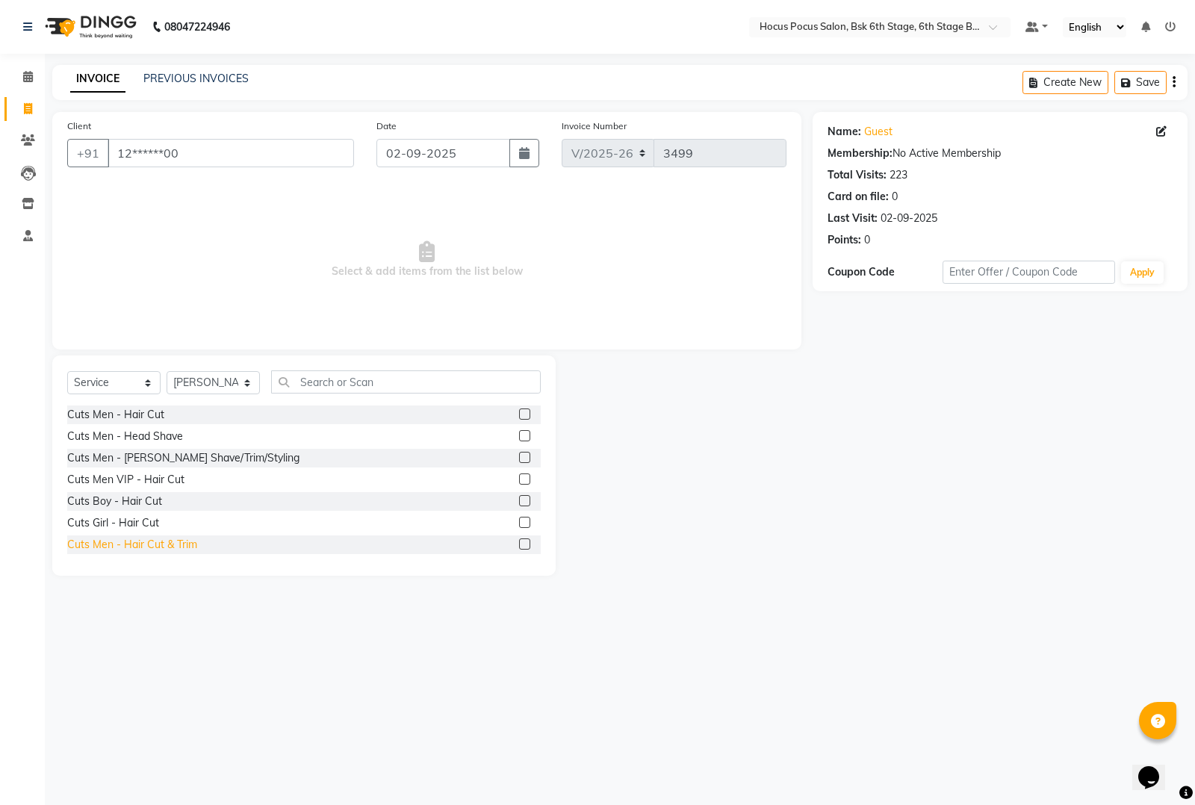
click at [188, 543] on div "Cuts Men - Hair Cut & Trim" at bounding box center [132, 545] width 130 height 16
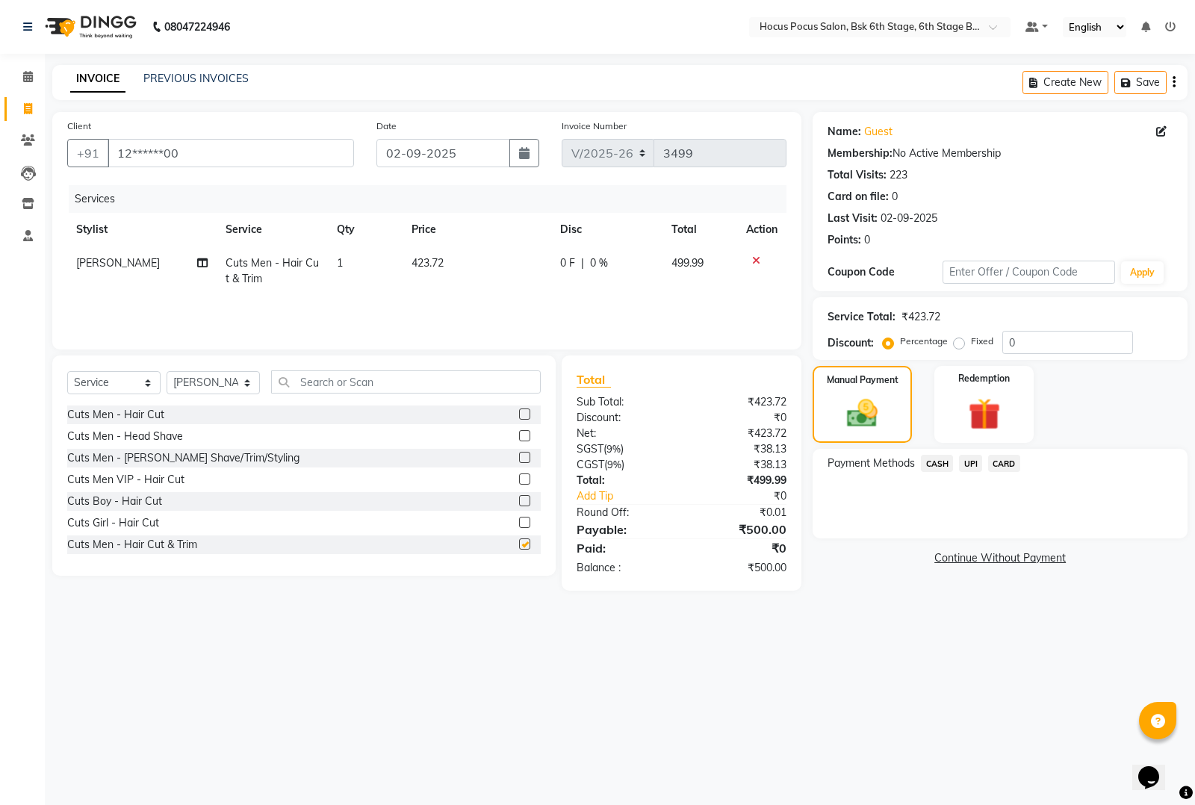
checkbox input "false"
click at [211, 382] on select "Select Stylist [PERSON_NAME] hocus pocus [PERSON_NAME] [PERSON_NAME] [PERSON_NA…" at bounding box center [213, 382] width 93 height 23
click at [389, 356] on div "Select Service Product Membership Package Voucher Prepaid Gift Card Select Styl…" at bounding box center [303, 466] width 503 height 220
click at [1137, 77] on button "Save" at bounding box center [1140, 82] width 52 height 23
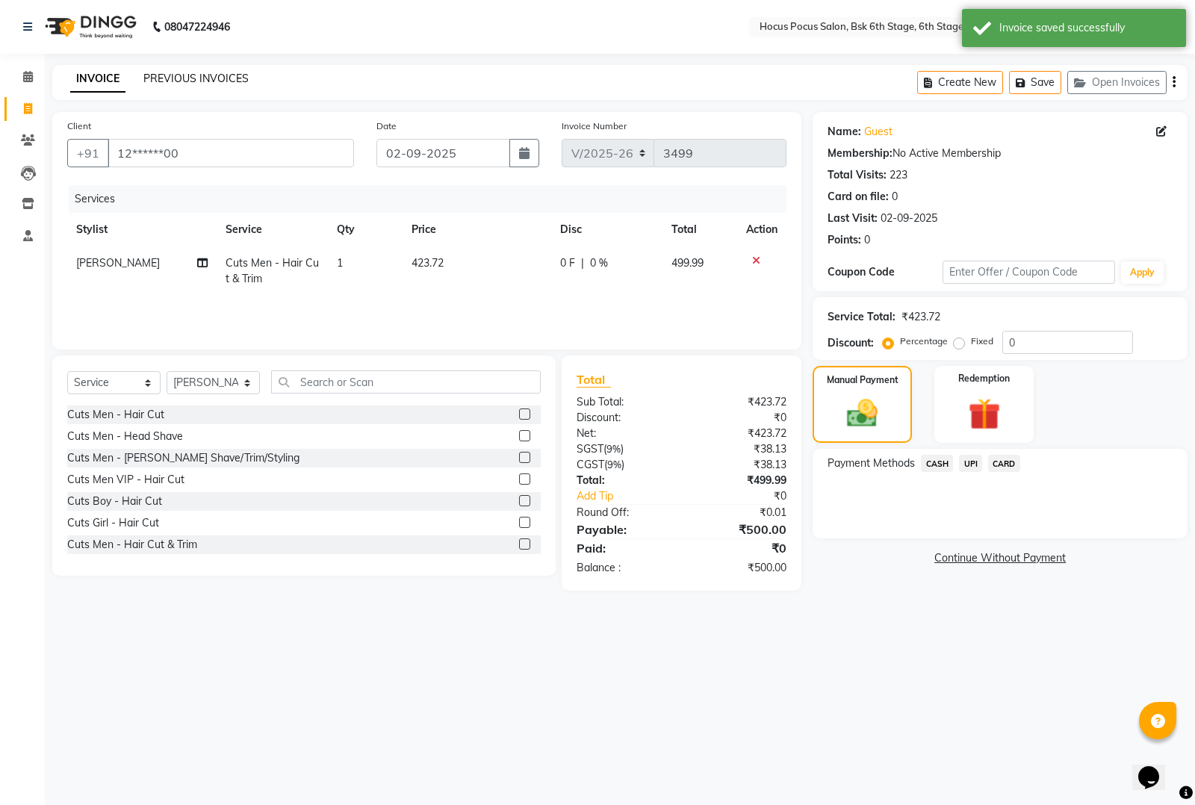
click at [173, 72] on link "PREVIOUS INVOICES" at bounding box center [195, 78] width 105 height 13
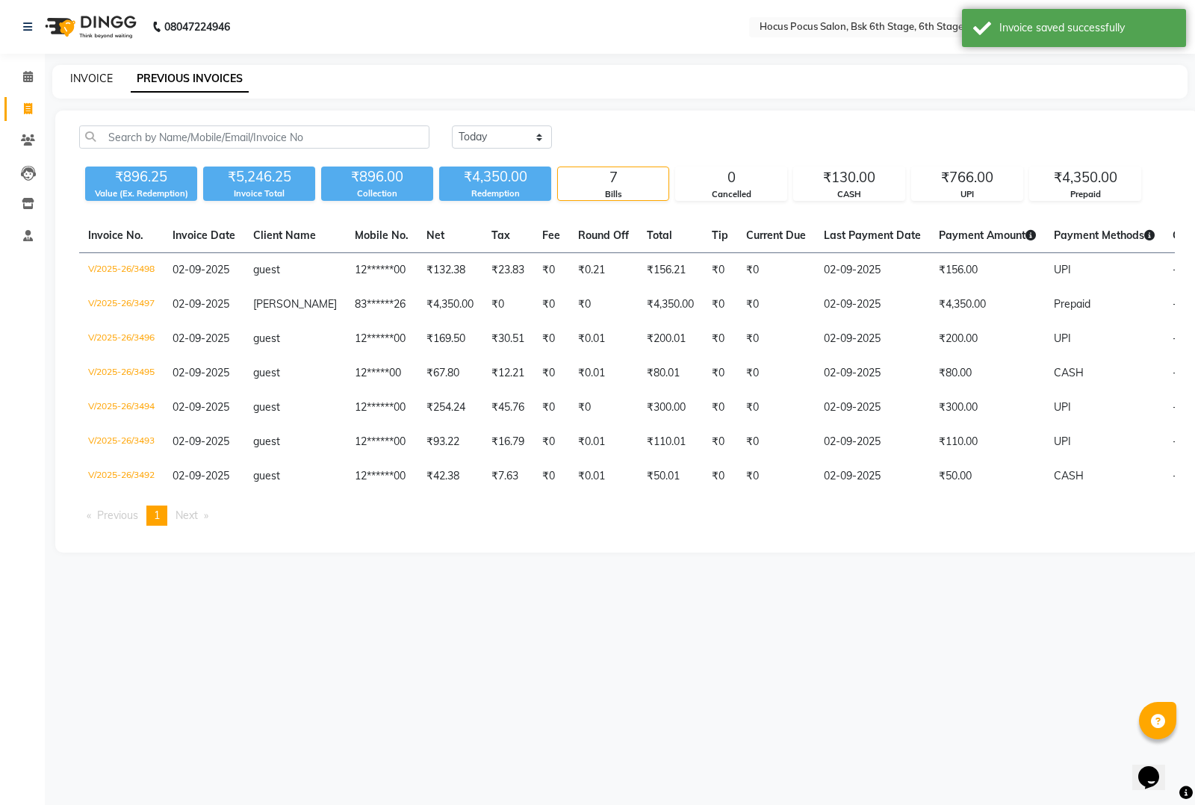
click at [112, 75] on div "INVOICE PREVIOUS INVOICES" at bounding box center [610, 79] width 1117 height 16
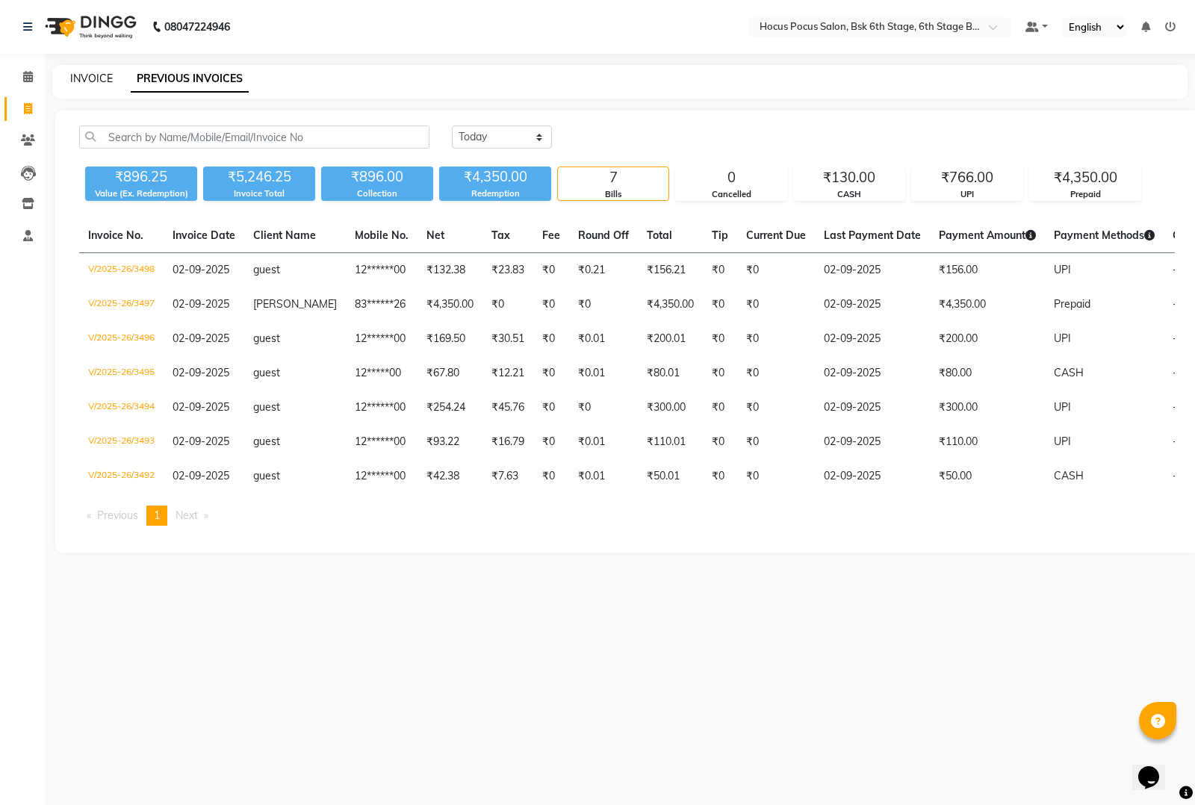
click at [88, 78] on link "INVOICE" at bounding box center [91, 78] width 43 height 13
select select "5242"
select select "service"
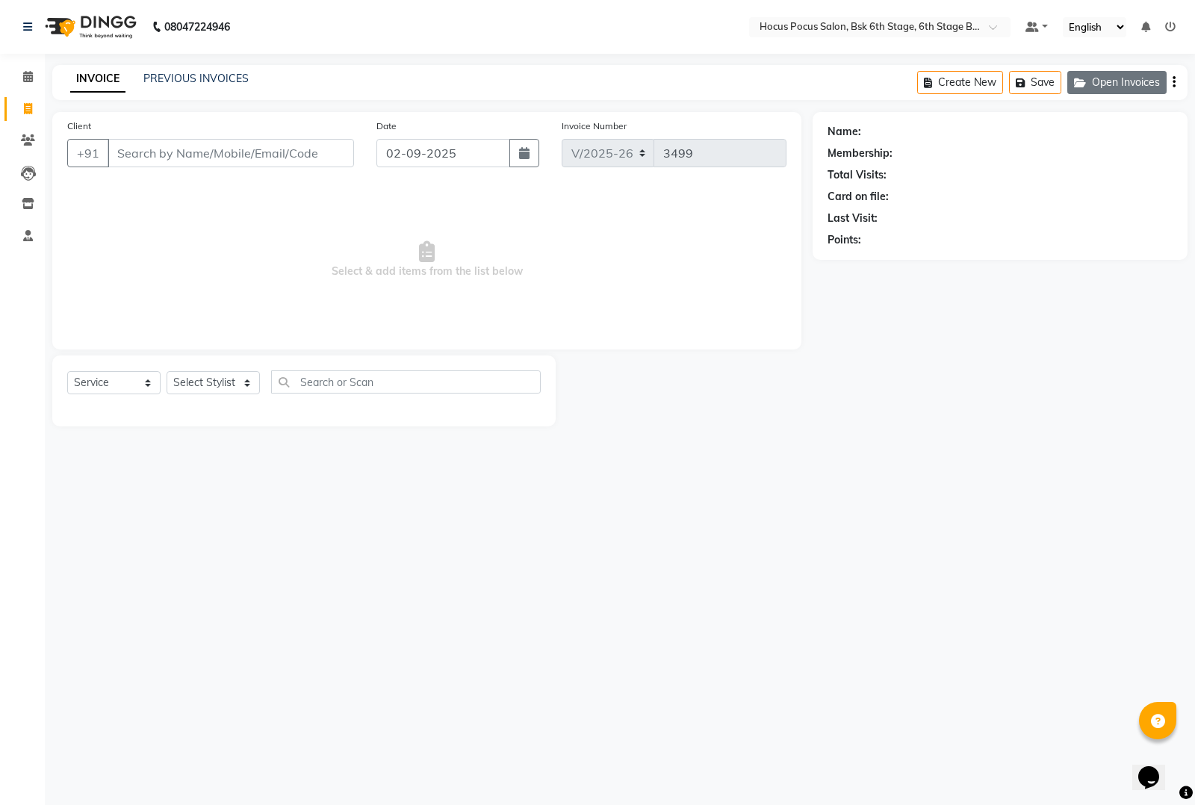
click at [1084, 73] on button "Open Invoices" at bounding box center [1116, 82] width 99 height 23
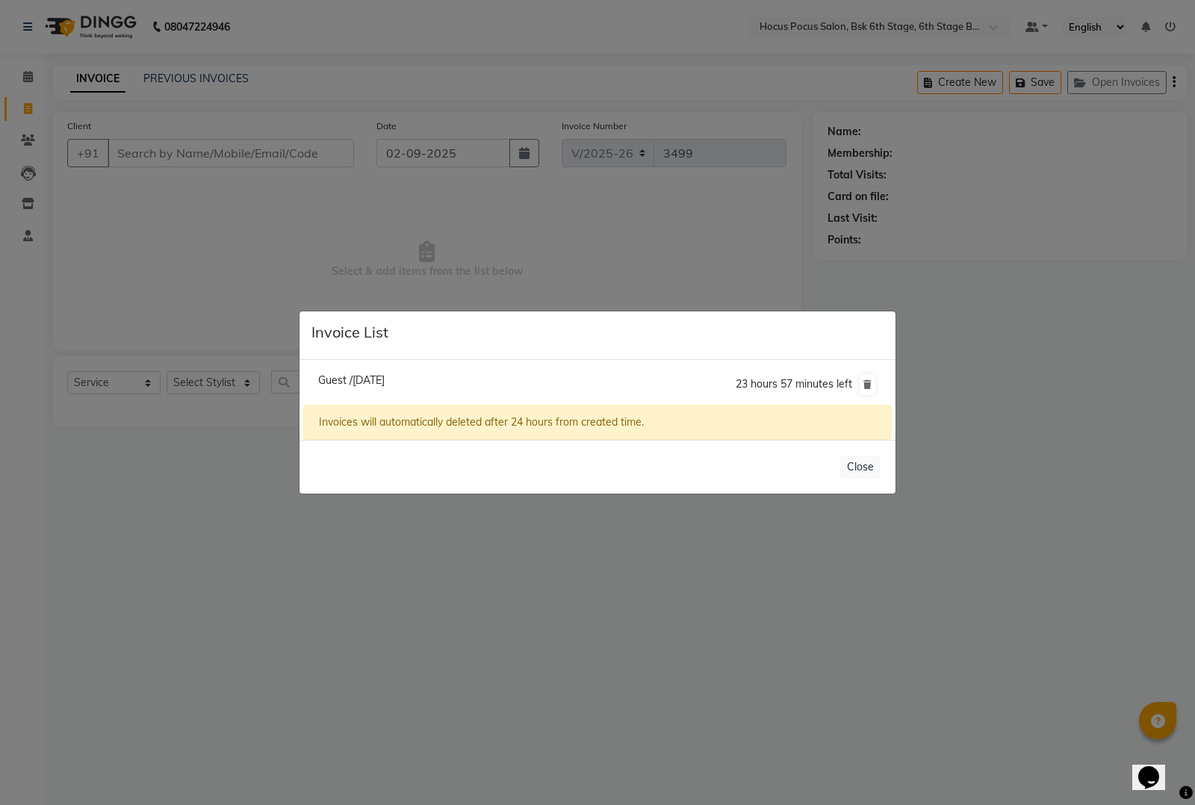
click at [385, 379] on span "Guest /[DATE]" at bounding box center [351, 379] width 66 height 13
type input "12******00"
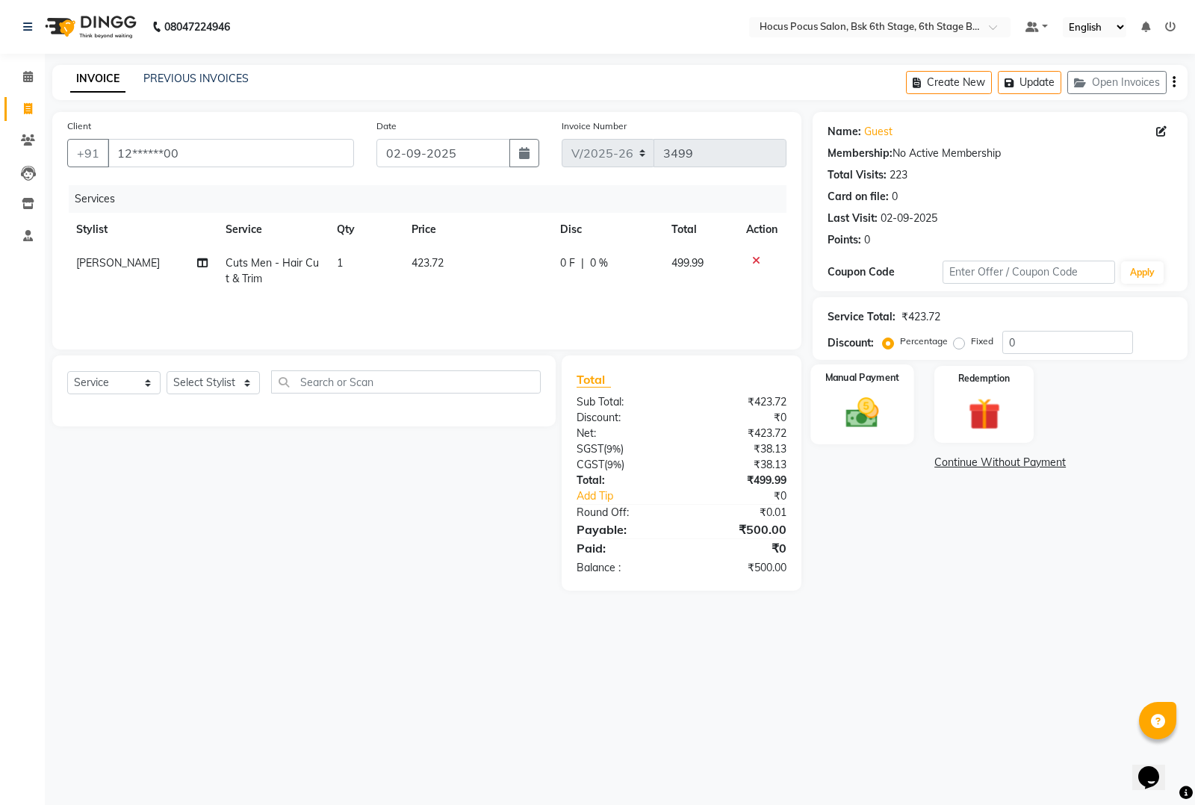
click at [820, 415] on div "Manual Payment" at bounding box center [862, 404] width 103 height 80
click at [965, 465] on span "UPI" at bounding box center [970, 463] width 23 height 17
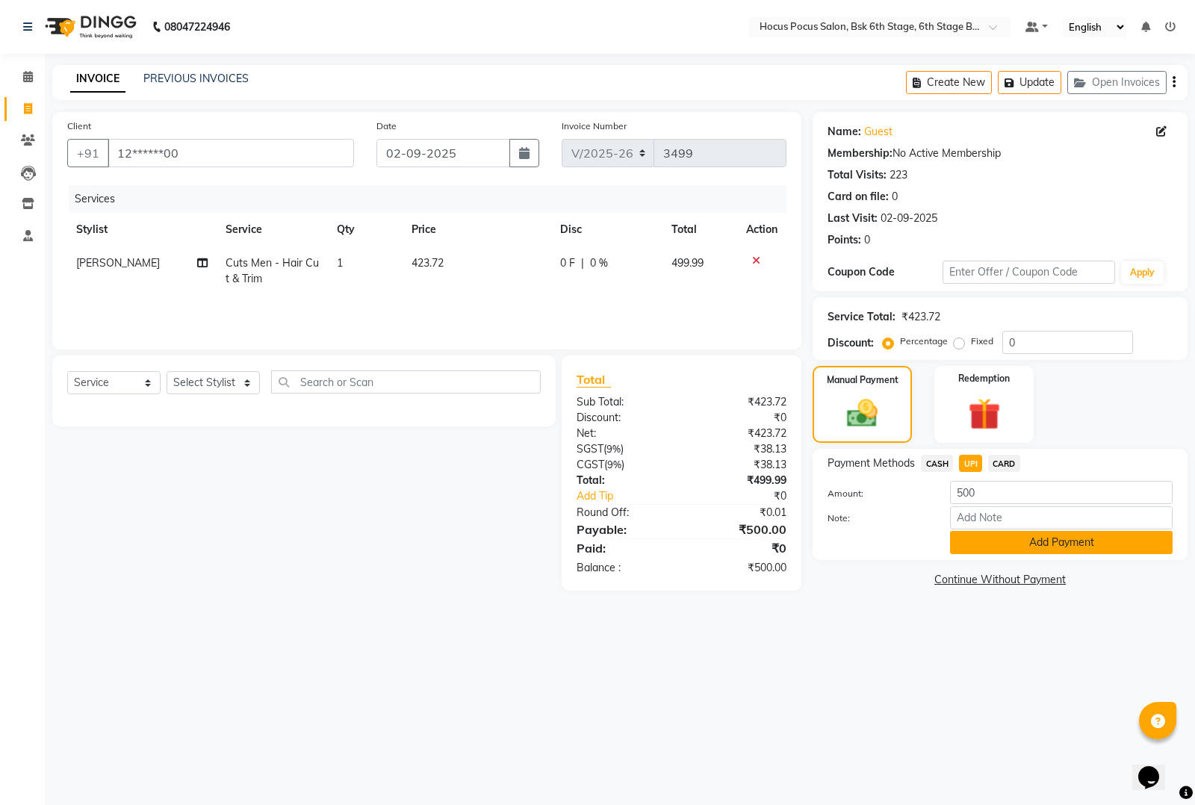
click at [983, 546] on button "Add Payment" at bounding box center [1061, 542] width 223 height 23
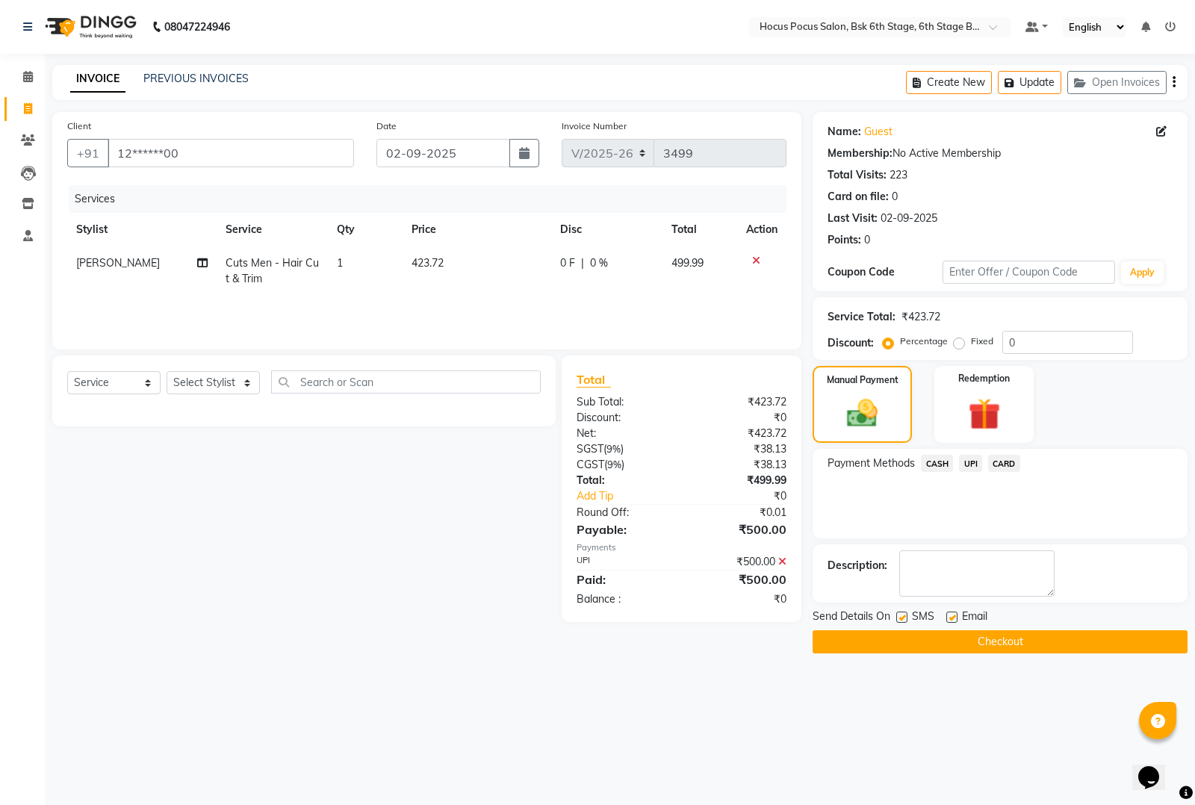
click at [902, 617] on label at bounding box center [901, 617] width 11 height 11
click at [902, 617] on input "checkbox" at bounding box center [901, 618] width 10 height 10
checkbox input "false"
click at [908, 633] on button "Checkout" at bounding box center [1000, 641] width 375 height 23
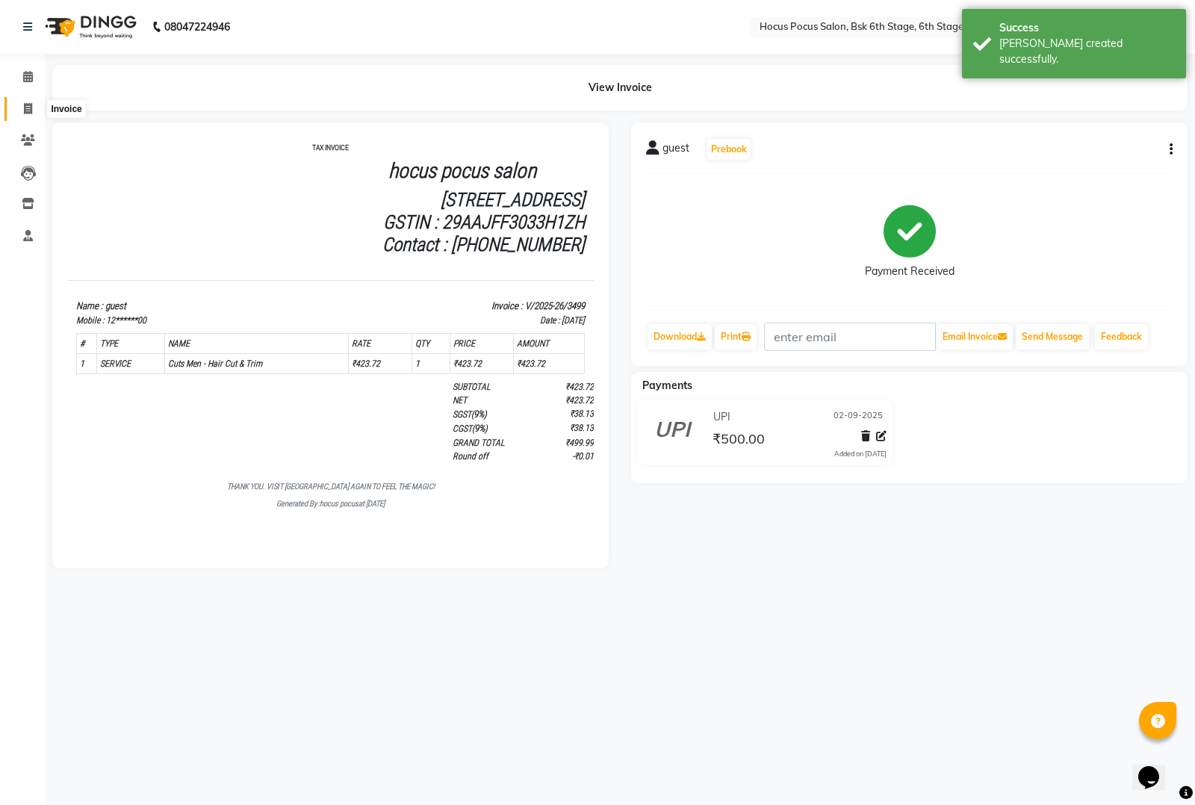
click at [26, 105] on icon at bounding box center [28, 108] width 8 height 11
select select "5242"
select select "service"
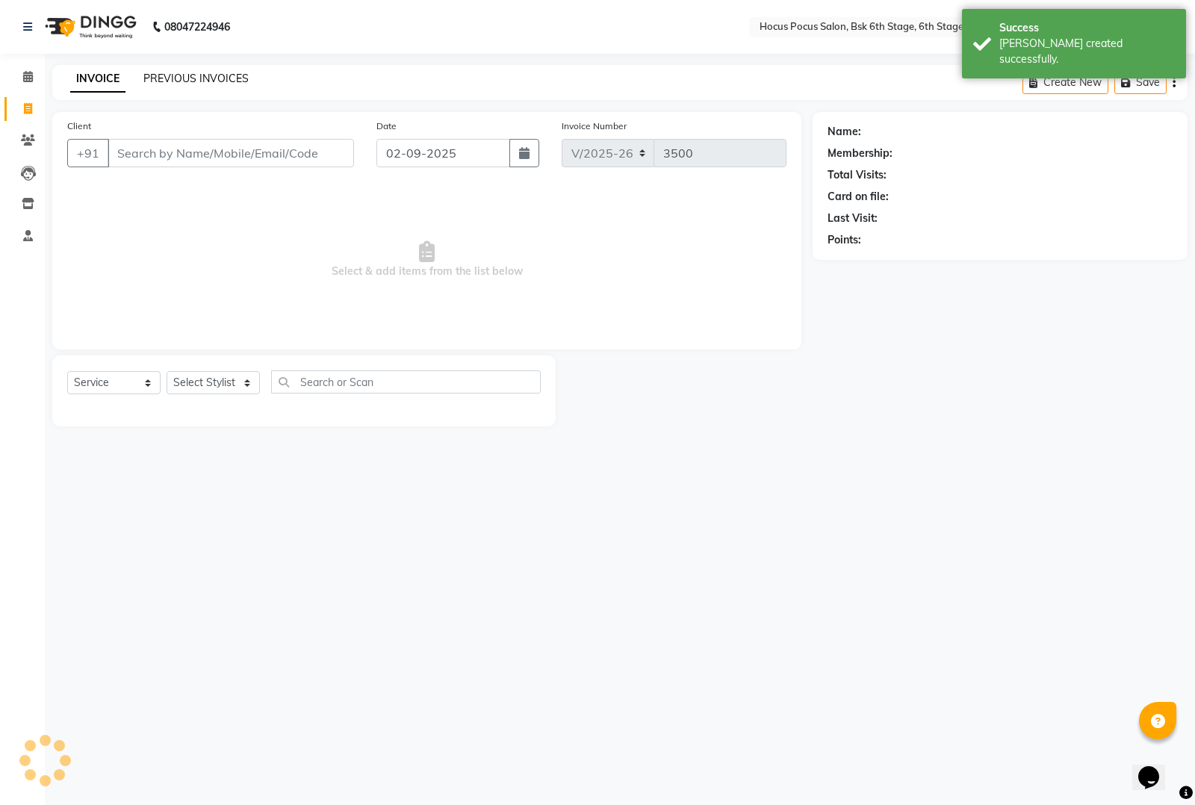
click at [215, 75] on link "PREVIOUS INVOICES" at bounding box center [195, 78] width 105 height 13
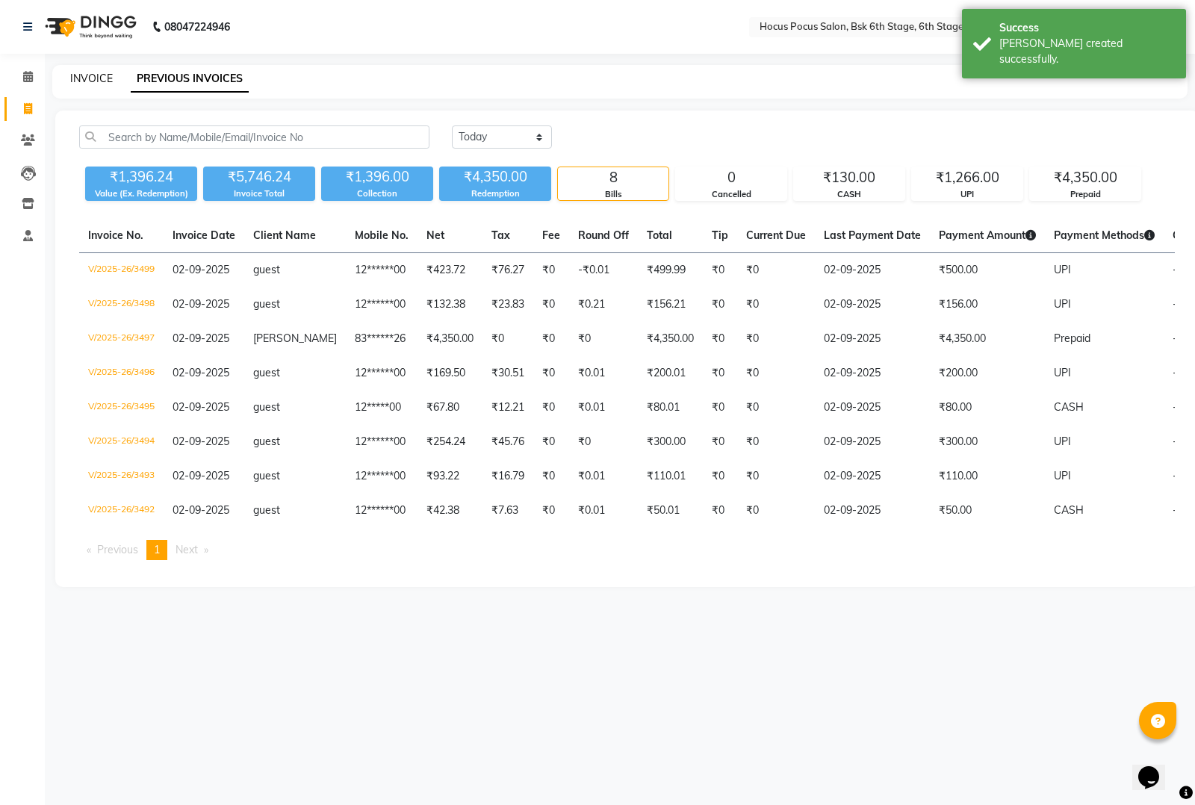
click at [99, 78] on link "INVOICE" at bounding box center [91, 78] width 43 height 13
select select "5242"
select select "service"
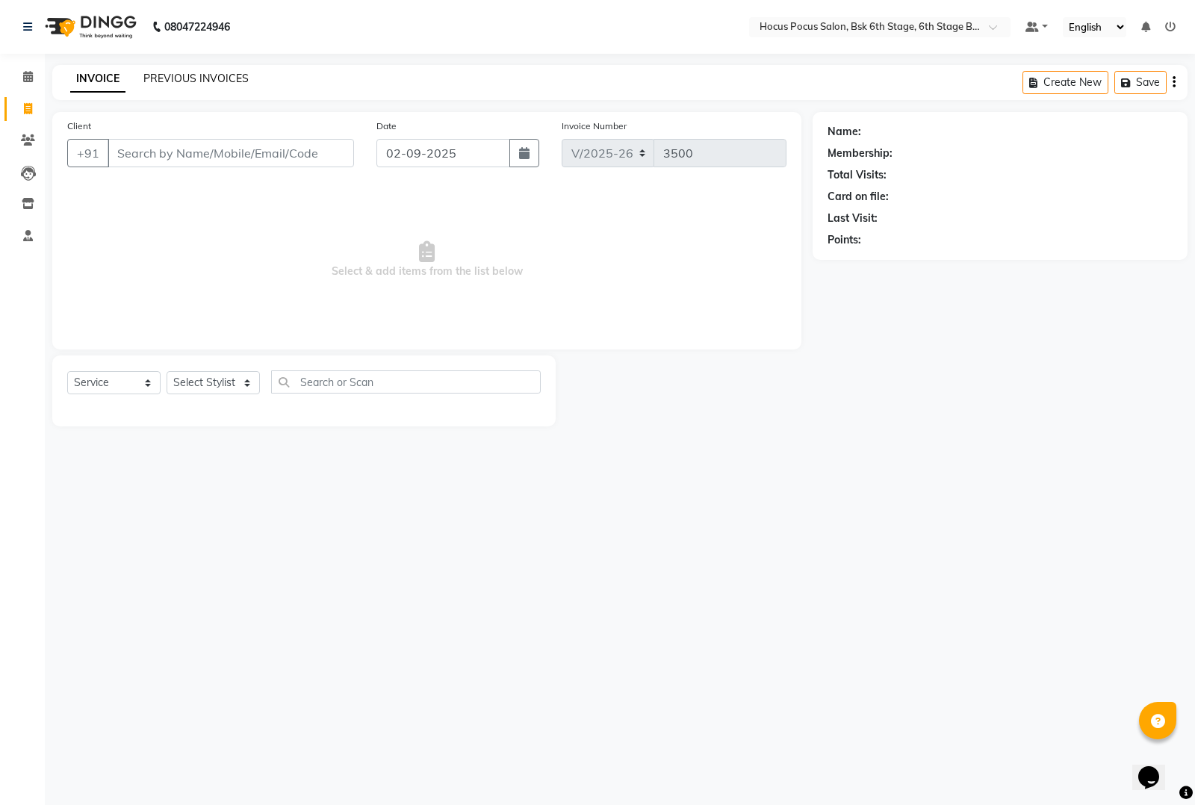
click at [196, 78] on link "PREVIOUS INVOICES" at bounding box center [195, 78] width 105 height 13
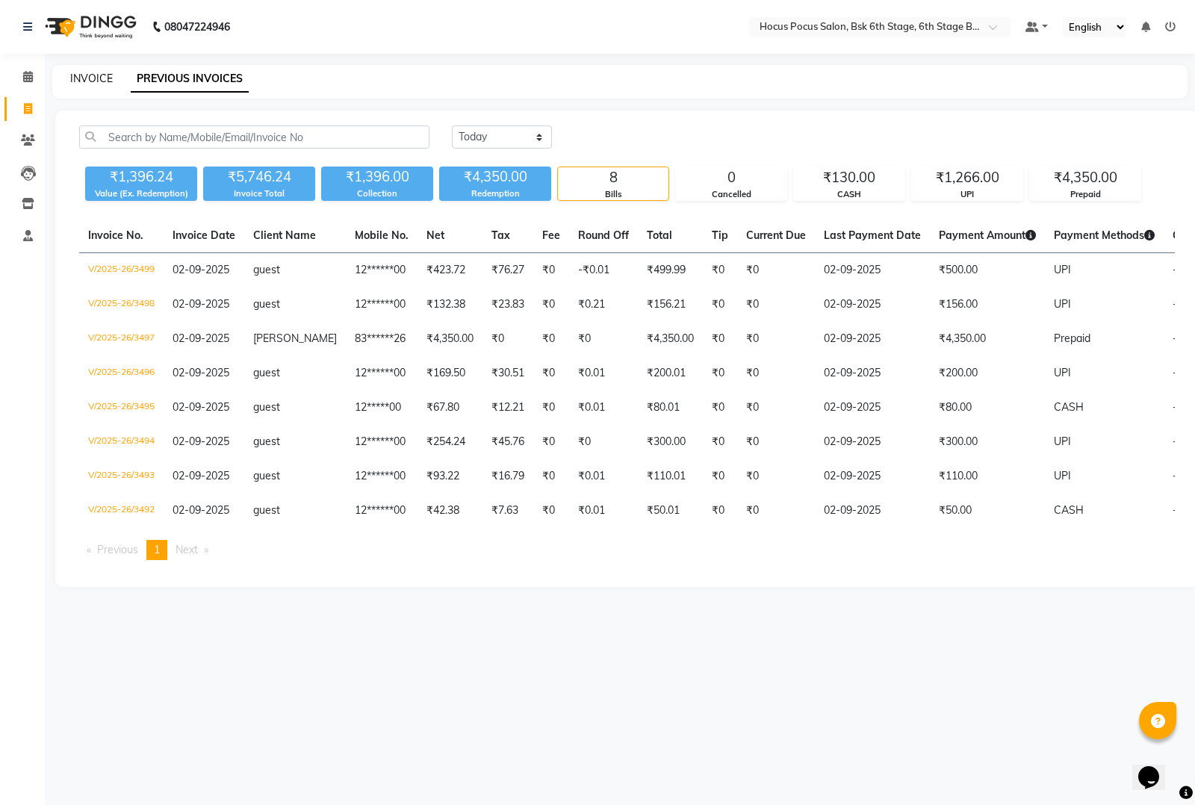
click at [82, 82] on link "INVOICE" at bounding box center [91, 78] width 43 height 13
select select "service"
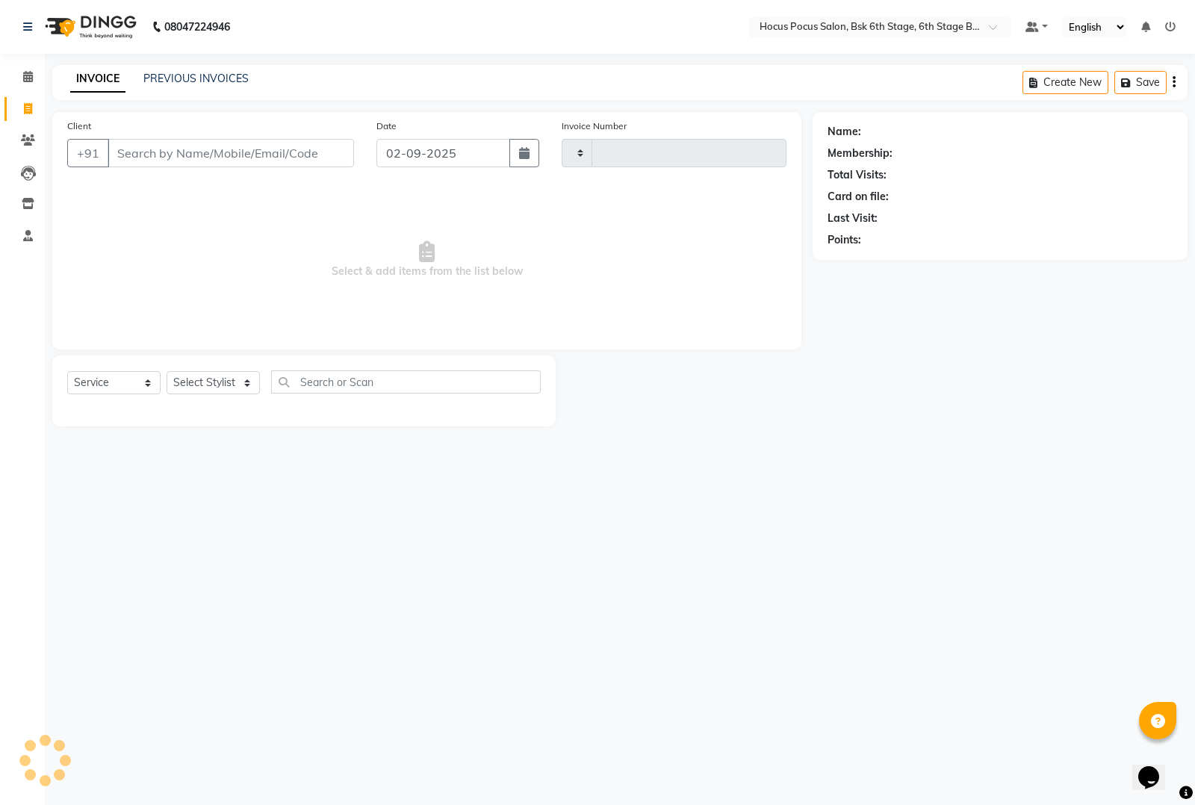
type input "3500"
select select "5242"
click at [180, 76] on link "PREVIOUS INVOICES" at bounding box center [195, 78] width 105 height 13
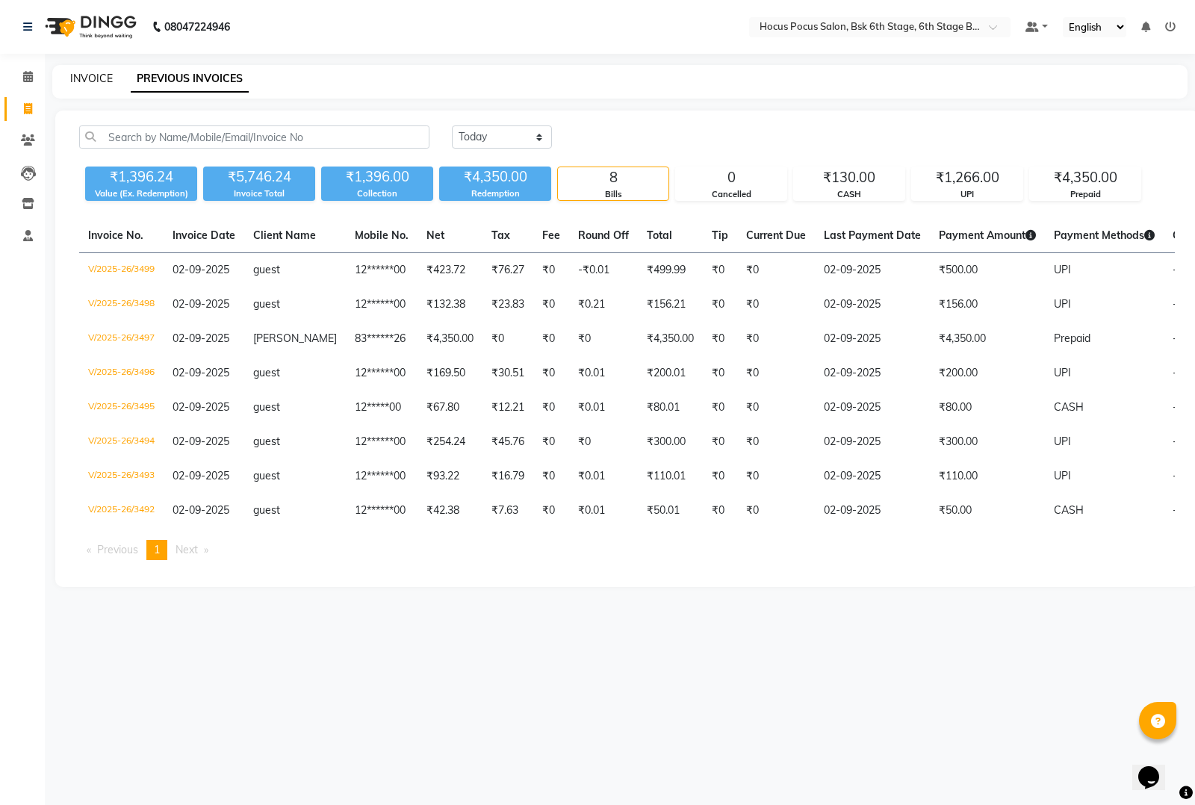
click at [99, 83] on link "INVOICE" at bounding box center [91, 78] width 43 height 13
select select "5242"
select select "service"
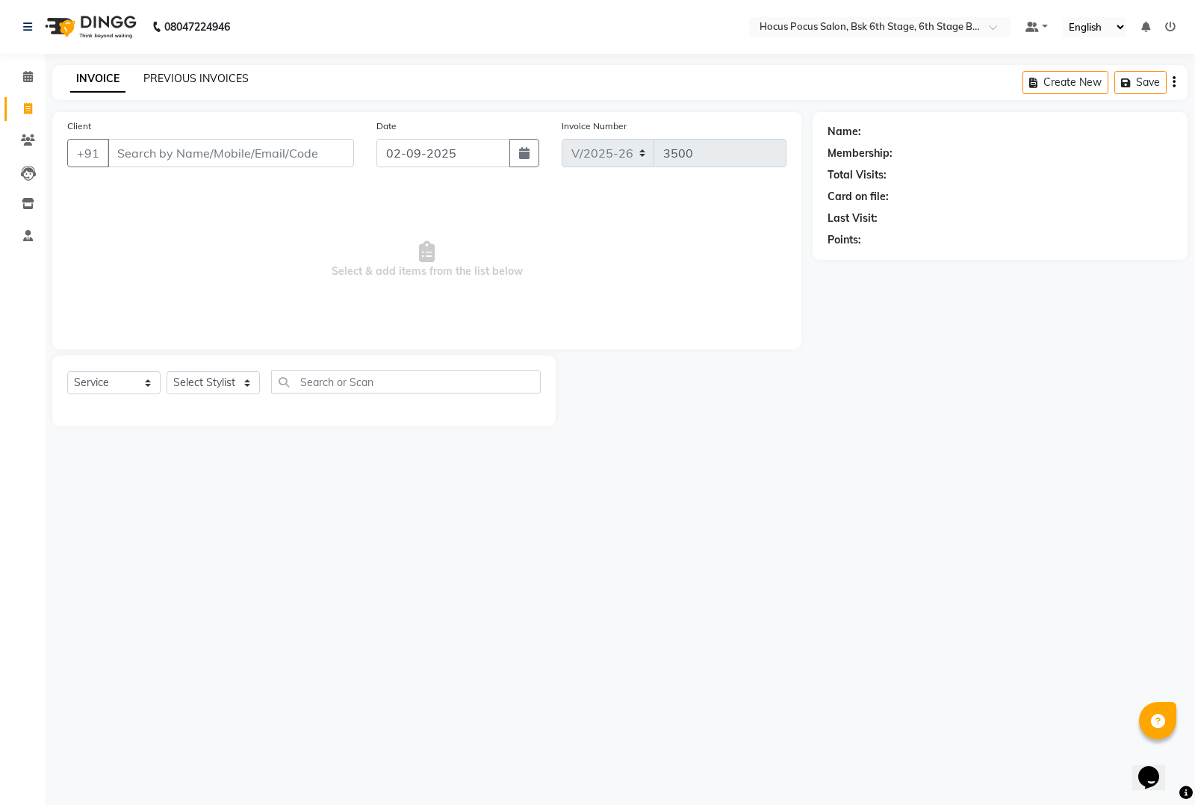
click at [174, 75] on link "PREVIOUS INVOICES" at bounding box center [195, 78] width 105 height 13
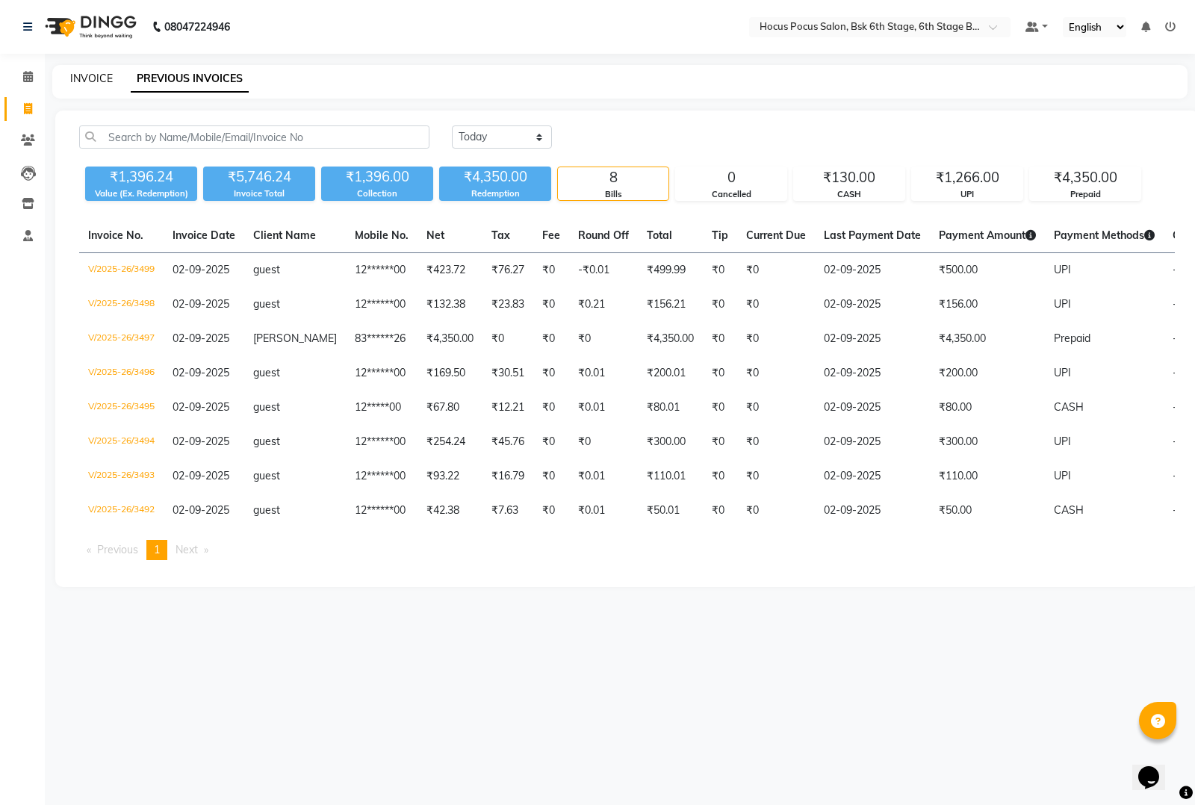
click at [87, 72] on link "INVOICE" at bounding box center [91, 78] width 43 height 13
select select "5242"
select select "service"
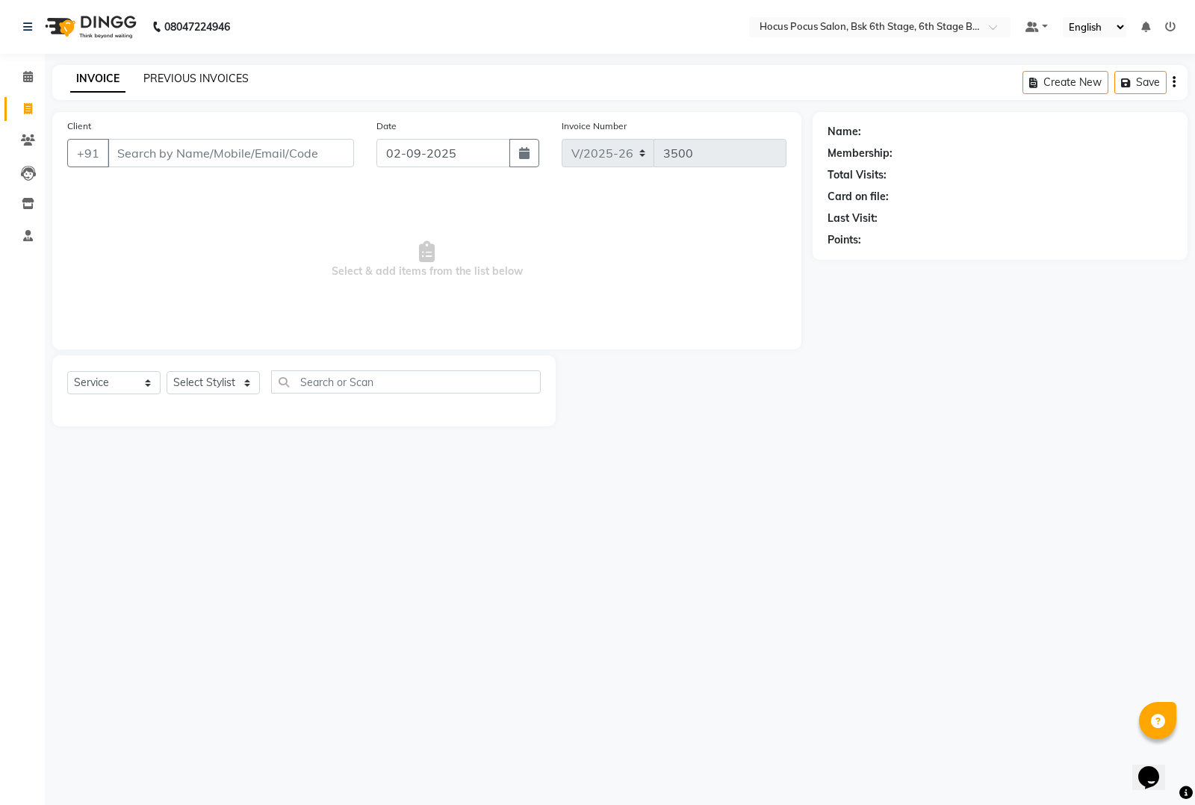
click at [157, 82] on link "PREVIOUS INVOICES" at bounding box center [195, 78] width 105 height 13
